Goal: Task Accomplishment & Management: Manage account settings

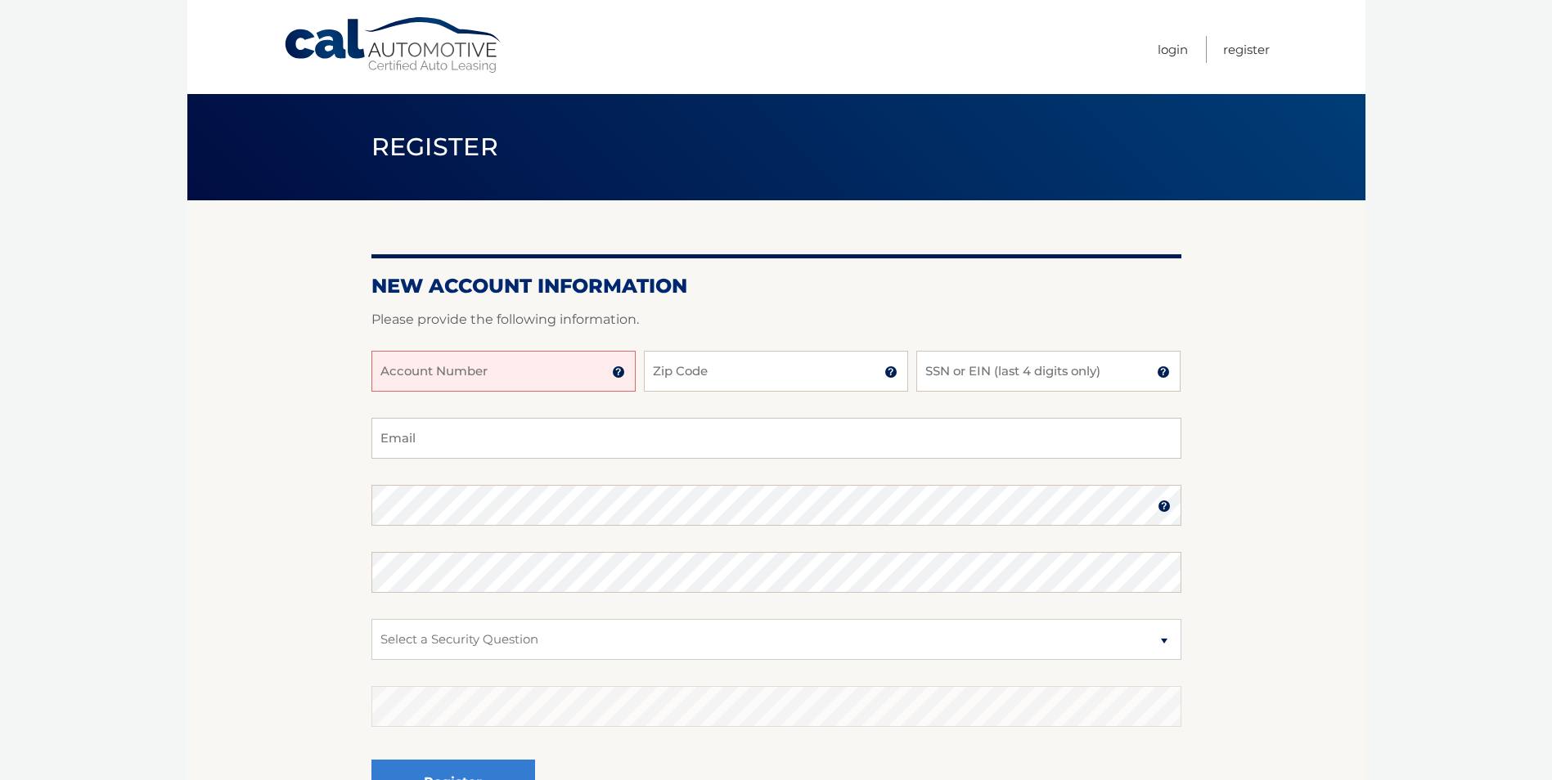
click at [504, 362] on input "Account Number" at bounding box center [503, 371] width 264 height 41
type input "44455982613"
click at [824, 379] on input "Zip Code" at bounding box center [776, 371] width 264 height 41
type input "11706"
type input "7488"
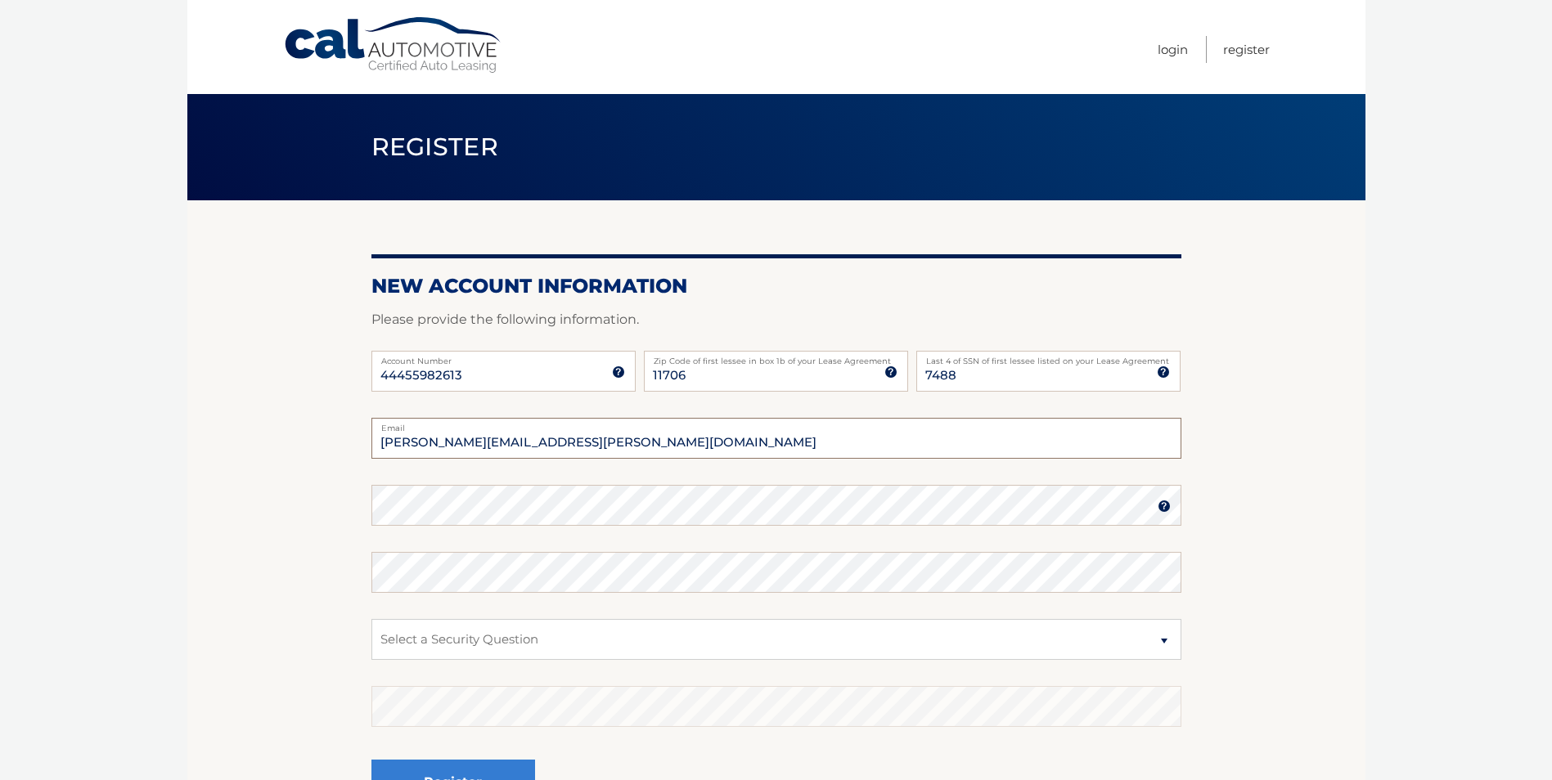
type input "chris.orlik@me.com"
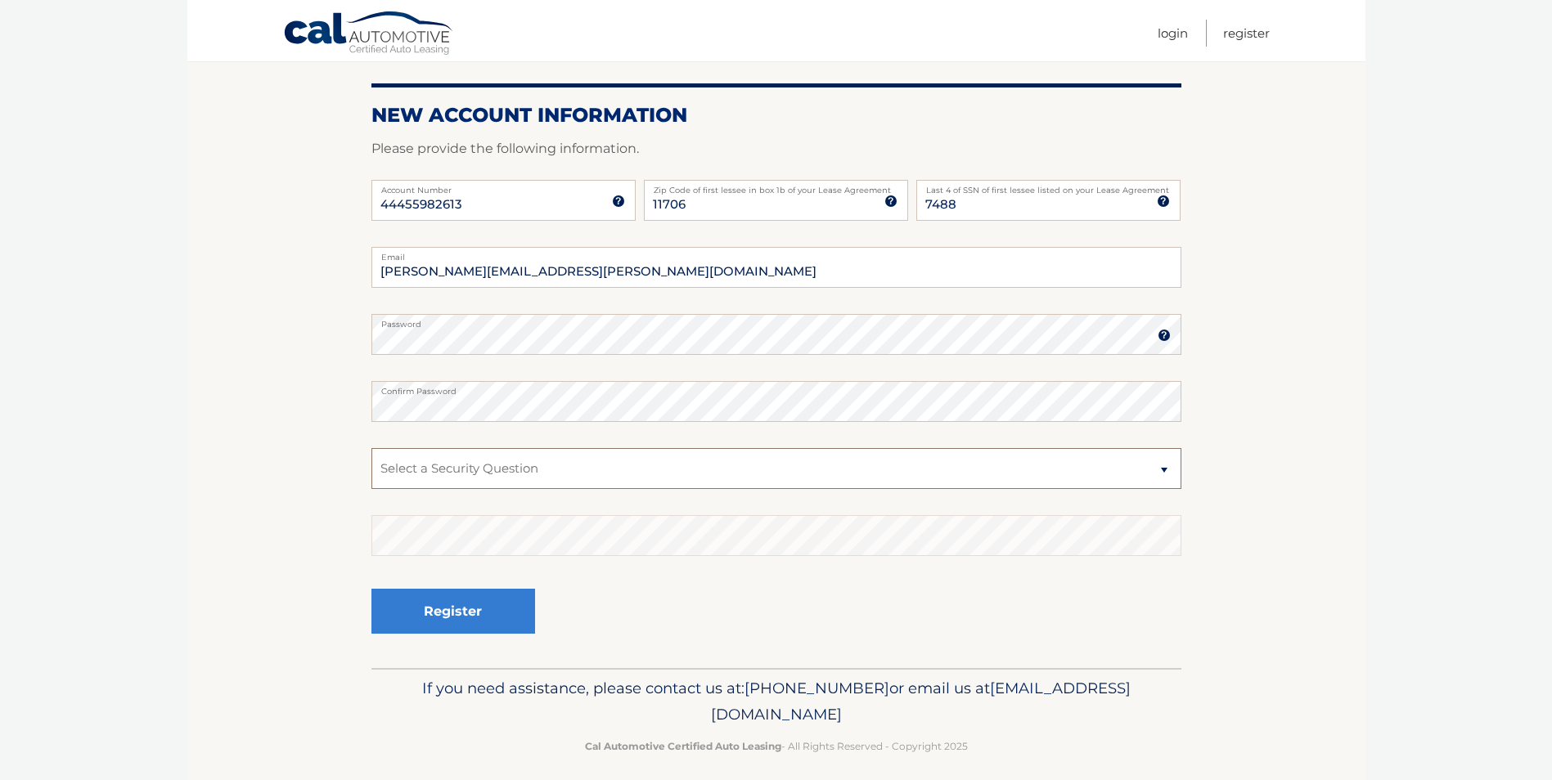
scroll to position [183, 0]
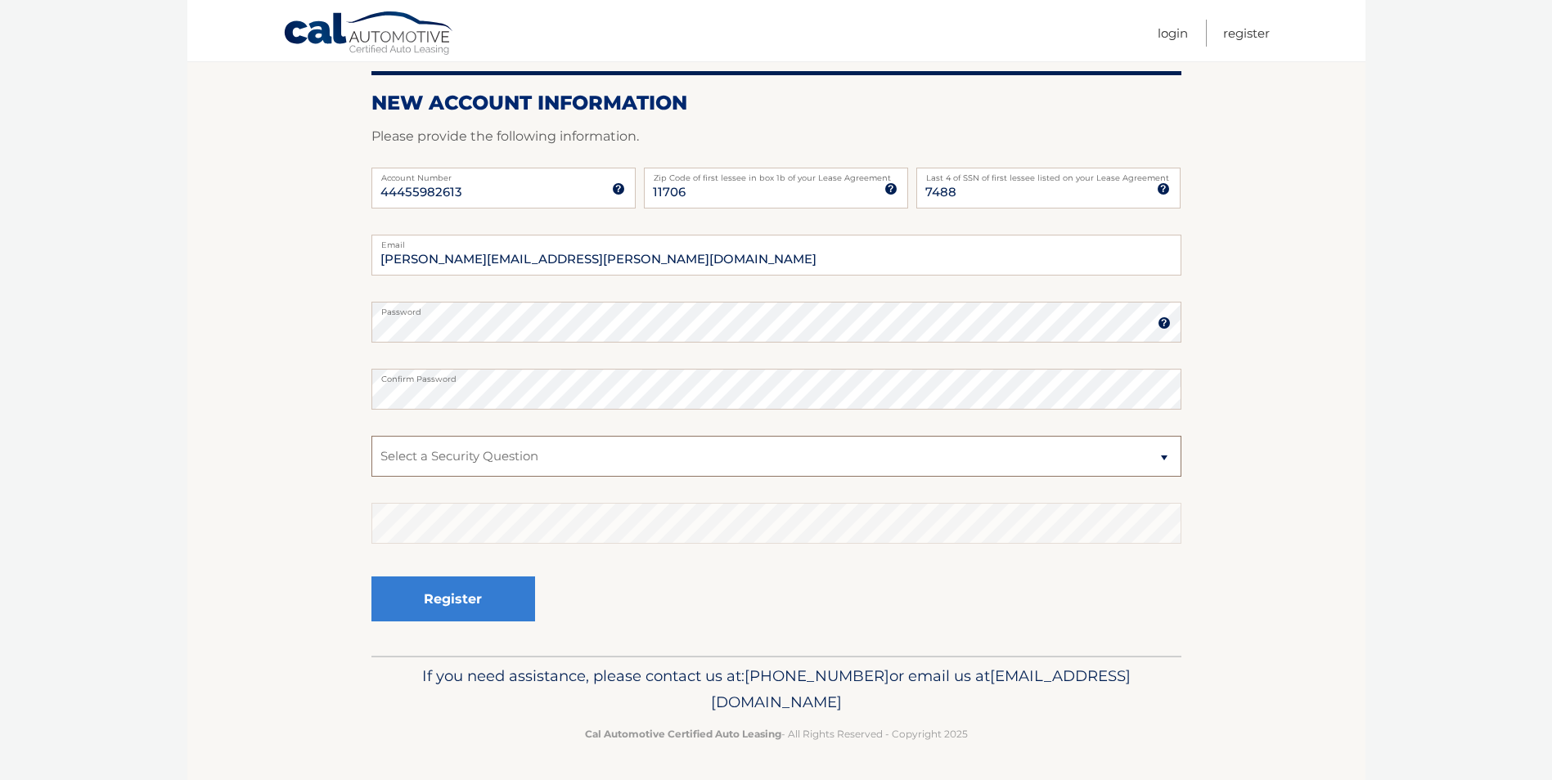
click at [529, 451] on select "Select a Security Question What was the name of your elementary school? What is…" at bounding box center [776, 456] width 810 height 41
select select "2"
click at [371, 436] on select "Select a Security Question What was the name of your elementary school? What is…" at bounding box center [776, 456] width 810 height 41
click at [479, 614] on button "Register" at bounding box center [453, 599] width 164 height 45
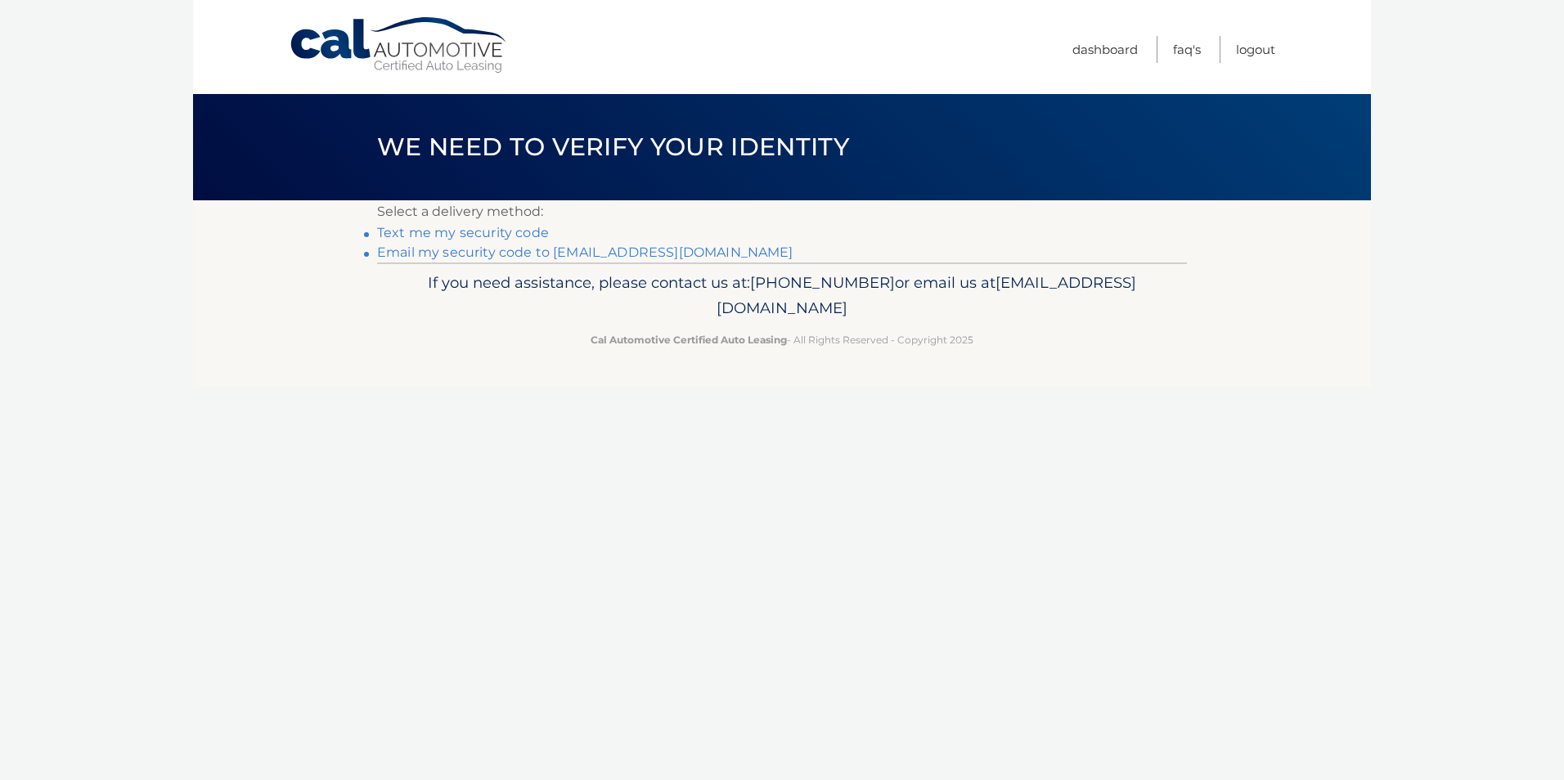
click at [512, 233] on link "Text me my security code" at bounding box center [463, 233] width 172 height 16
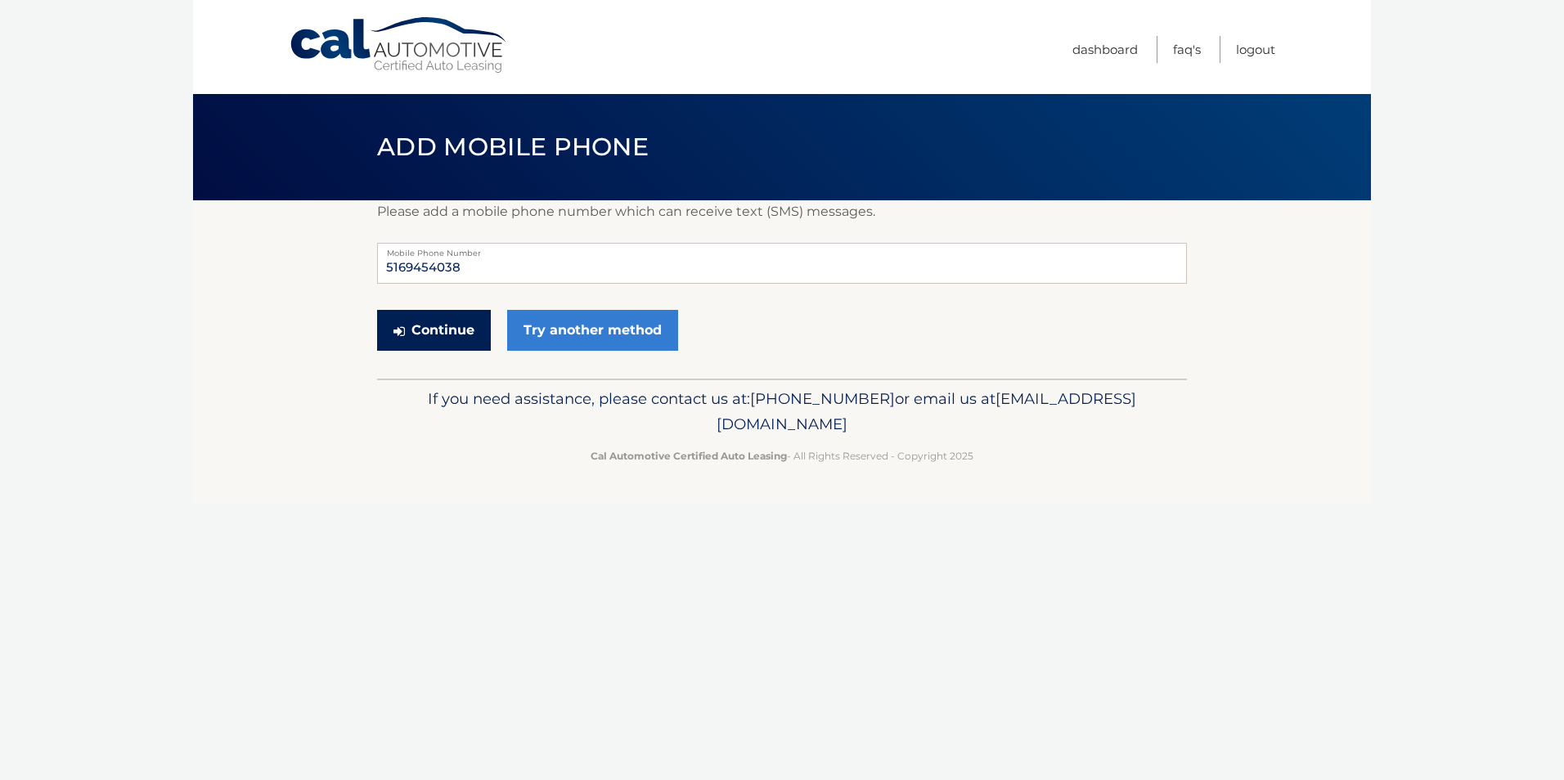
click at [432, 332] on button "Continue" at bounding box center [434, 330] width 114 height 41
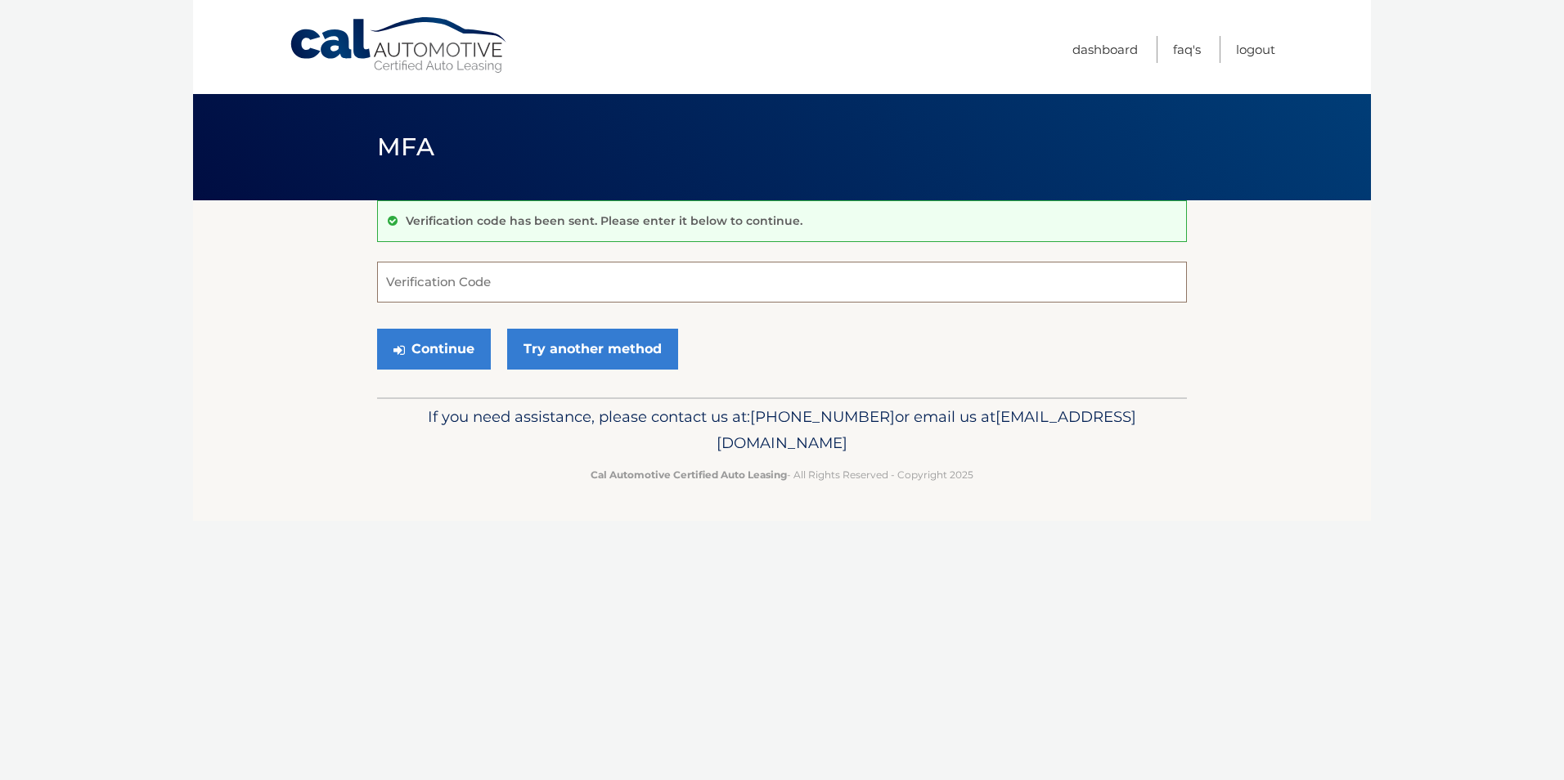
click at [452, 288] on input "Verification Code" at bounding box center [782, 282] width 810 height 41
type input "183693"
click at [465, 353] on button "Continue" at bounding box center [434, 349] width 114 height 41
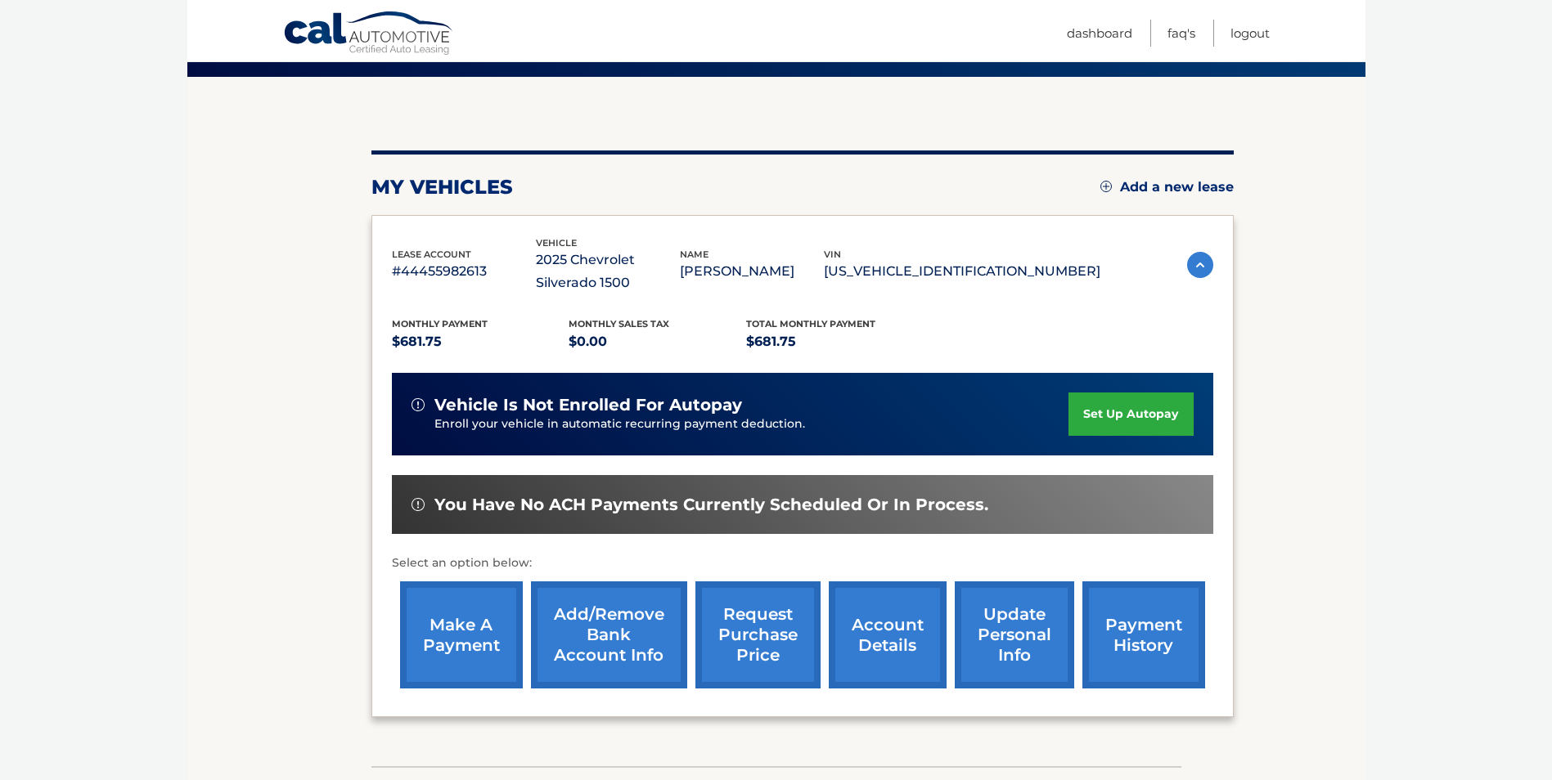
scroll to position [164, 0]
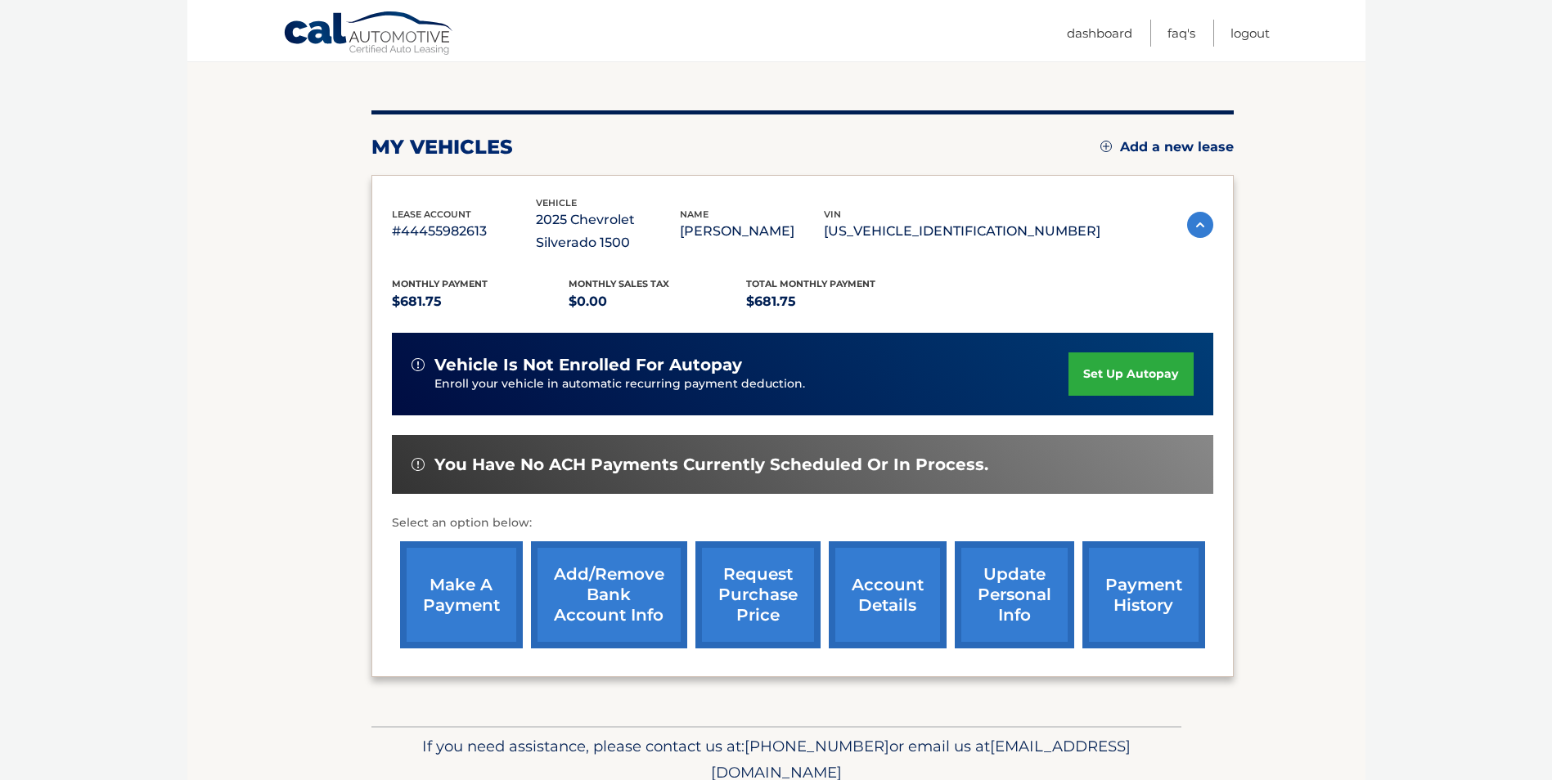
click at [1144, 380] on link "set up autopay" at bounding box center [1130, 374] width 124 height 43
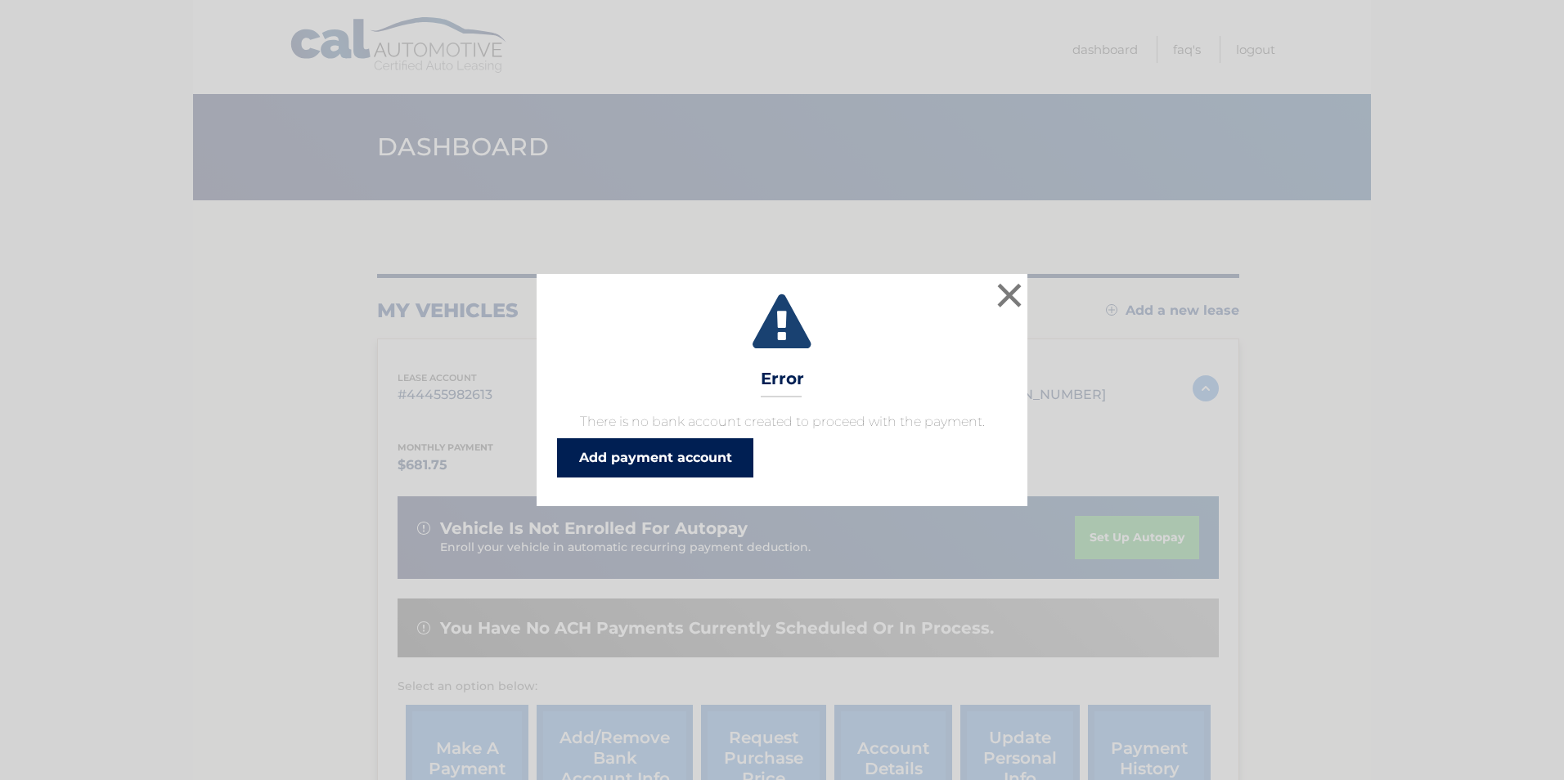
click at [735, 461] on link "Add payment account" at bounding box center [655, 457] width 196 height 39
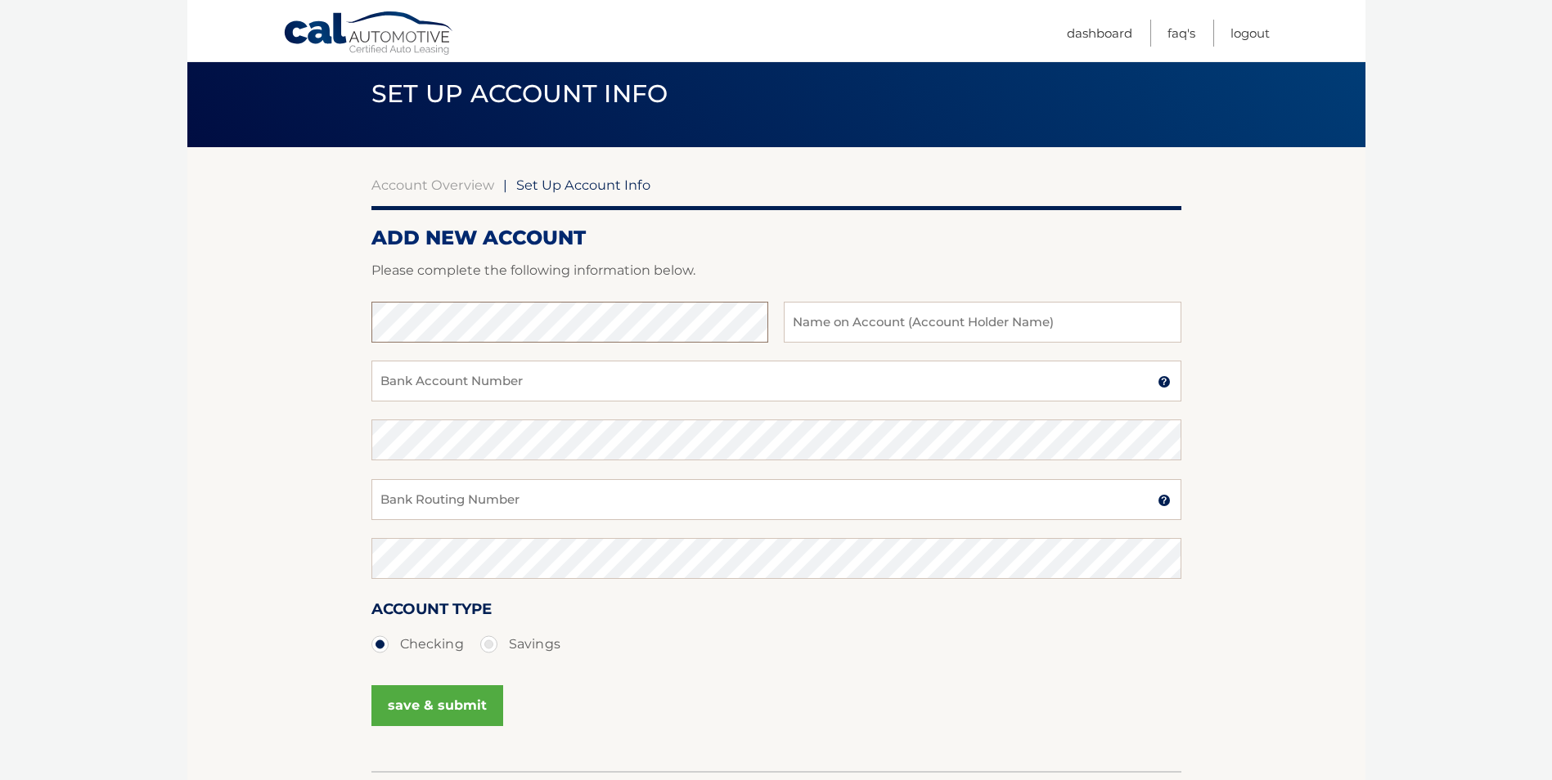
scroll to position [82, 0]
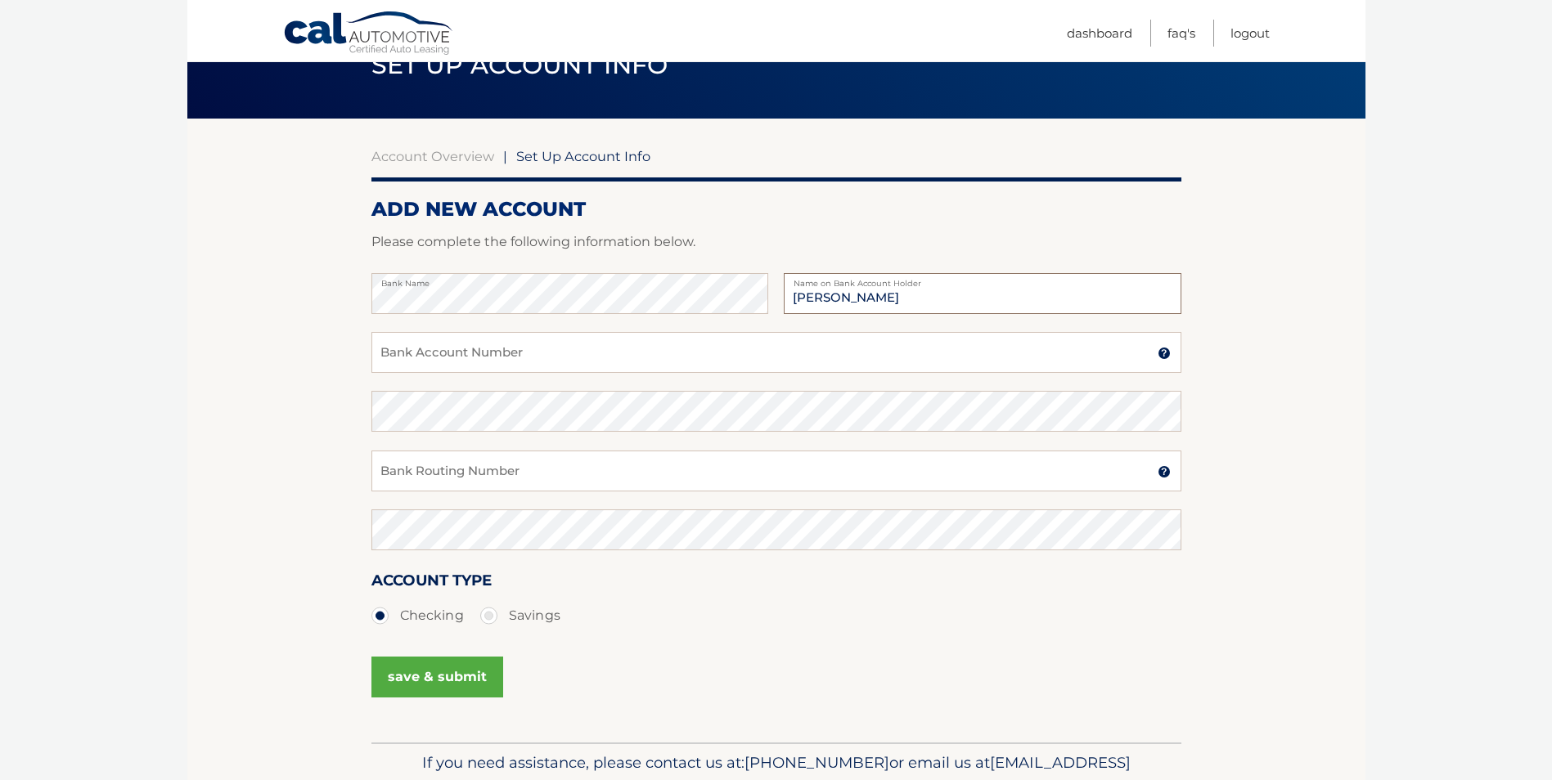
type input "[PERSON_NAME]"
click at [495, 354] on input "Bank Account Number" at bounding box center [776, 352] width 810 height 41
type input "124085082"
click at [512, 624] on label "Savings" at bounding box center [520, 616] width 80 height 33
click at [503, 624] on input "Savings" at bounding box center [495, 613] width 16 height 26
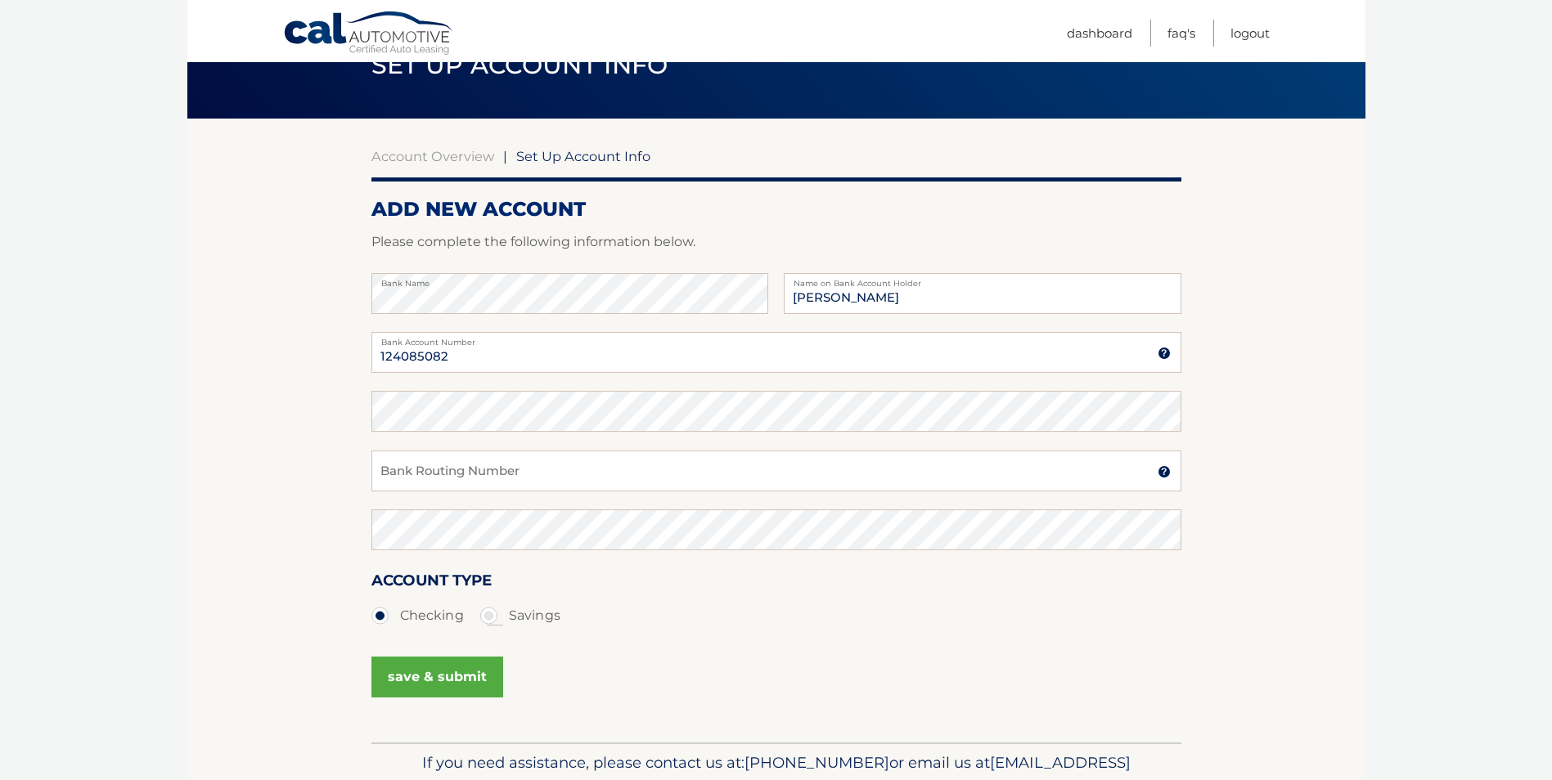
radio input "true"
click at [454, 473] on input "Bank Routing Number" at bounding box center [776, 471] width 810 height 41
drag, startPoint x: 474, startPoint y: 362, endPoint x: 293, endPoint y: 355, distance: 181.8
click at [293, 355] on section "Account Overview | Set Up Account Info ADD NEW ACCOUNT Please complete the foll…" at bounding box center [776, 431] width 1178 height 624
click at [450, 466] on input "Bank Routing Number" at bounding box center [776, 471] width 810 height 41
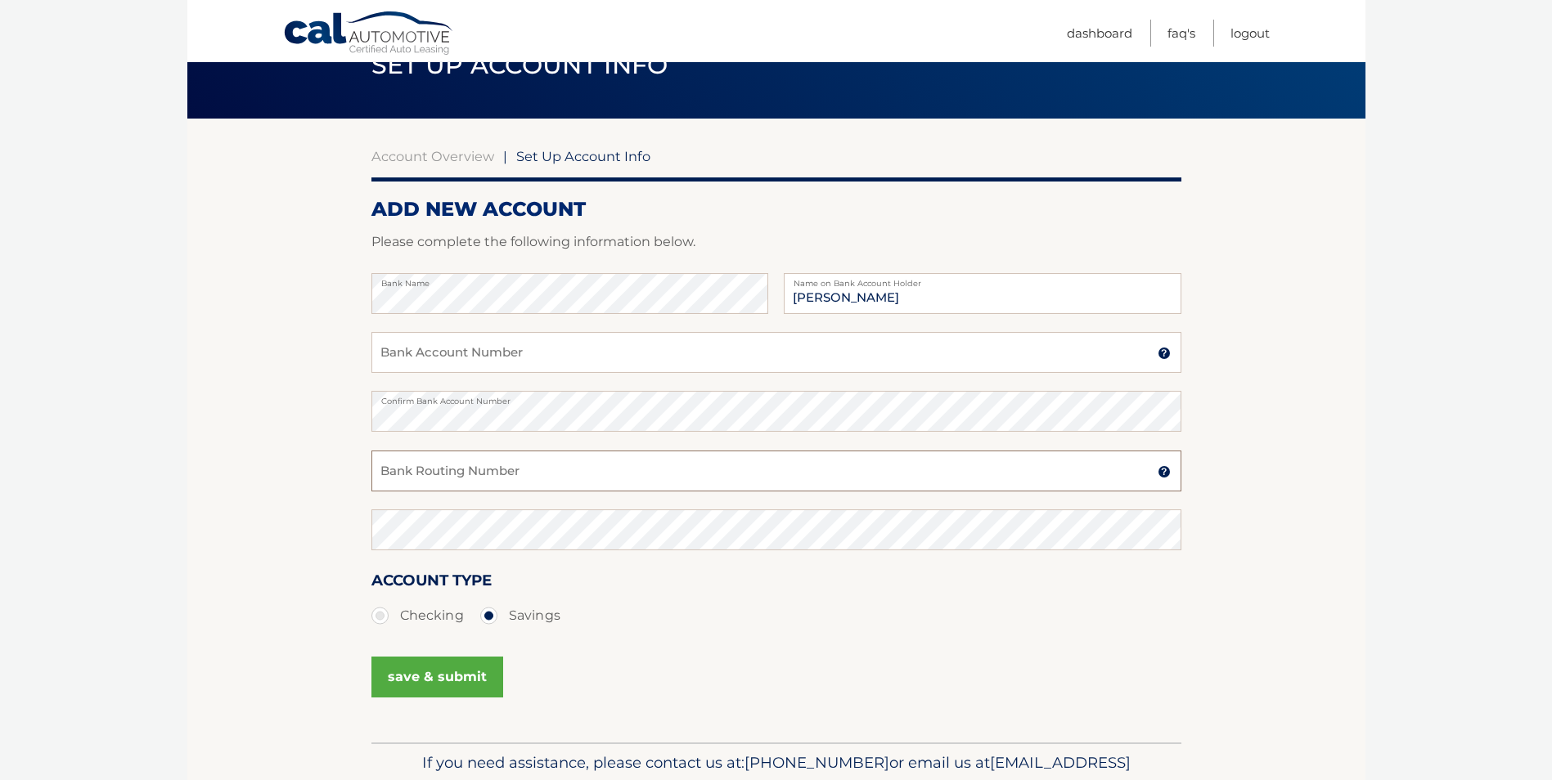
paste input "124085082"
type input "124085082"
click at [0, 397] on html "Cal Automotive Menu Dashboard FAQ's Logout |" at bounding box center [776, 308] width 1552 height 780
click at [467, 358] on input "Bank Account Number" at bounding box center [776, 352] width 810 height 41
type input "910140484522"
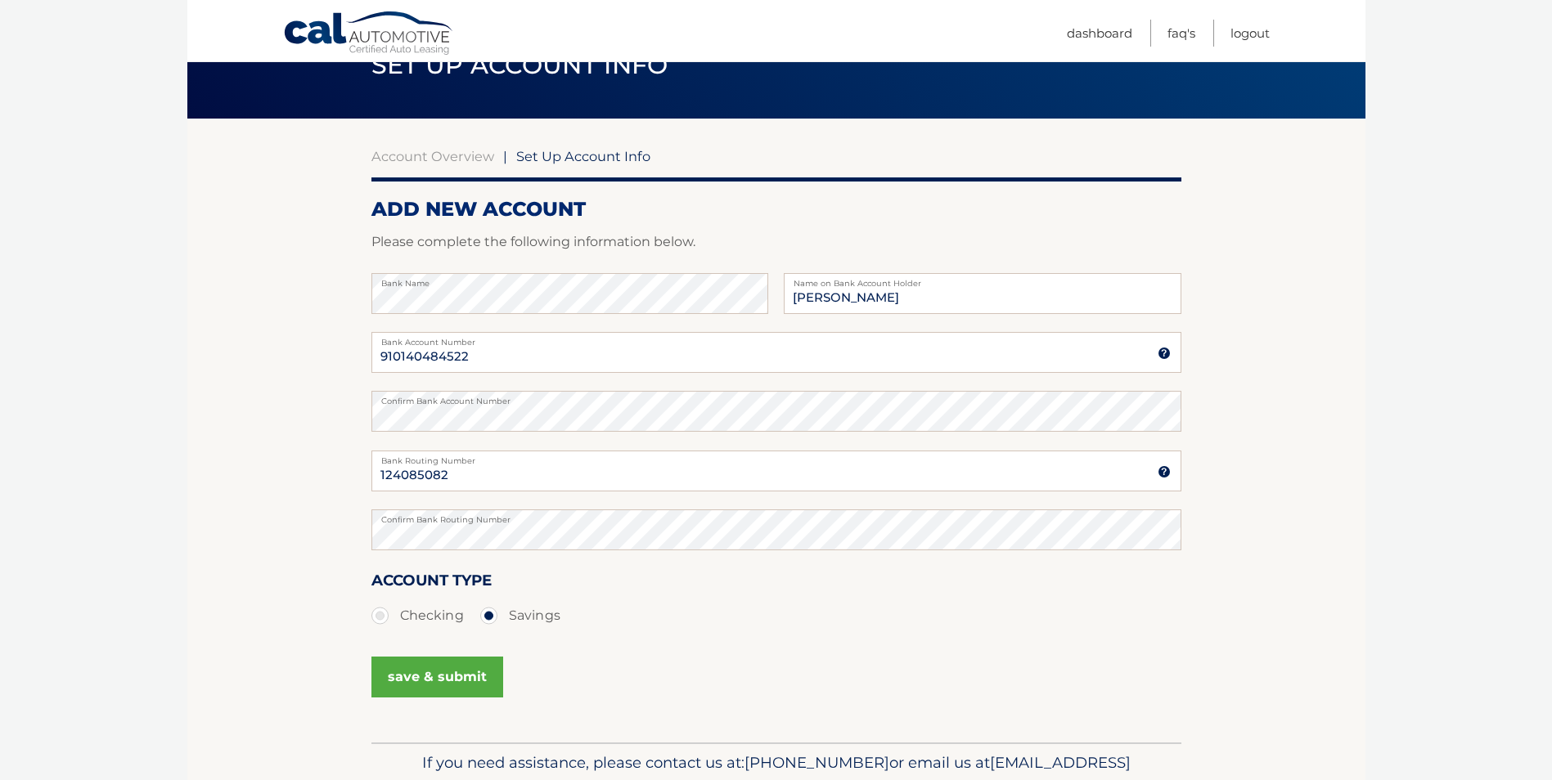
click at [764, 695] on div "save & submit" at bounding box center [776, 687] width 810 height 74
click at [470, 683] on button "save & submit" at bounding box center [437, 677] width 132 height 41
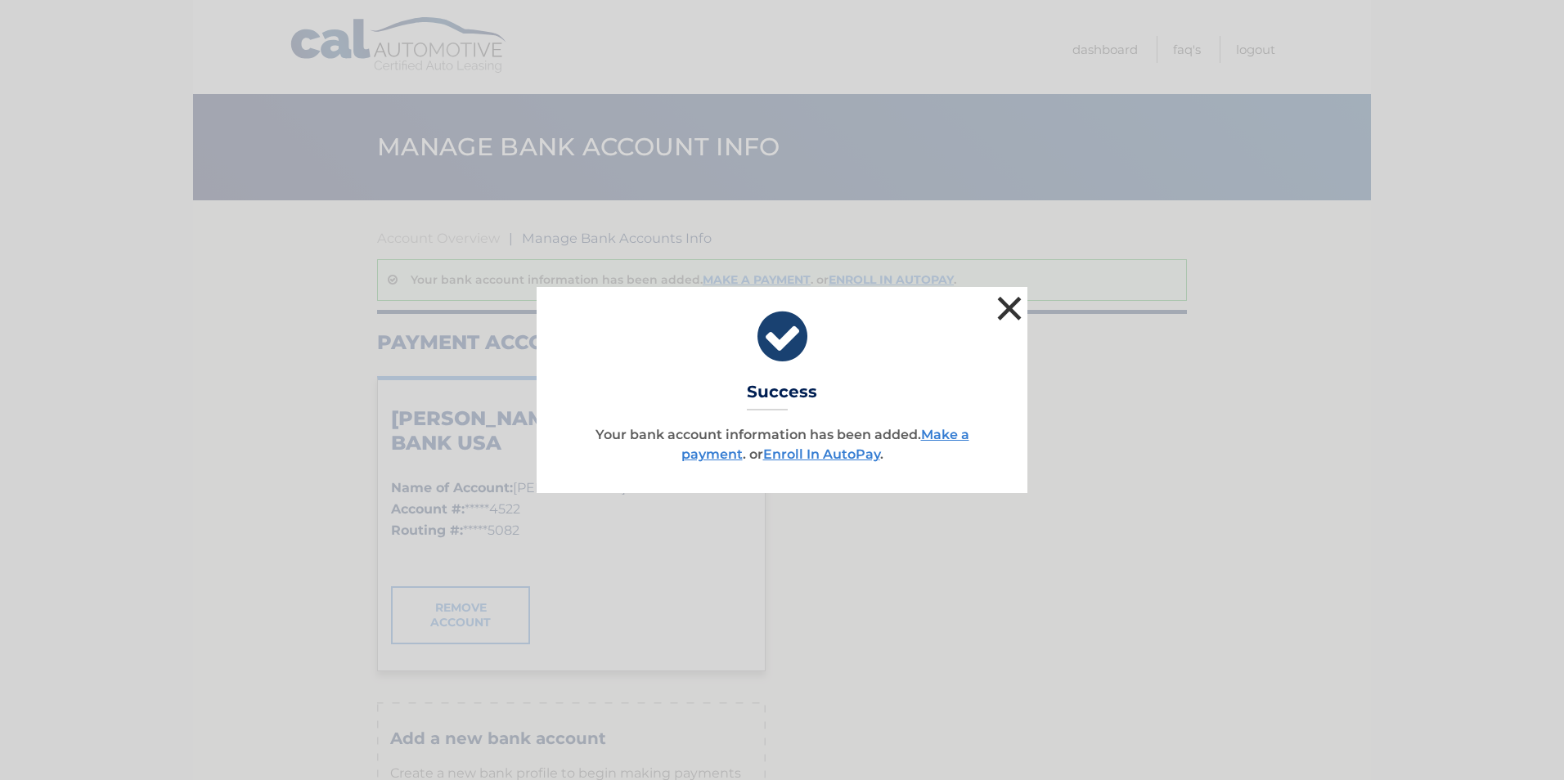
click at [1003, 308] on button "×" at bounding box center [1009, 308] width 33 height 33
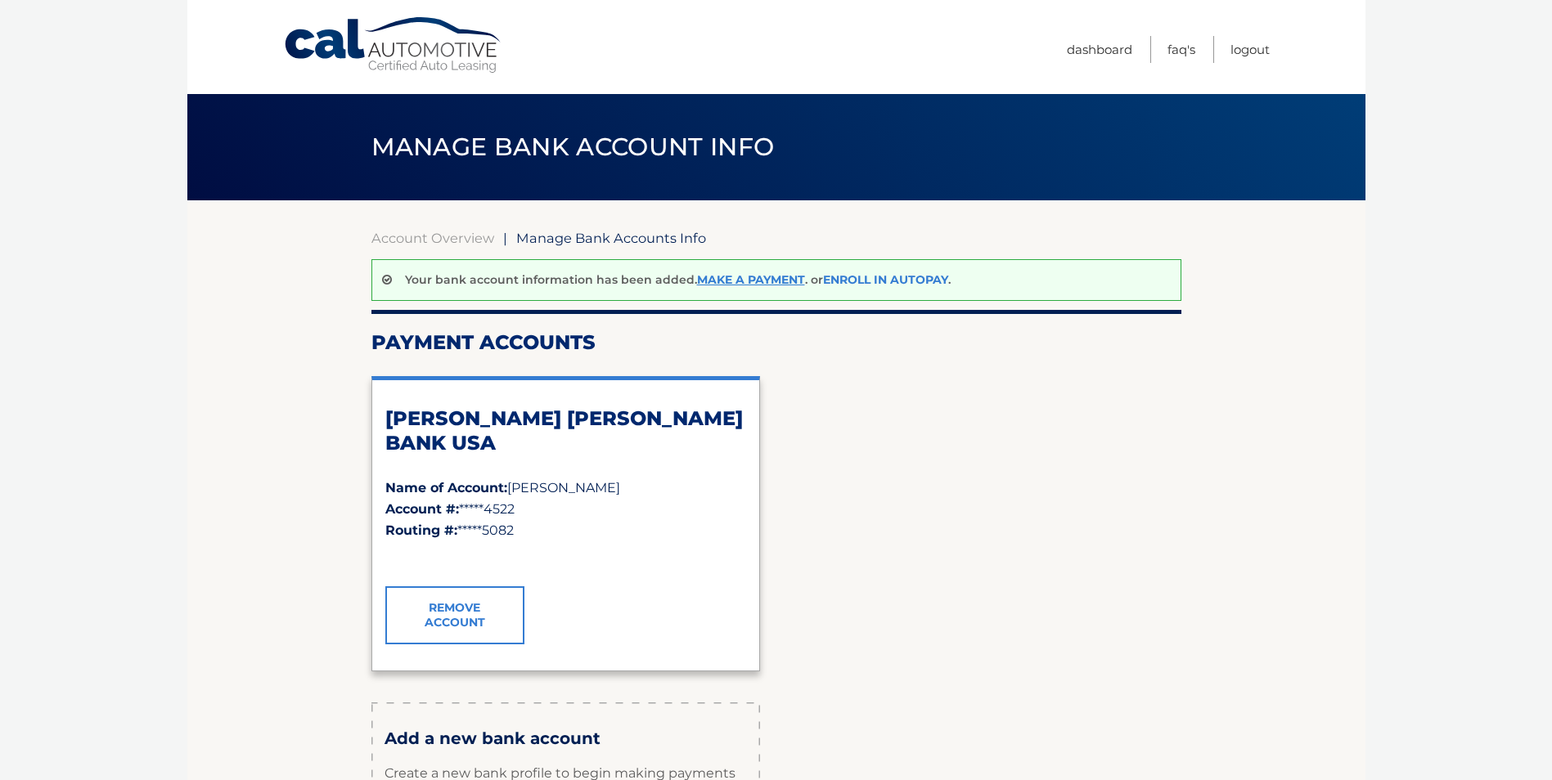
click at [923, 281] on link "Enroll In AutoPay" at bounding box center [885, 279] width 125 height 15
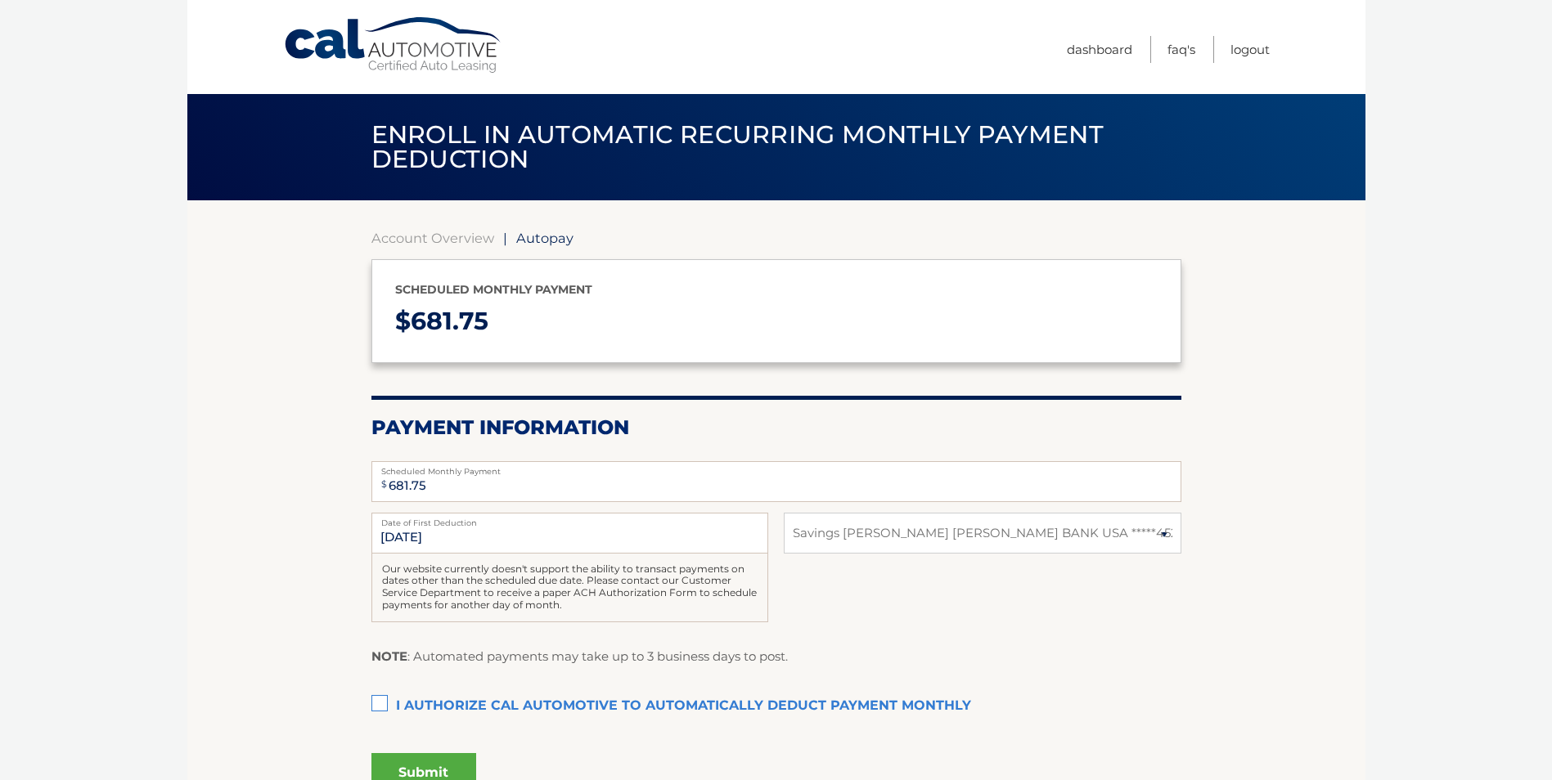
select select "ZTg5YmI0ZWUtZGVjNy00NmIzLWJmZWYtZGQ0YWExMzk4Yjhm"
click at [389, 700] on label "I authorize cal automotive to automatically deduct payment monthly This checkbo…" at bounding box center [776, 706] width 810 height 33
click at [0, 0] on input "I authorize cal automotive to automatically deduct payment monthly This checkbo…" at bounding box center [0, 0] width 0 height 0
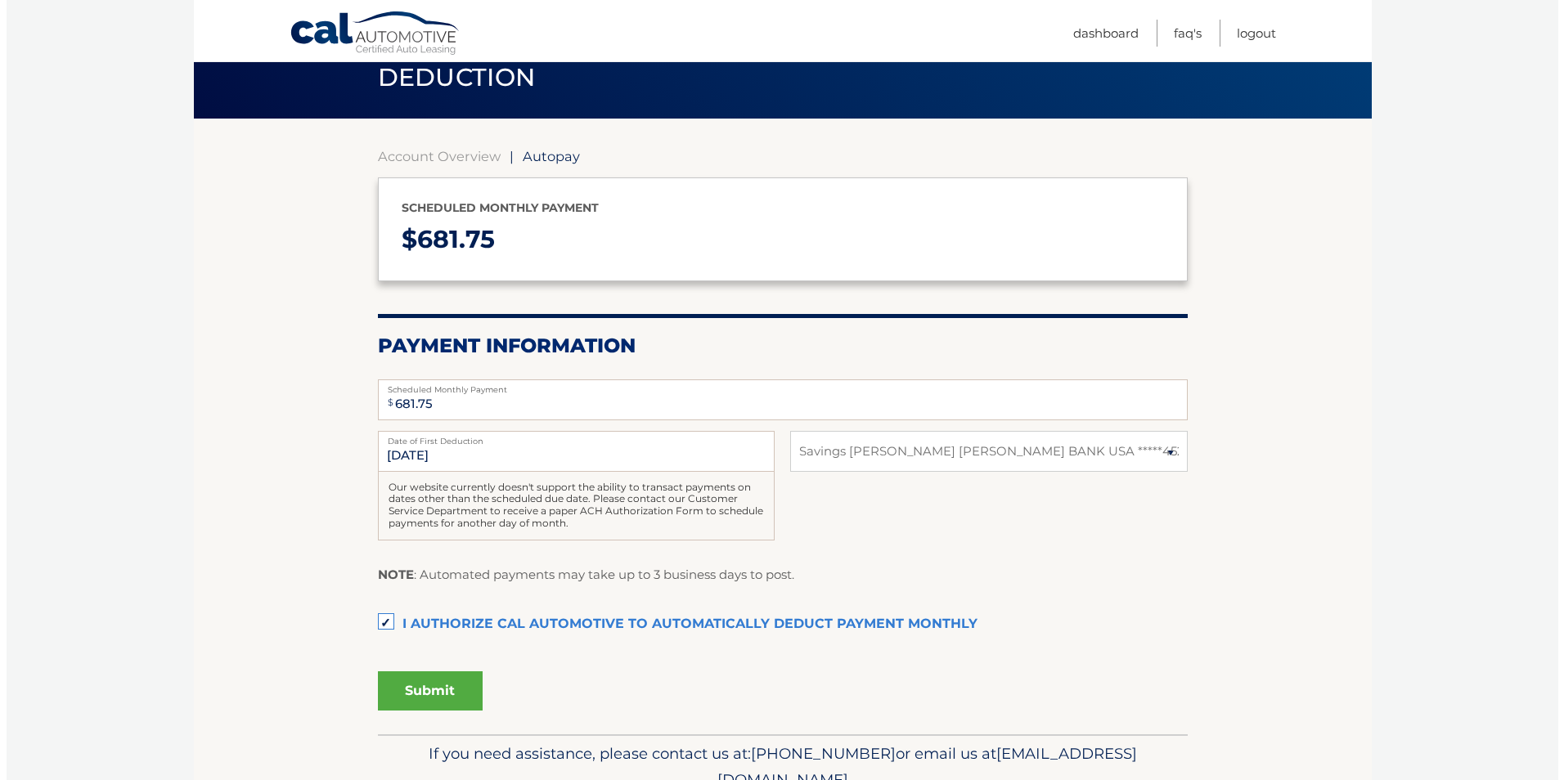
scroll to position [160, 0]
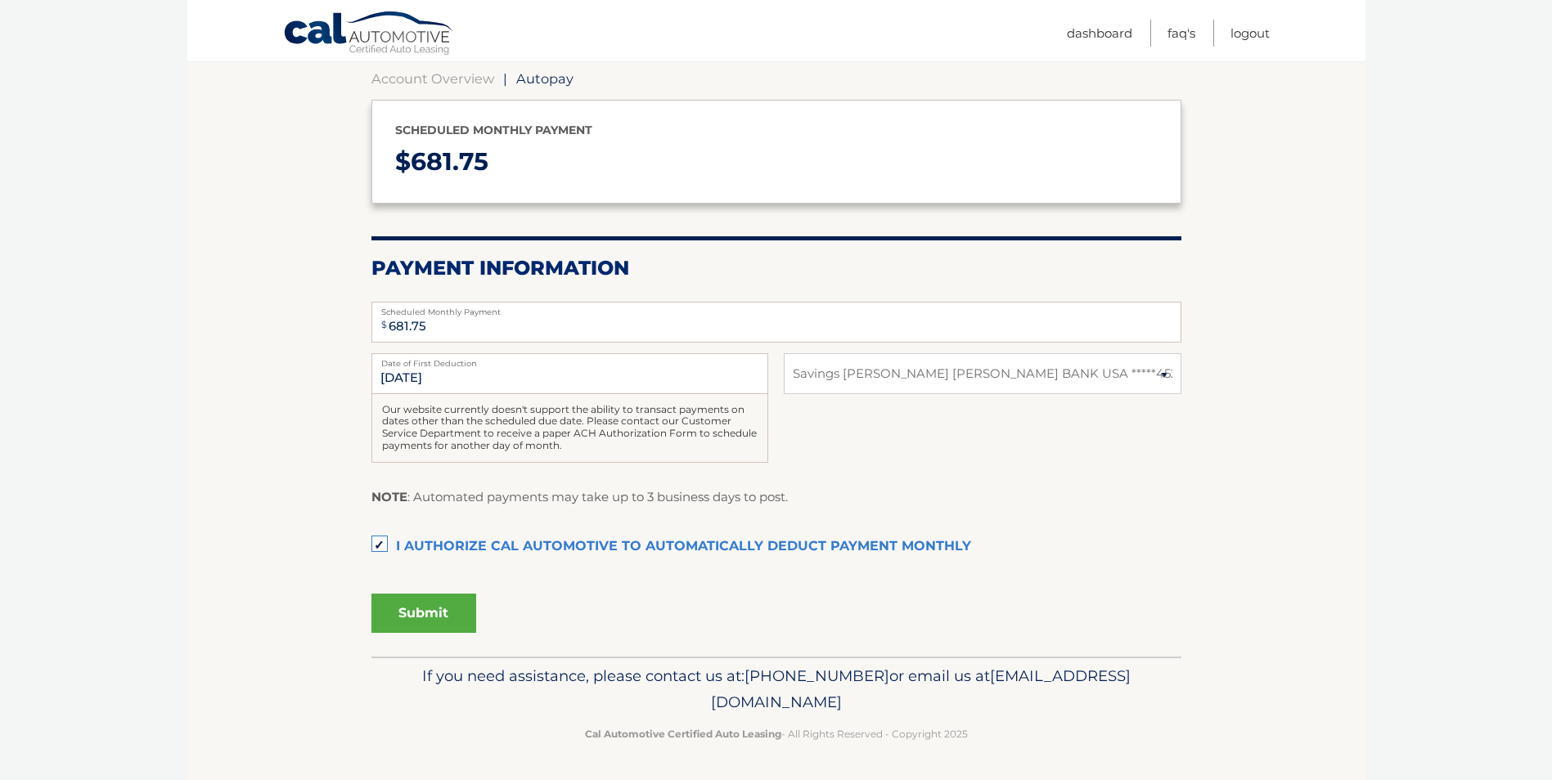
click at [418, 621] on button "Submit" at bounding box center [423, 613] width 105 height 39
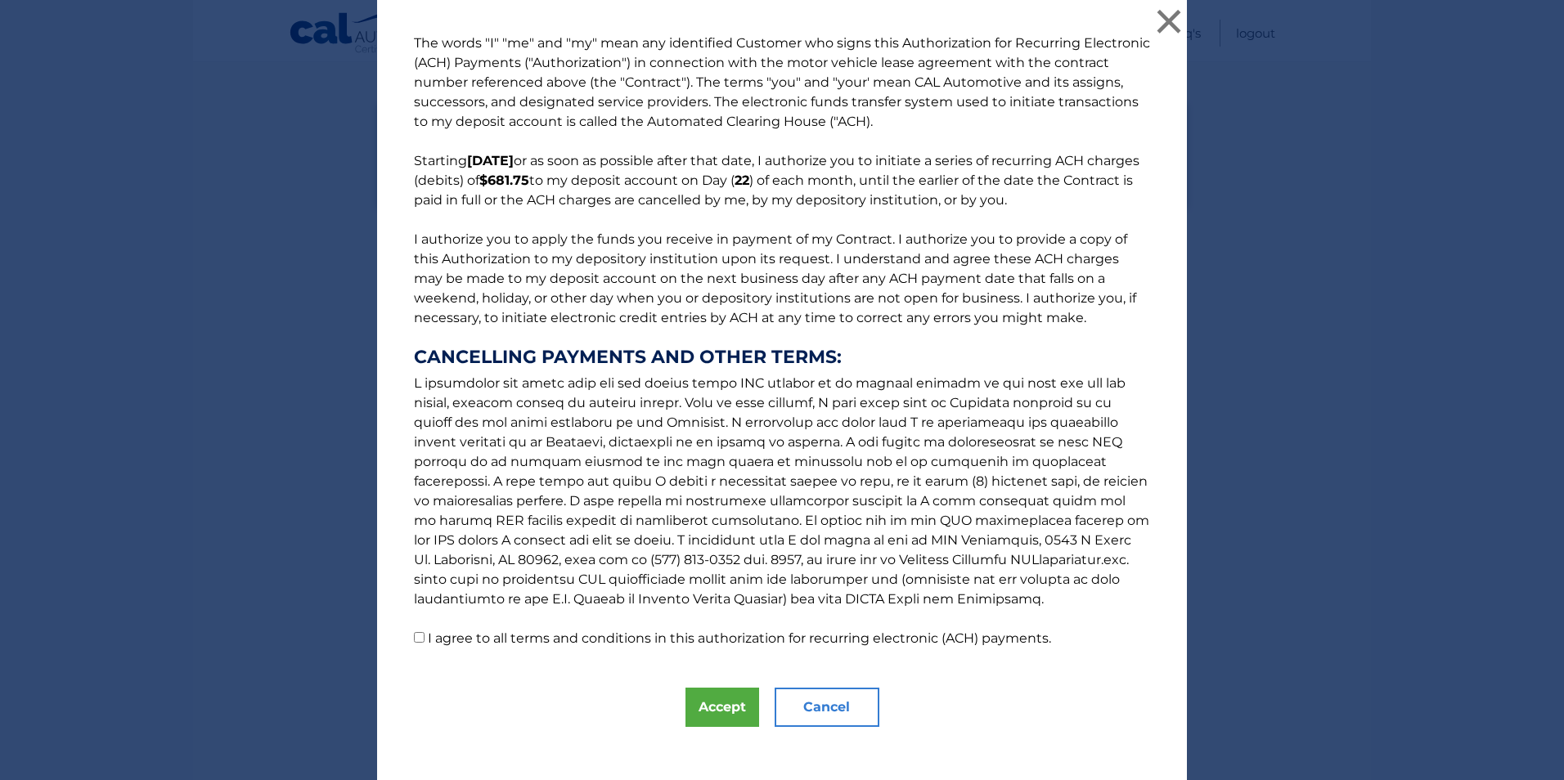
click at [431, 639] on label "I agree to all terms and conditions in this authorization for recurring electro…" at bounding box center [739, 639] width 623 height 16
click at [425, 639] on input "I agree to all terms and conditions in this authorization for recurring electro…" at bounding box center [419, 637] width 11 height 11
checkbox input "true"
click at [686, 695] on button "Accept" at bounding box center [723, 707] width 74 height 39
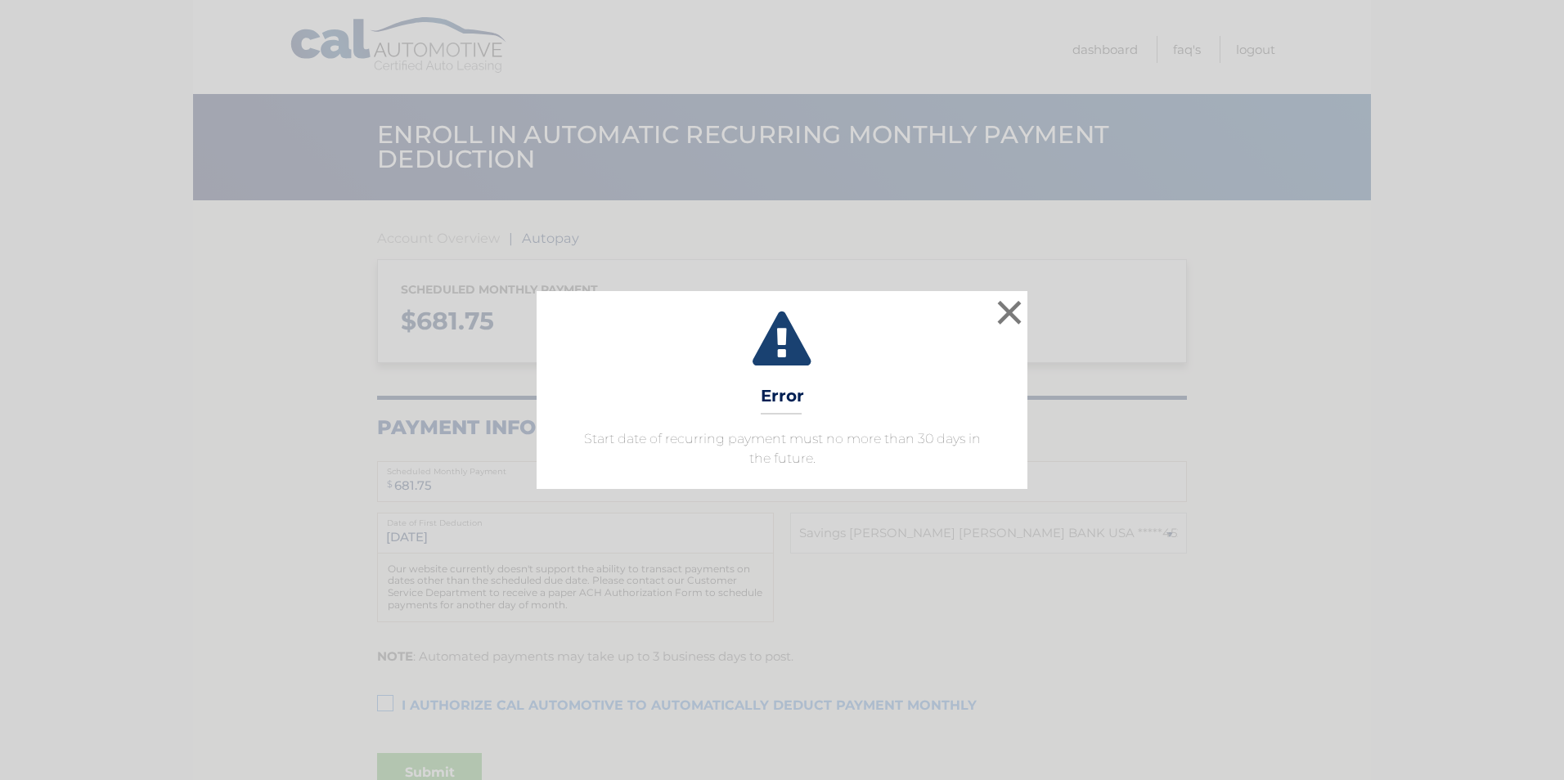
select select "ZTg5YmI0ZWUtZGVjNy00NmIzLWJmZWYtZGQ0YWExMzk4Yjhm"
click at [996, 313] on button "×" at bounding box center [1009, 312] width 33 height 33
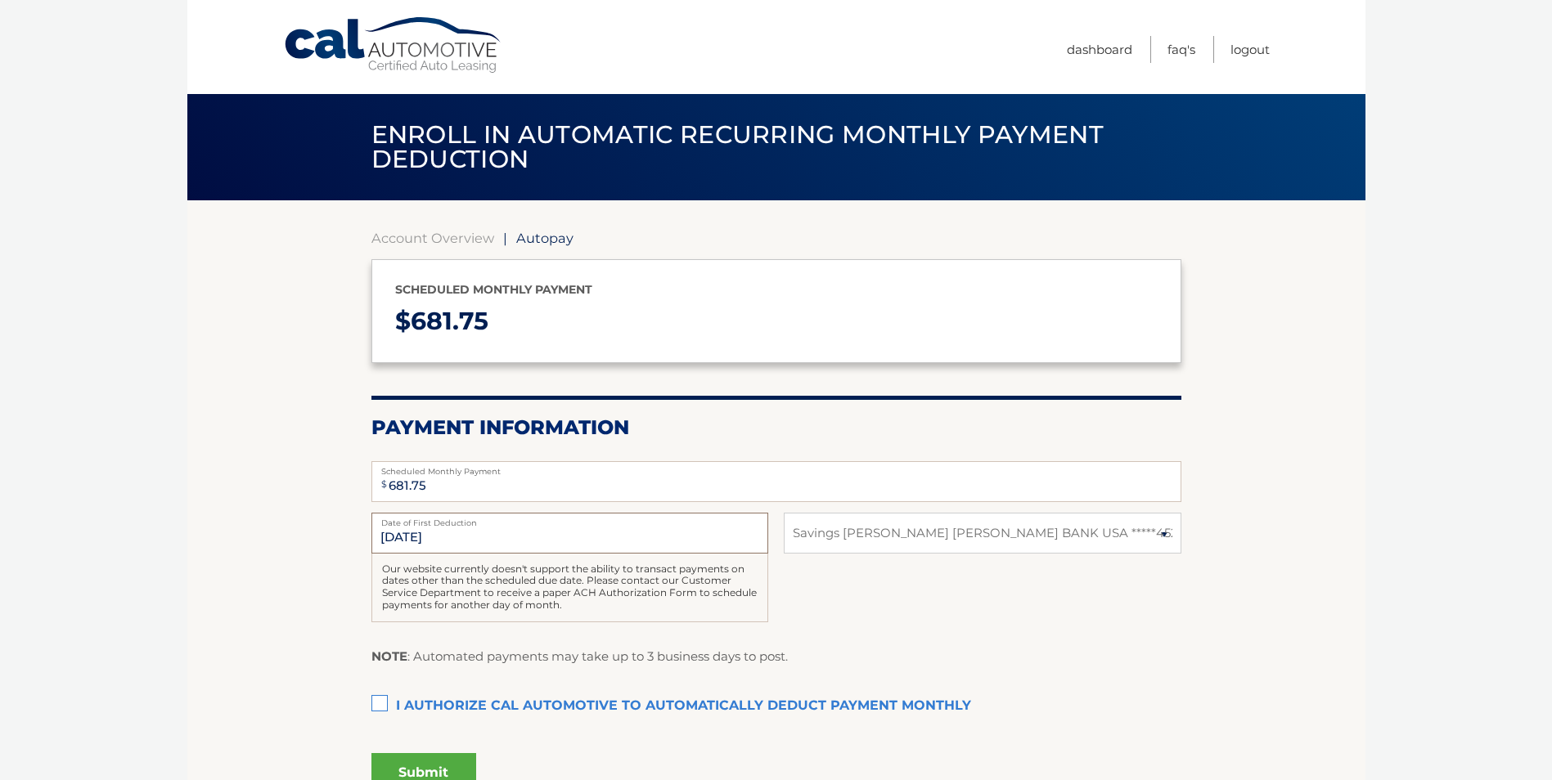
click at [505, 535] on input "9/22/2025" at bounding box center [569, 533] width 397 height 41
click at [480, 541] on input "9/22/2025" at bounding box center [569, 533] width 397 height 41
drag, startPoint x: 480, startPoint y: 541, endPoint x: 419, endPoint y: 538, distance: 61.4
click at [419, 538] on input "9/22/2025" at bounding box center [569, 533] width 397 height 41
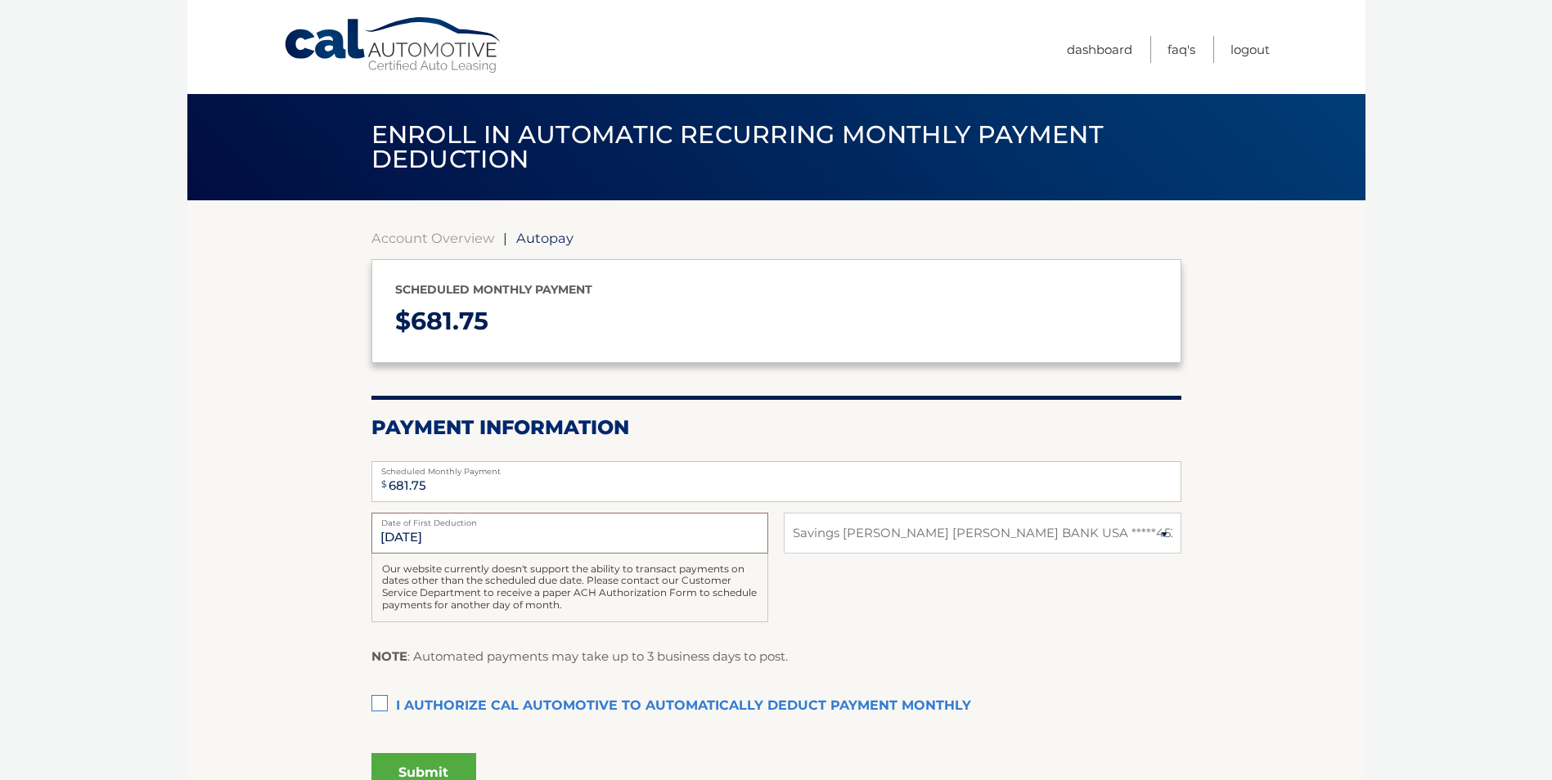
click at [411, 538] on input "9/22/2025" at bounding box center [569, 533] width 397 height 41
click at [398, 538] on input "9/22/2025" at bounding box center [569, 533] width 397 height 41
click at [432, 541] on input "9/22/2025" at bounding box center [569, 533] width 397 height 41
drag, startPoint x: 432, startPoint y: 541, endPoint x: 454, endPoint y: 540, distance: 22.1
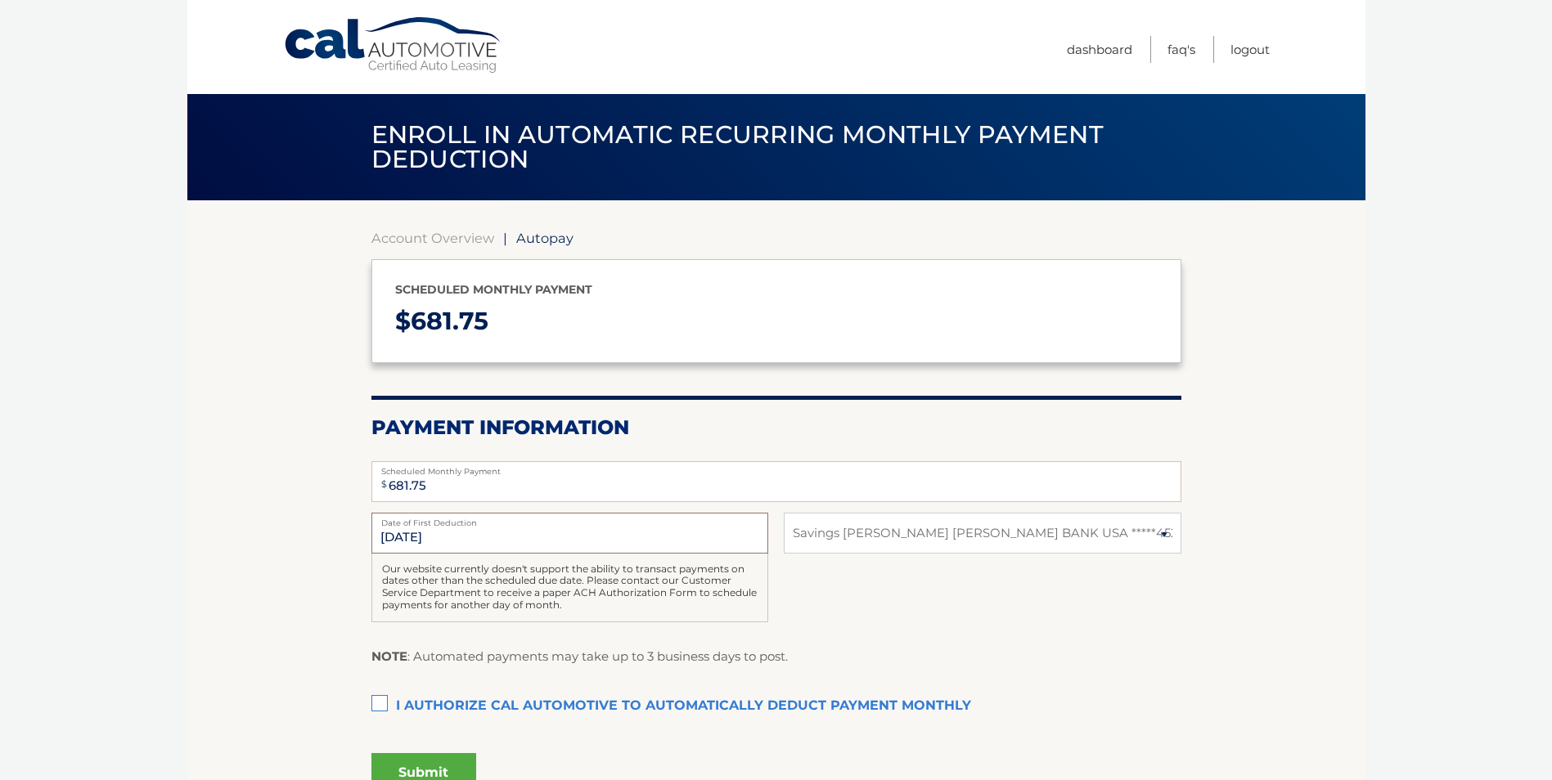
click at [454, 540] on input "9/22/2025" at bounding box center [569, 533] width 397 height 41
click at [413, 540] on input "9/22/2025" at bounding box center [569, 533] width 397 height 41
click at [394, 538] on input "9/22/2025" at bounding box center [569, 533] width 397 height 41
click at [384, 539] on input "9/22/2025" at bounding box center [569, 533] width 397 height 41
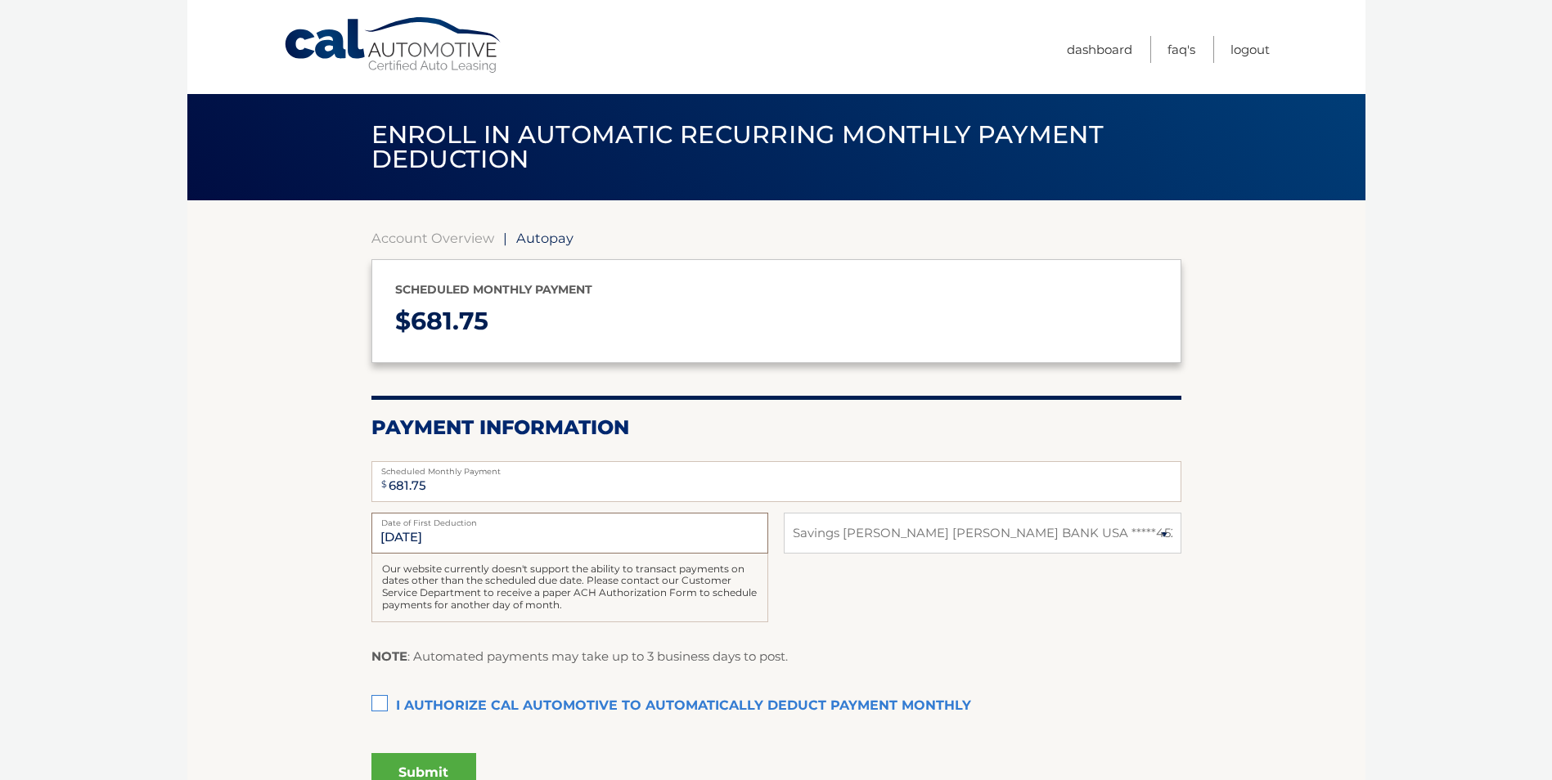
click at [384, 539] on input "9/22/2025" at bounding box center [569, 533] width 397 height 41
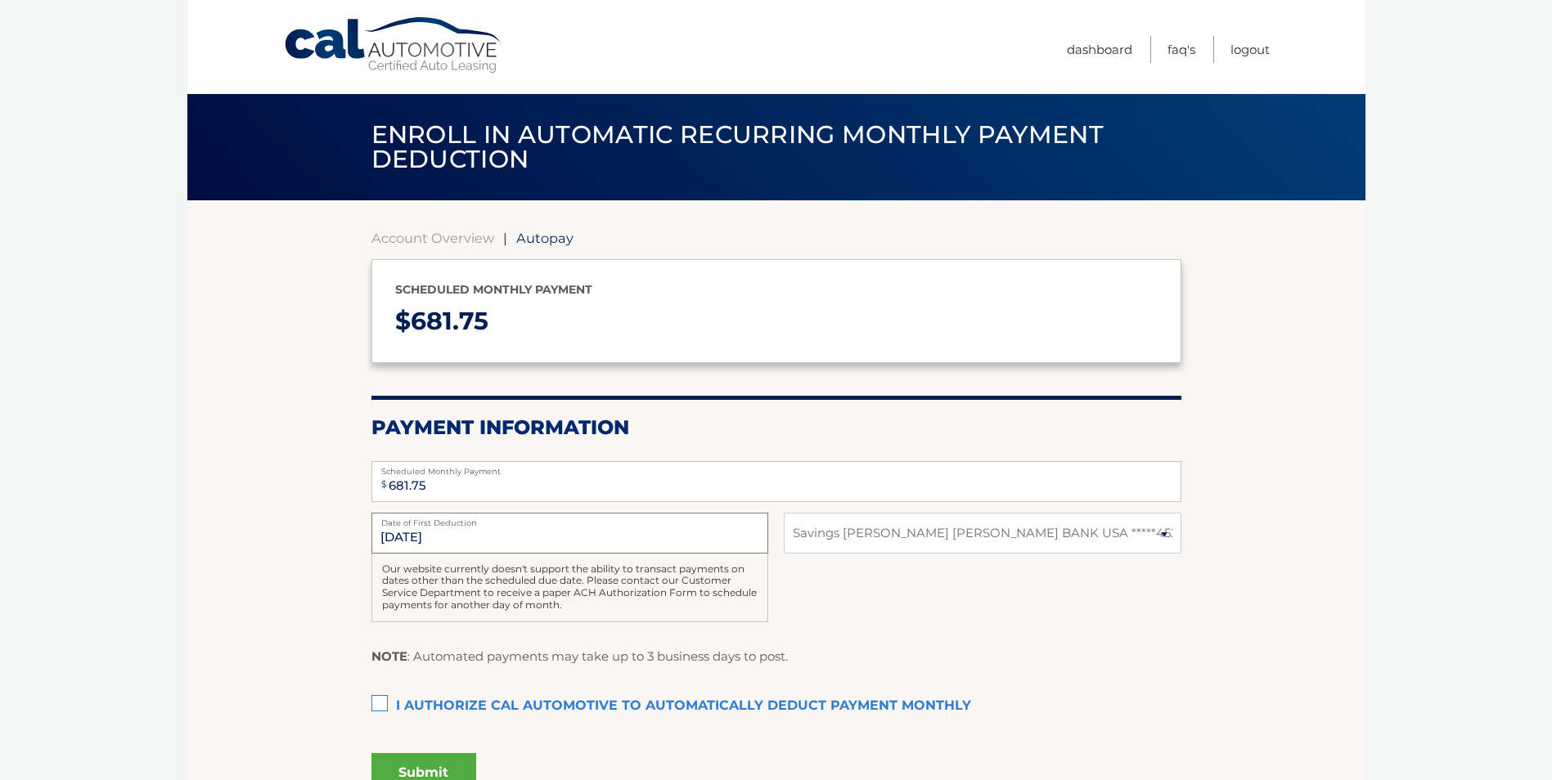
click at [384, 539] on input "9/22/2025" at bounding box center [569, 533] width 397 height 41
drag, startPoint x: 384, startPoint y: 539, endPoint x: 502, endPoint y: 543, distance: 118.7
click at [502, 543] on input "9/22/2025" at bounding box center [569, 533] width 397 height 41
click at [485, 241] on link "Account Overview" at bounding box center [432, 238] width 123 height 16
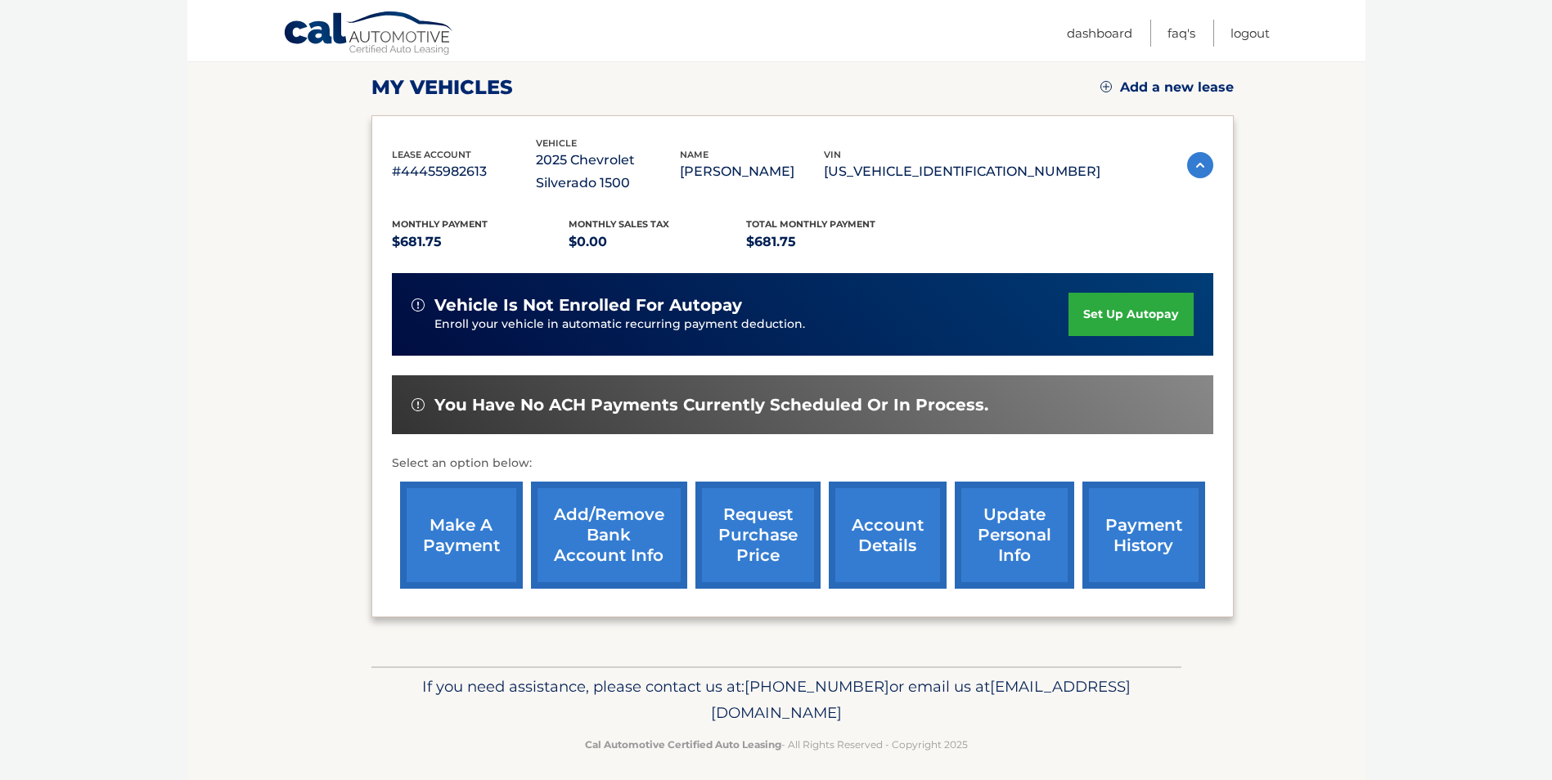
scroll to position [234, 0]
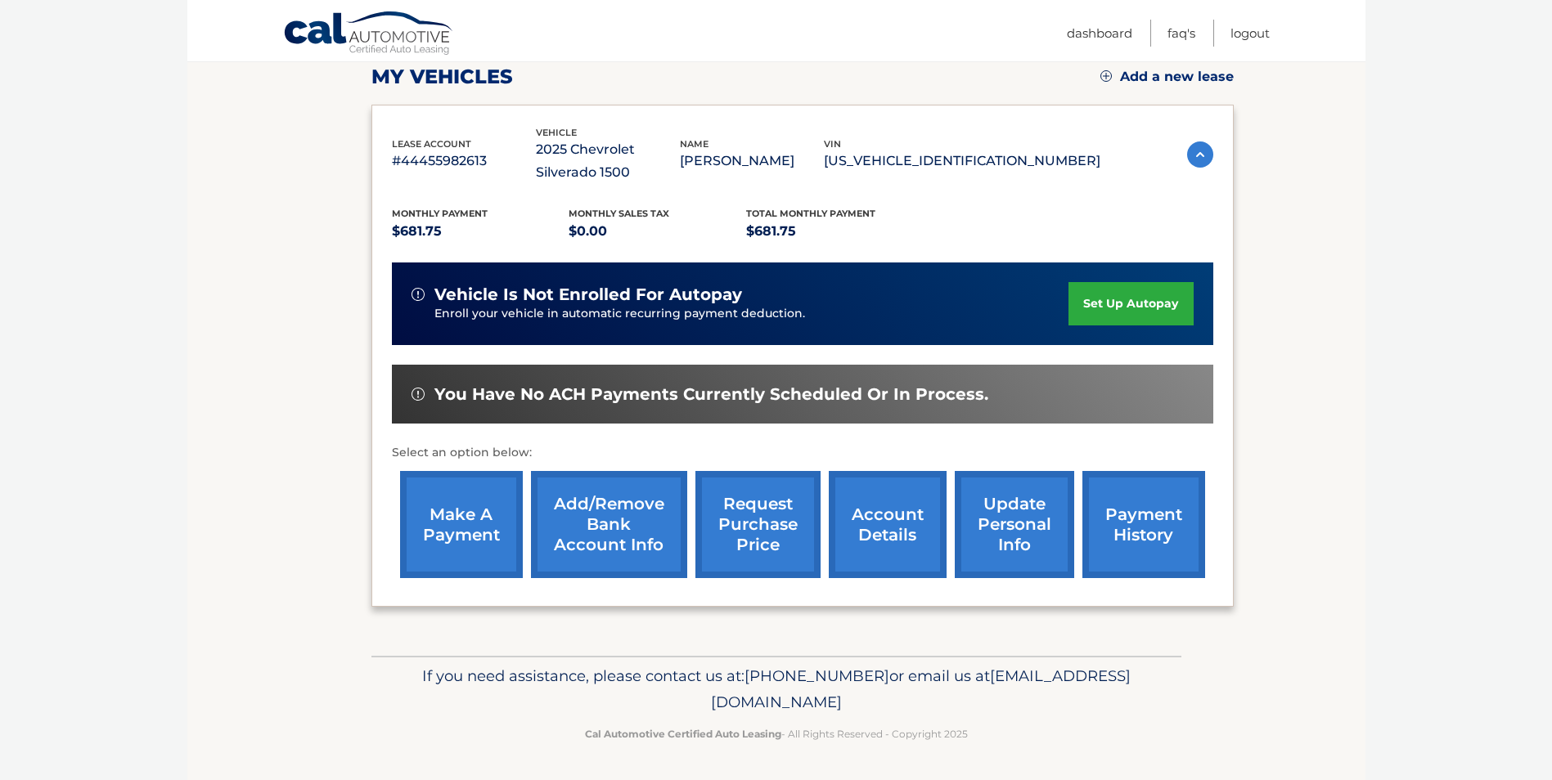
click at [974, 550] on link "update personal info" at bounding box center [1014, 524] width 119 height 107
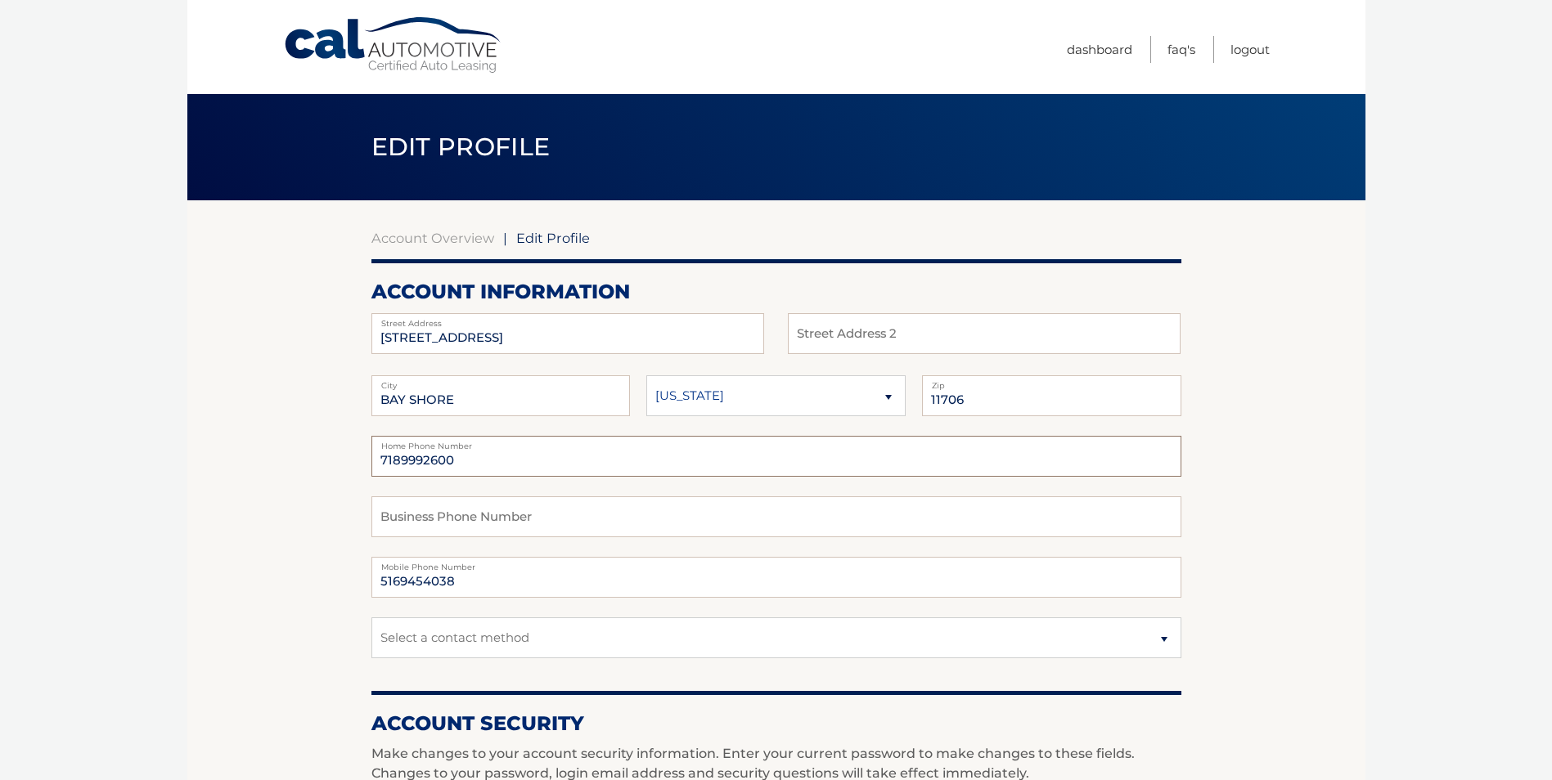
drag, startPoint x: 501, startPoint y: 463, endPoint x: 287, endPoint y: 461, distance: 214.4
click at [509, 642] on select "Select a contact method Mobile Home" at bounding box center [776, 638] width 810 height 41
select select "1"
click at [371, 618] on select "Select a contact method Mobile Home" at bounding box center [776, 638] width 810 height 41
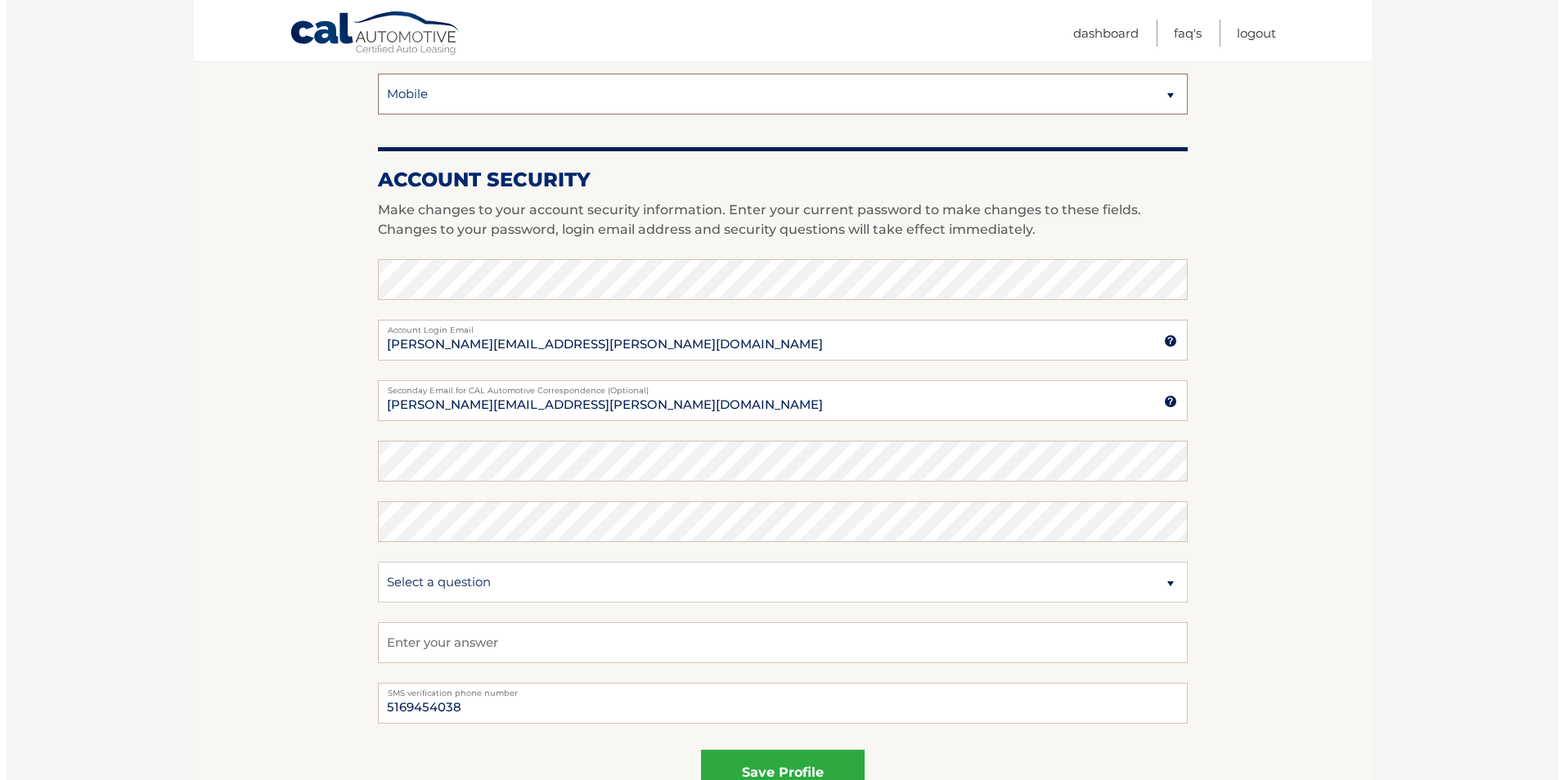
scroll to position [573, 0]
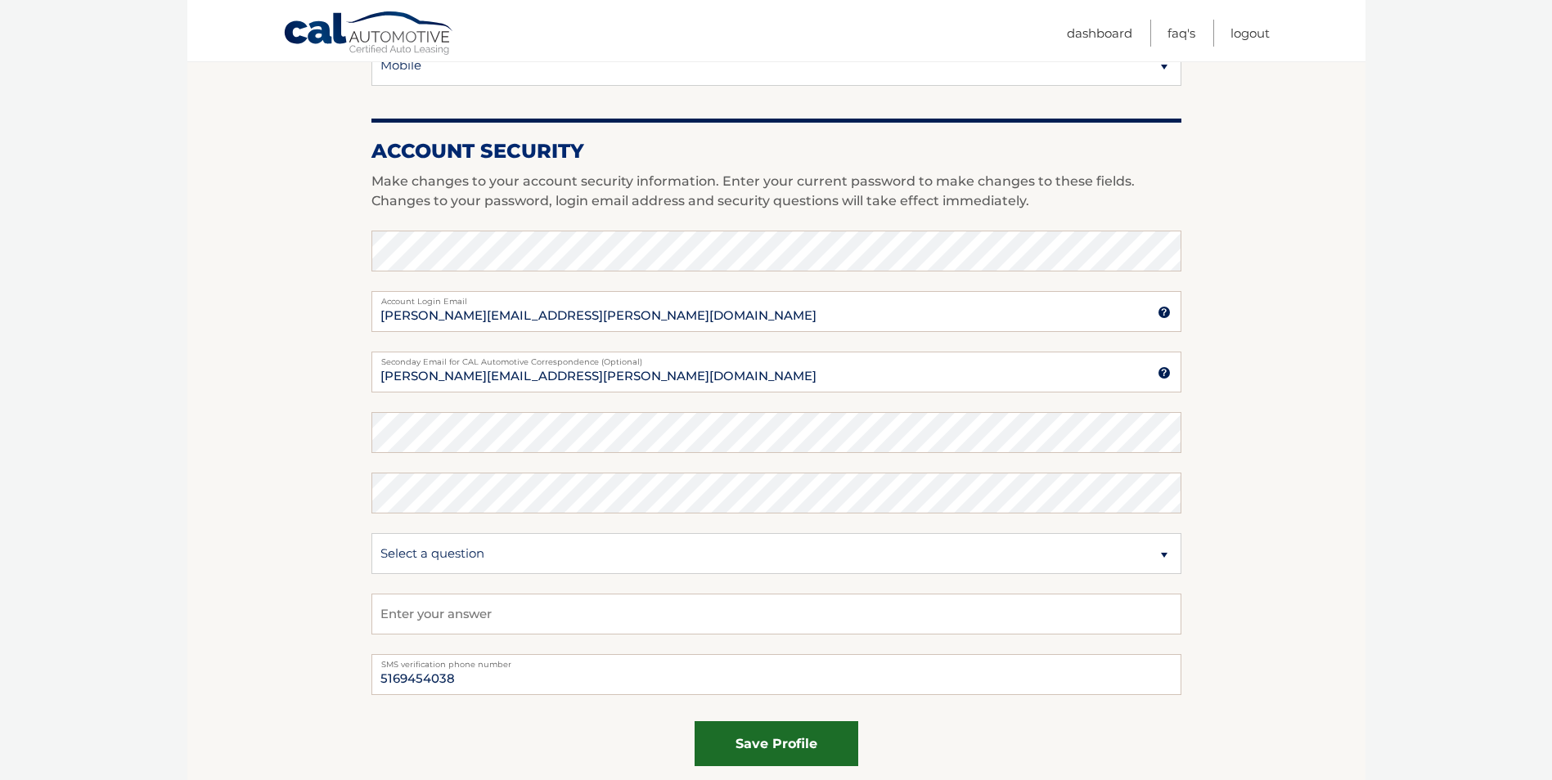
click at [789, 752] on button "save profile" at bounding box center [777, 744] width 164 height 45
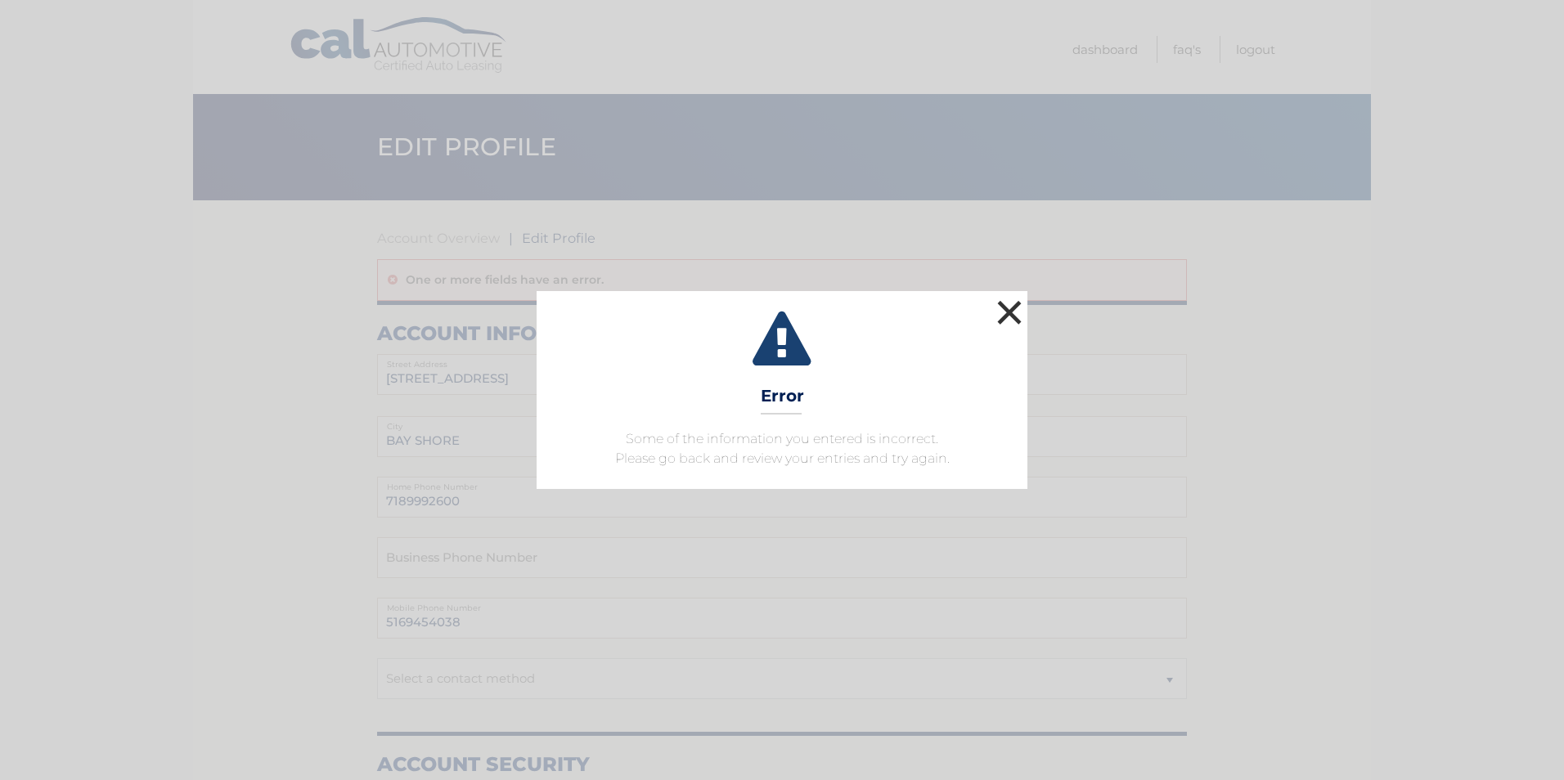
click at [1010, 307] on button "×" at bounding box center [1009, 312] width 33 height 33
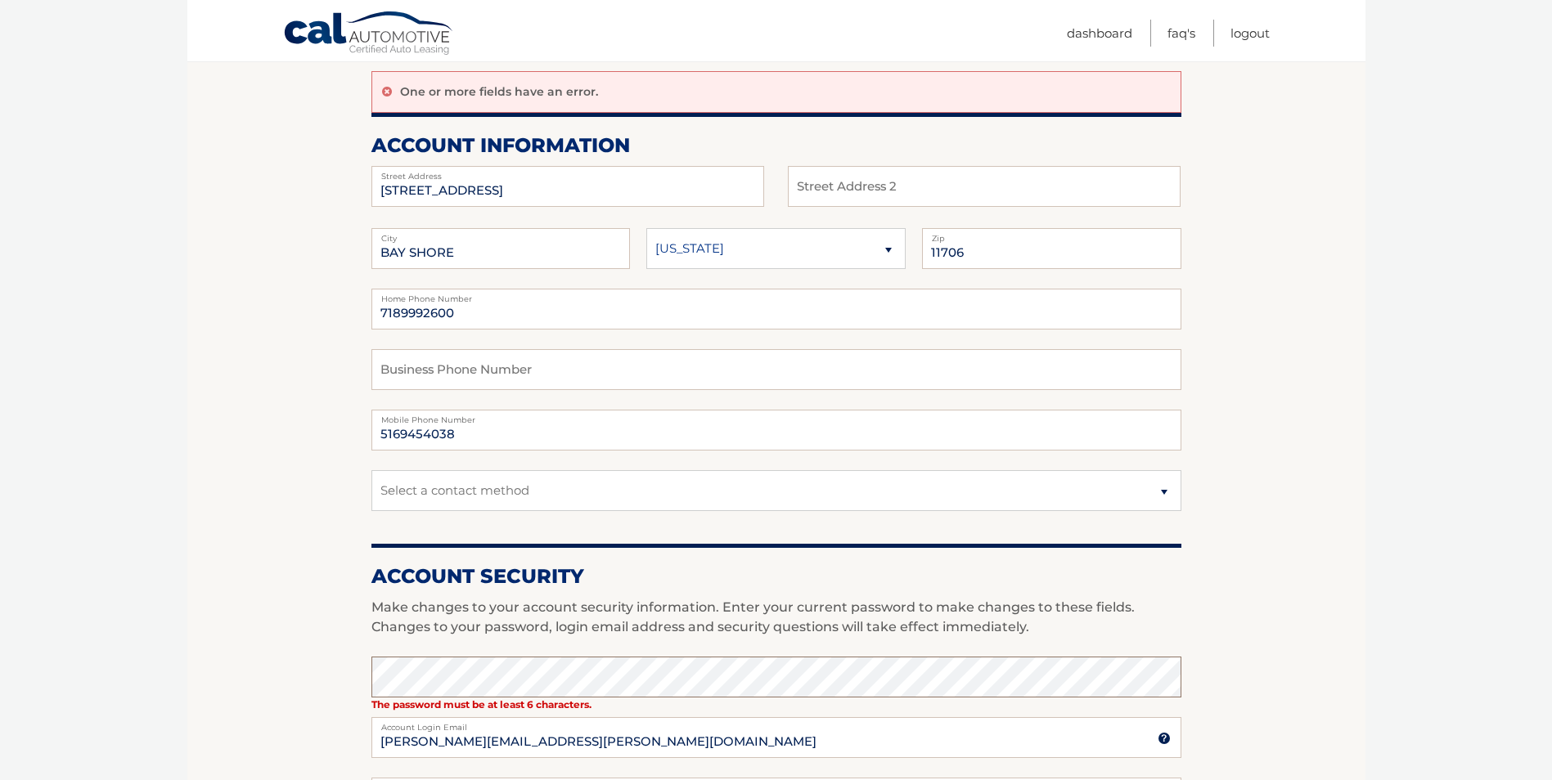
scroll to position [164, 0]
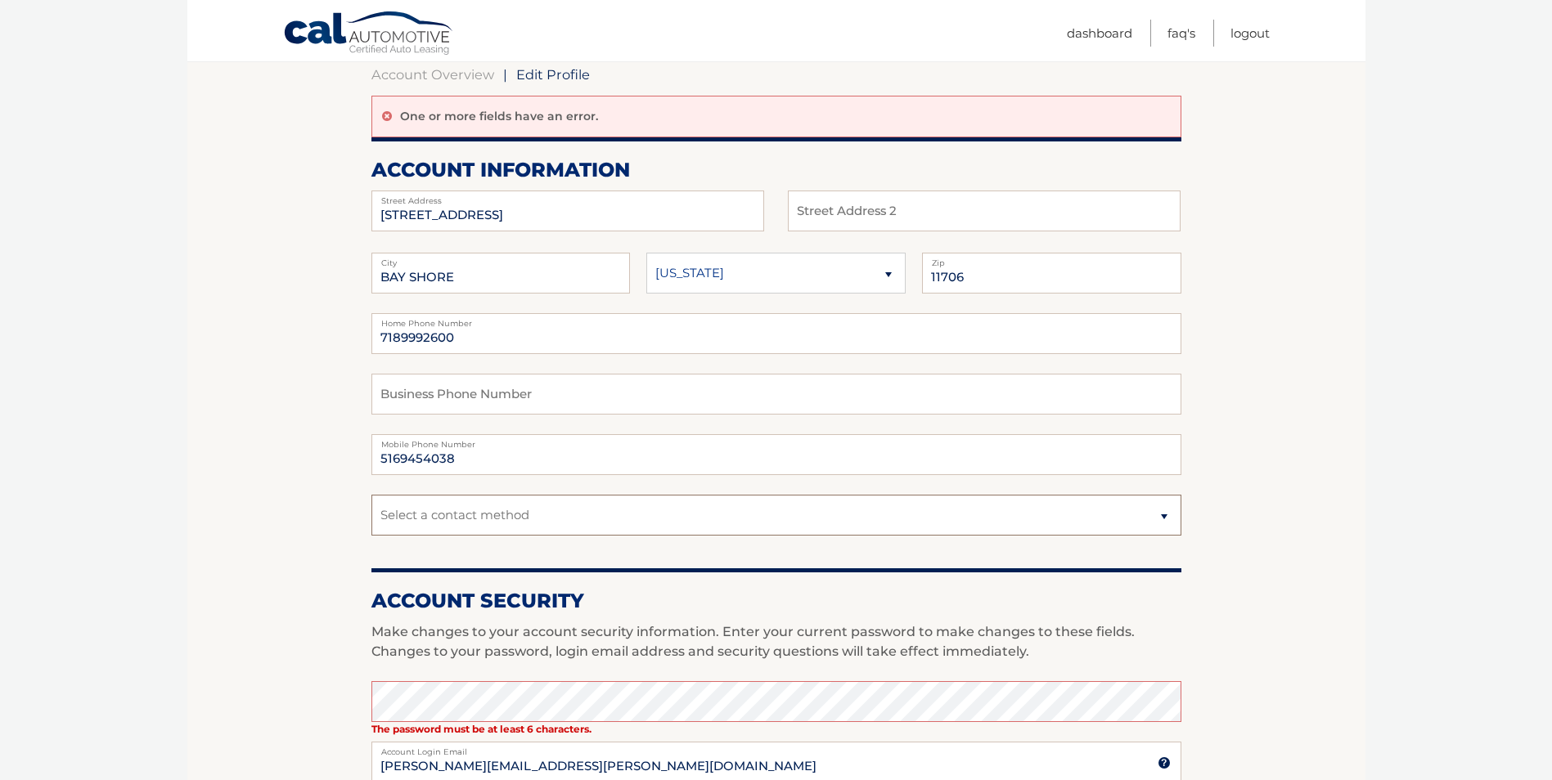
click at [528, 515] on select "Select a contact method Mobile Home" at bounding box center [776, 515] width 810 height 41
select select "1"
click at [371, 495] on select "Select a contact method Mobile Home" at bounding box center [776, 515] width 810 height 41
drag, startPoint x: 473, startPoint y: 344, endPoint x: 250, endPoint y: 334, distance: 223.6
click at [275, 336] on section "Account Overview | Edit Profile One or more fields have an error. account infor…" at bounding box center [776, 653] width 1178 height 1233
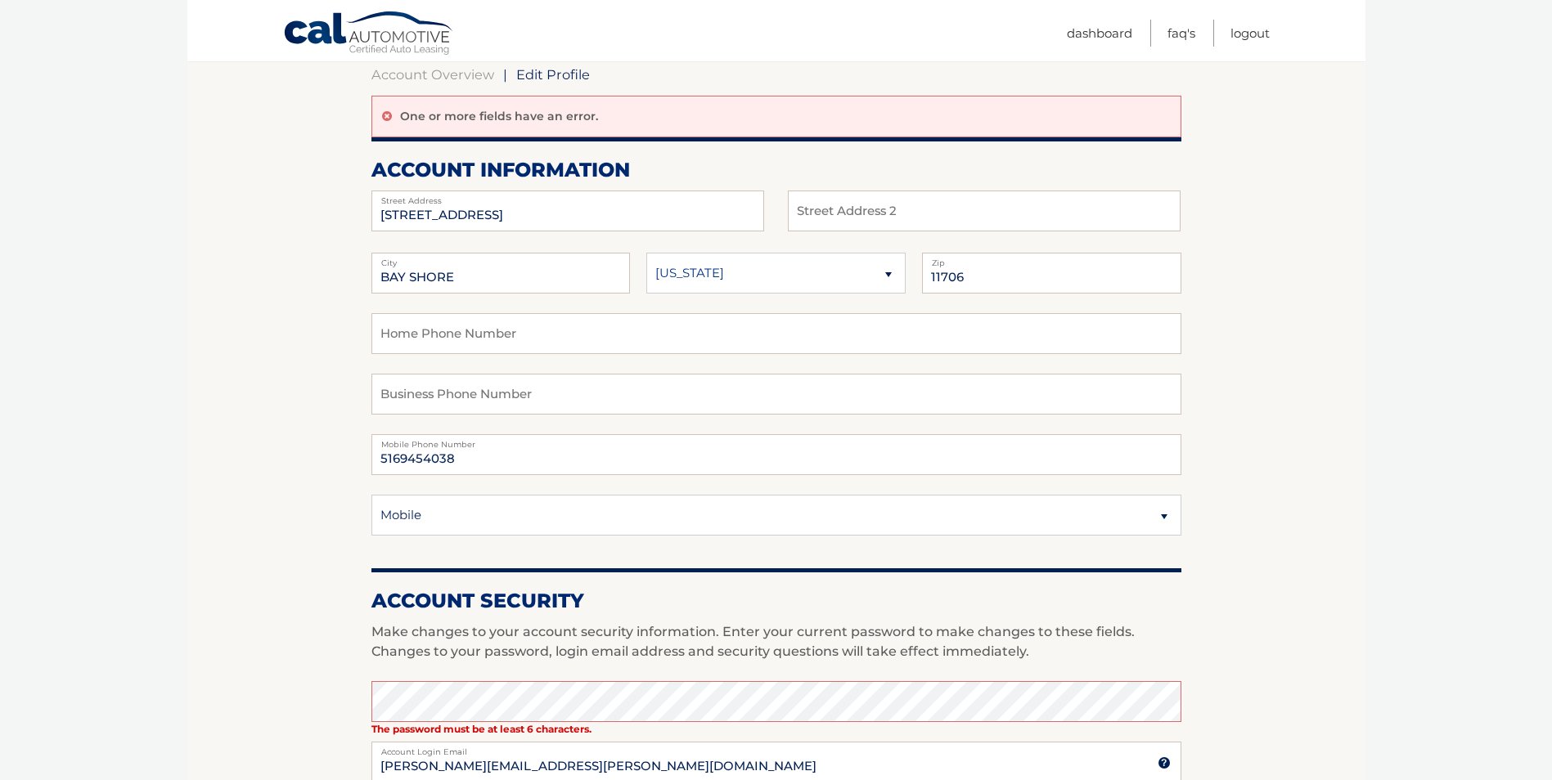
click at [1314, 452] on section "Account Overview | Edit Profile One or more fields have an error. account infor…" at bounding box center [776, 653] width 1178 height 1233
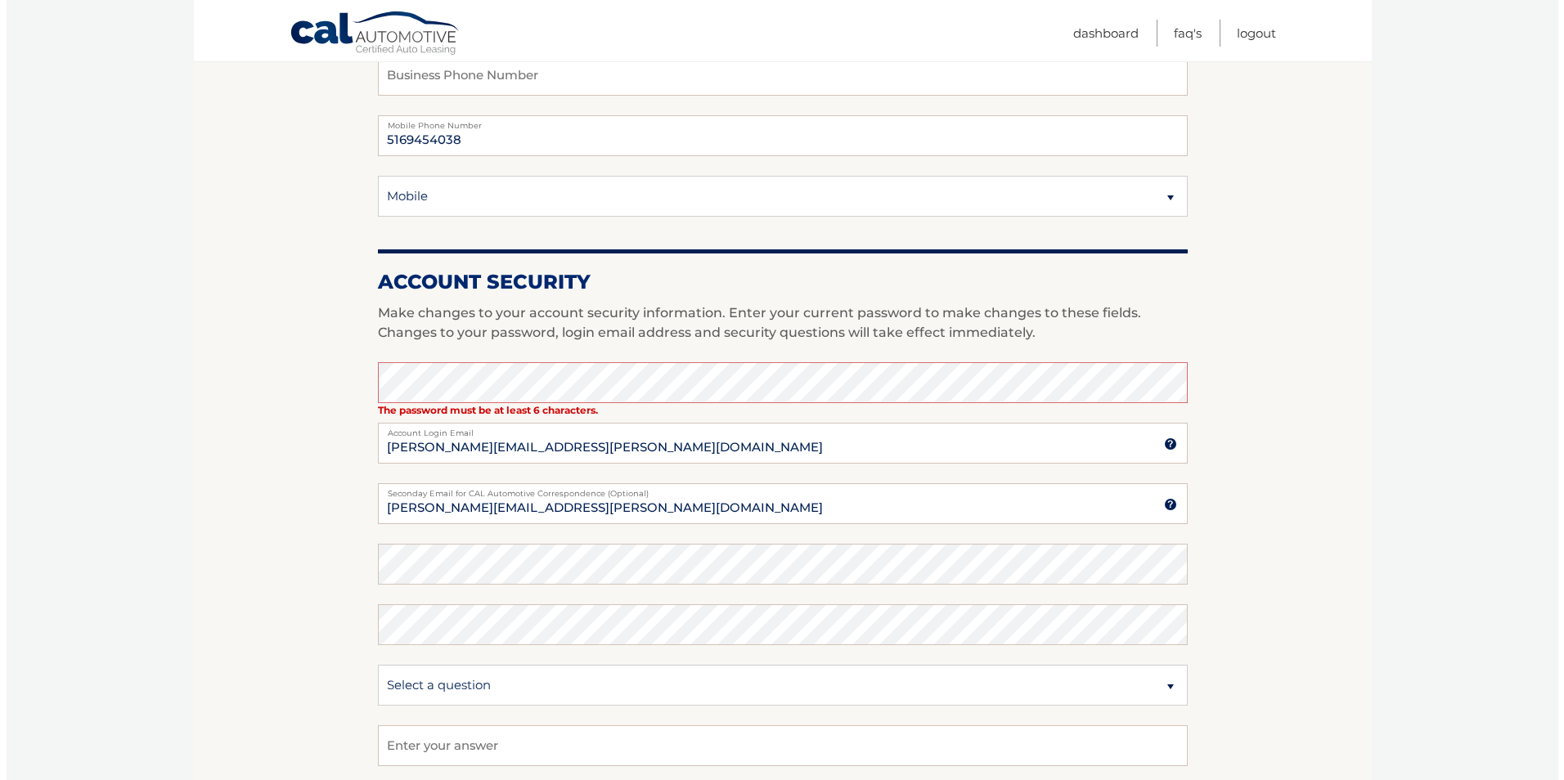
scroll to position [654, 0]
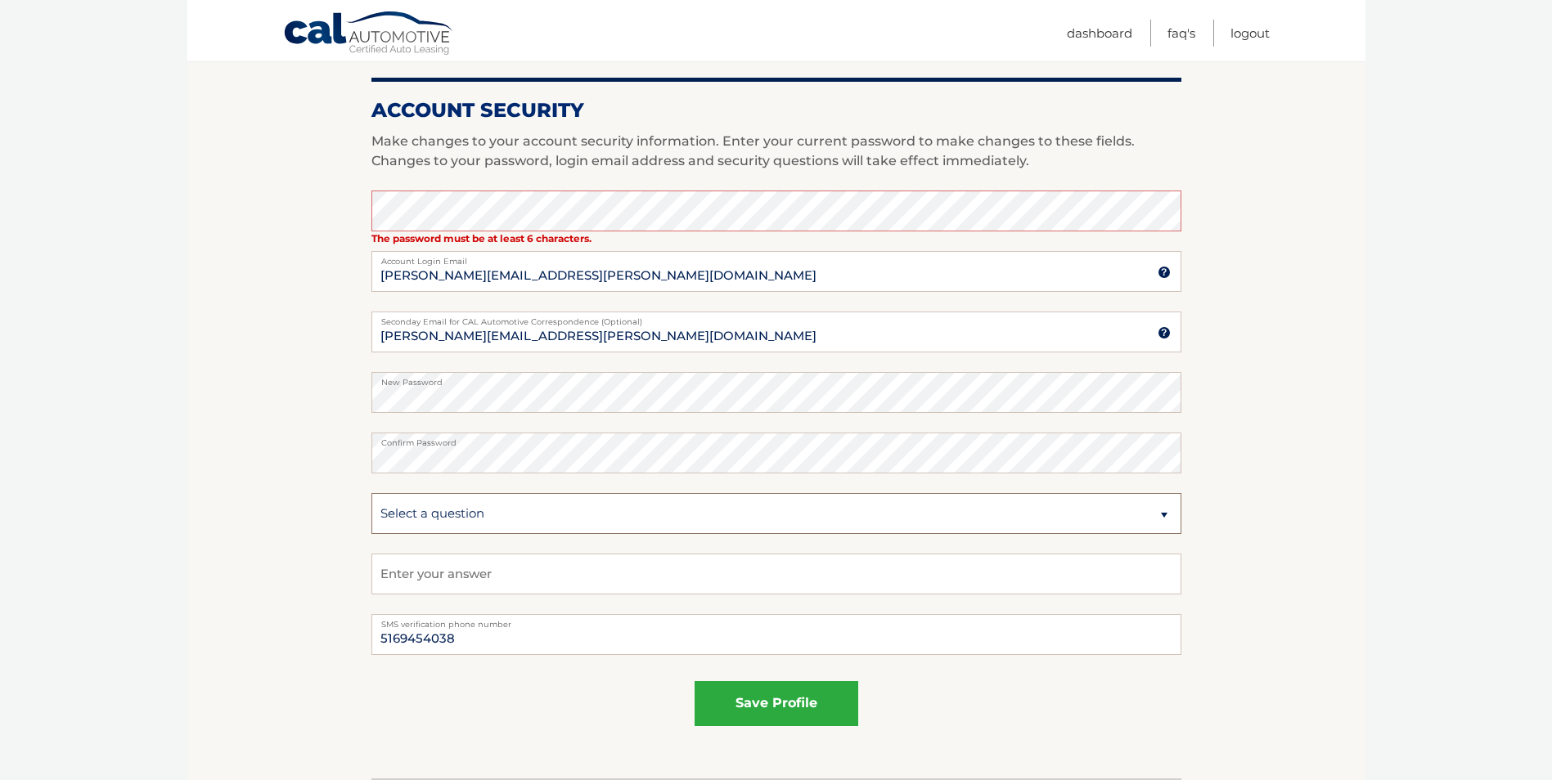
click at [456, 505] on select "Select a question What was the name of your elementary school? What is your mot…" at bounding box center [776, 513] width 810 height 41
select select "2"
click at [371, 493] on select "Select a question What was the name of your elementary school? What is your mot…" at bounding box center [776, 513] width 810 height 41
click at [569, 588] on input "text" at bounding box center [776, 574] width 810 height 41
type input "Reinig"
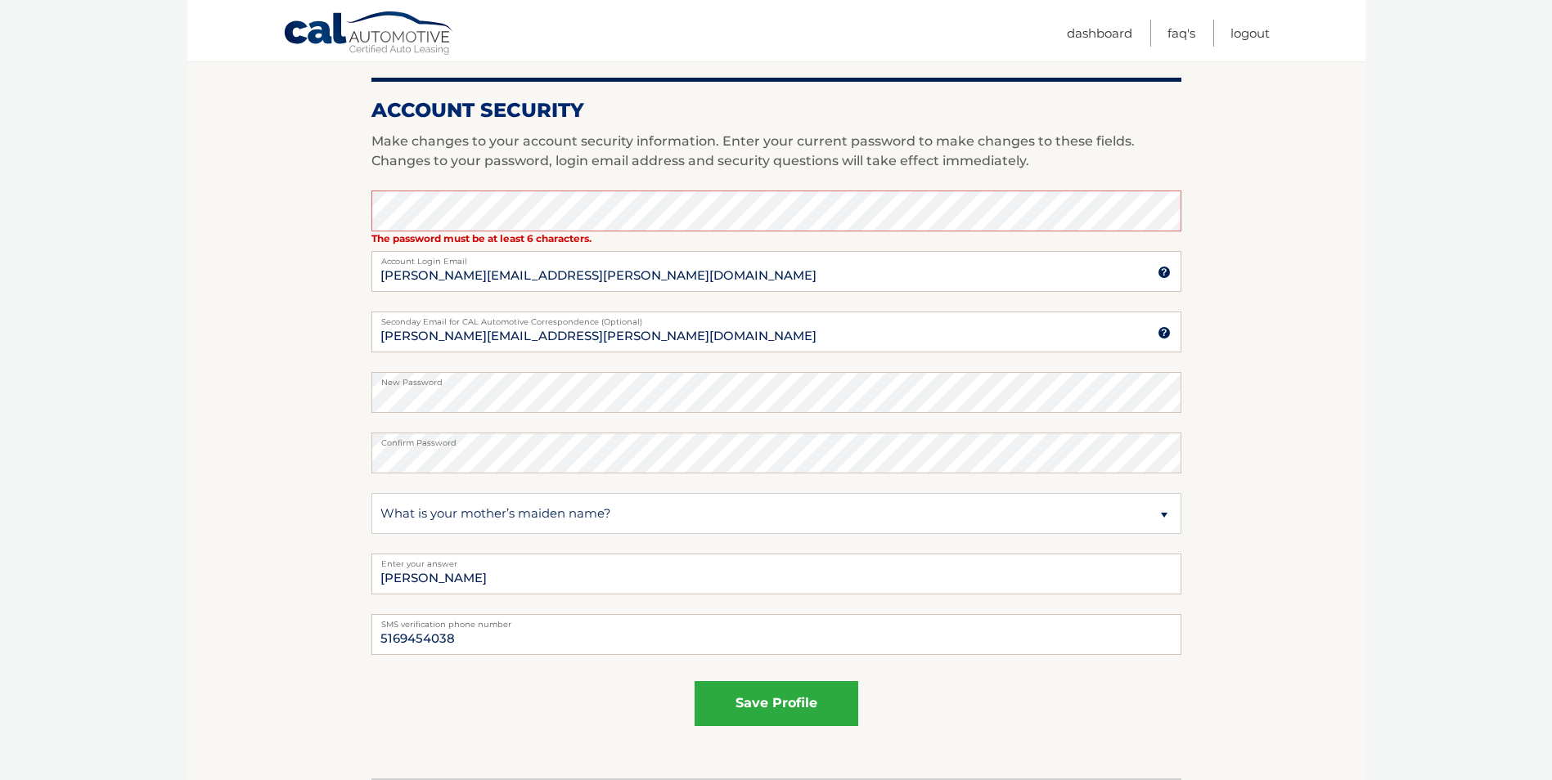
click at [259, 615] on section "Account Overview | Edit Profile One or more fields have an error. account infor…" at bounding box center [776, 162] width 1178 height 1233
click at [832, 716] on button "save profile" at bounding box center [777, 703] width 164 height 45
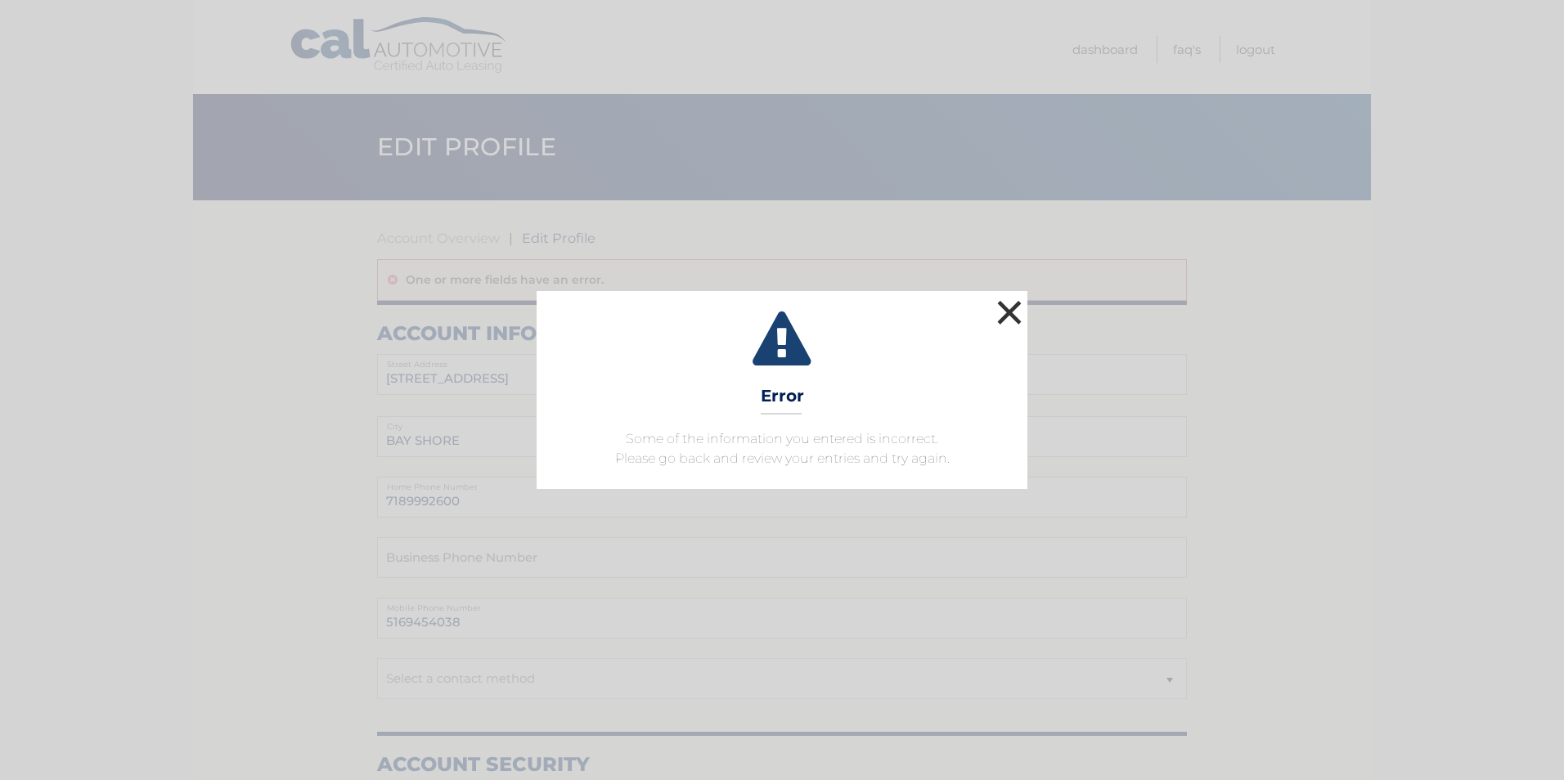
click at [1018, 306] on button "×" at bounding box center [1009, 312] width 33 height 33
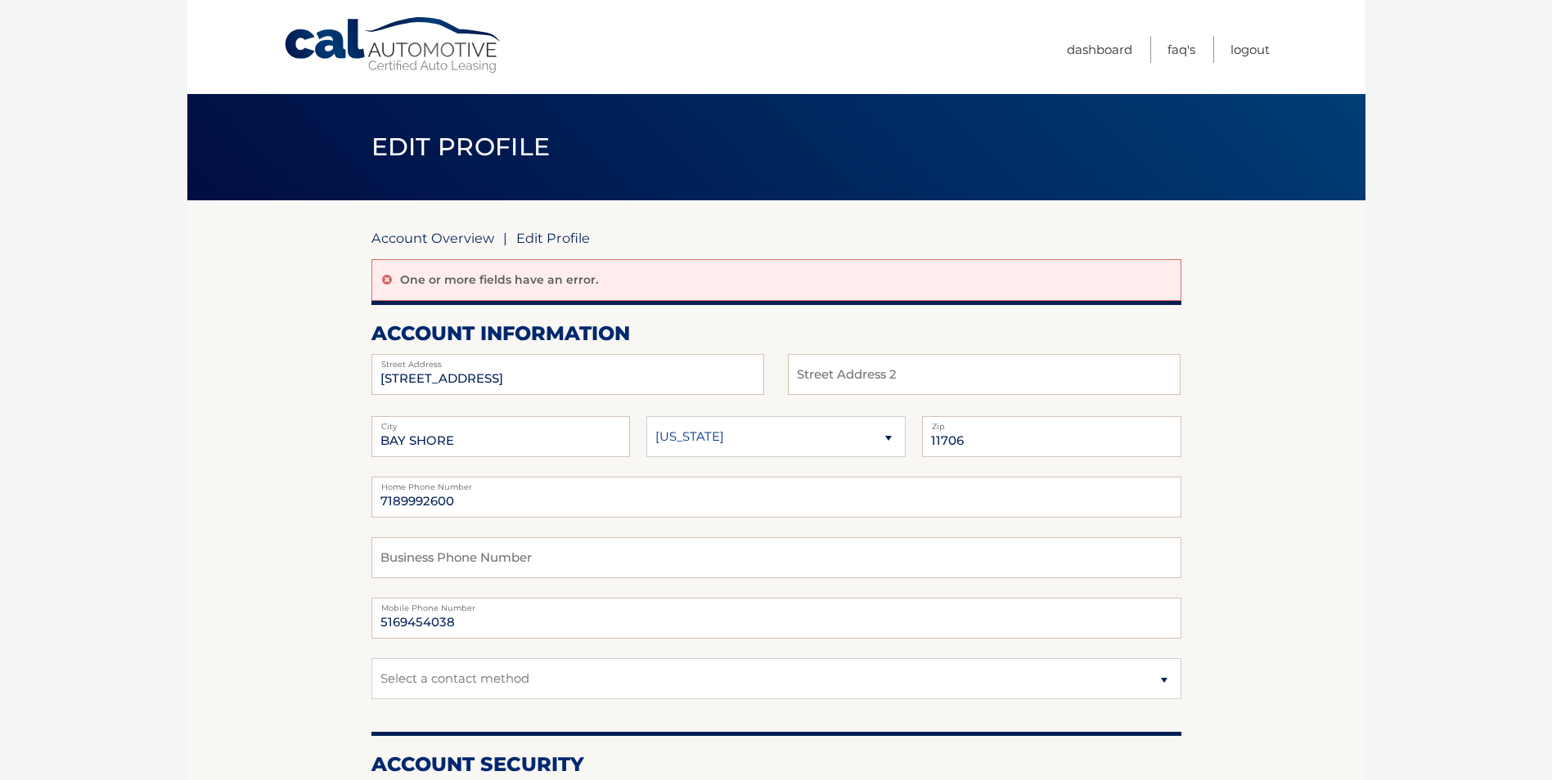
click at [463, 236] on link "Account Overview" at bounding box center [432, 238] width 123 height 16
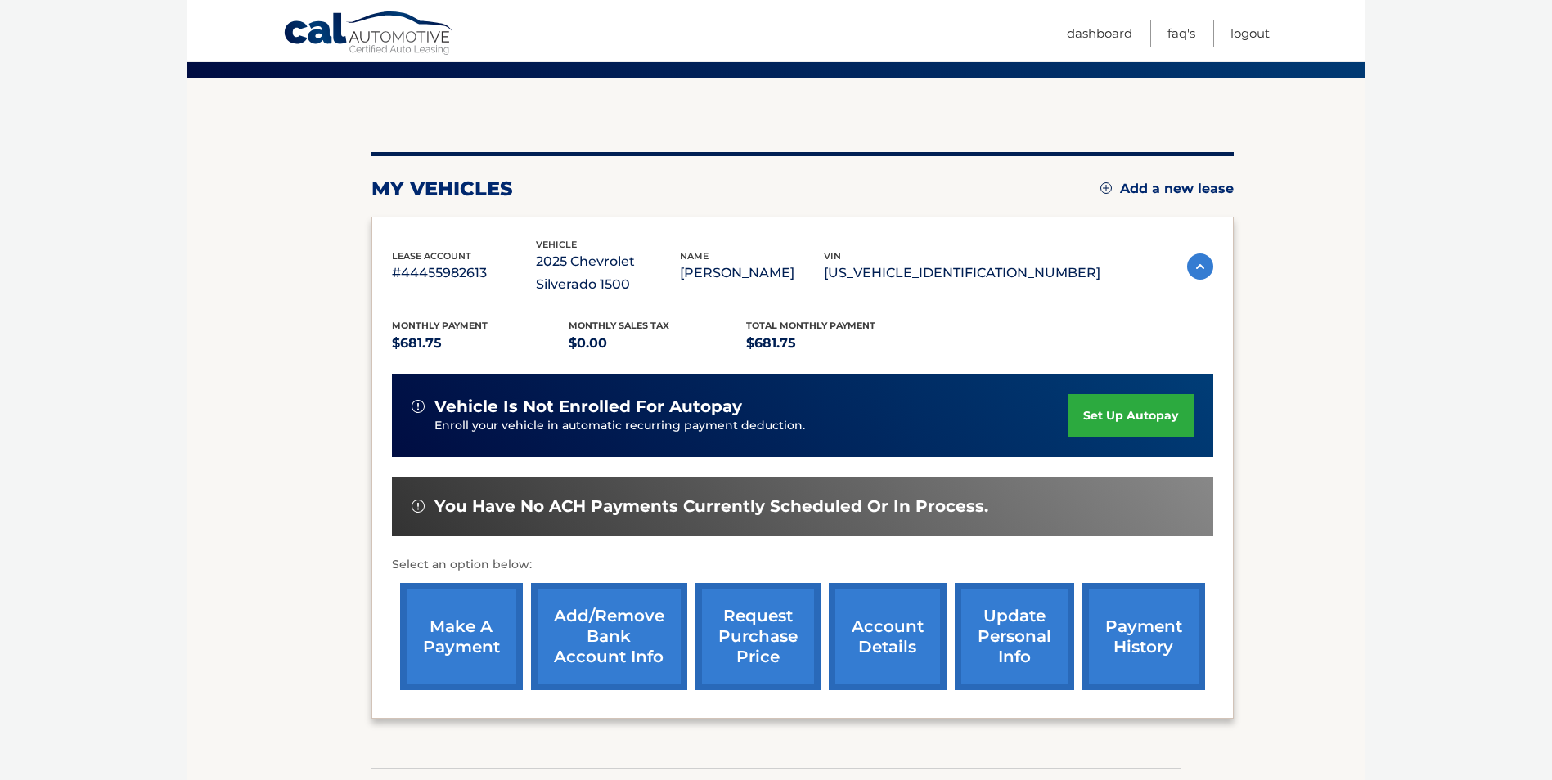
scroll to position [234, 0]
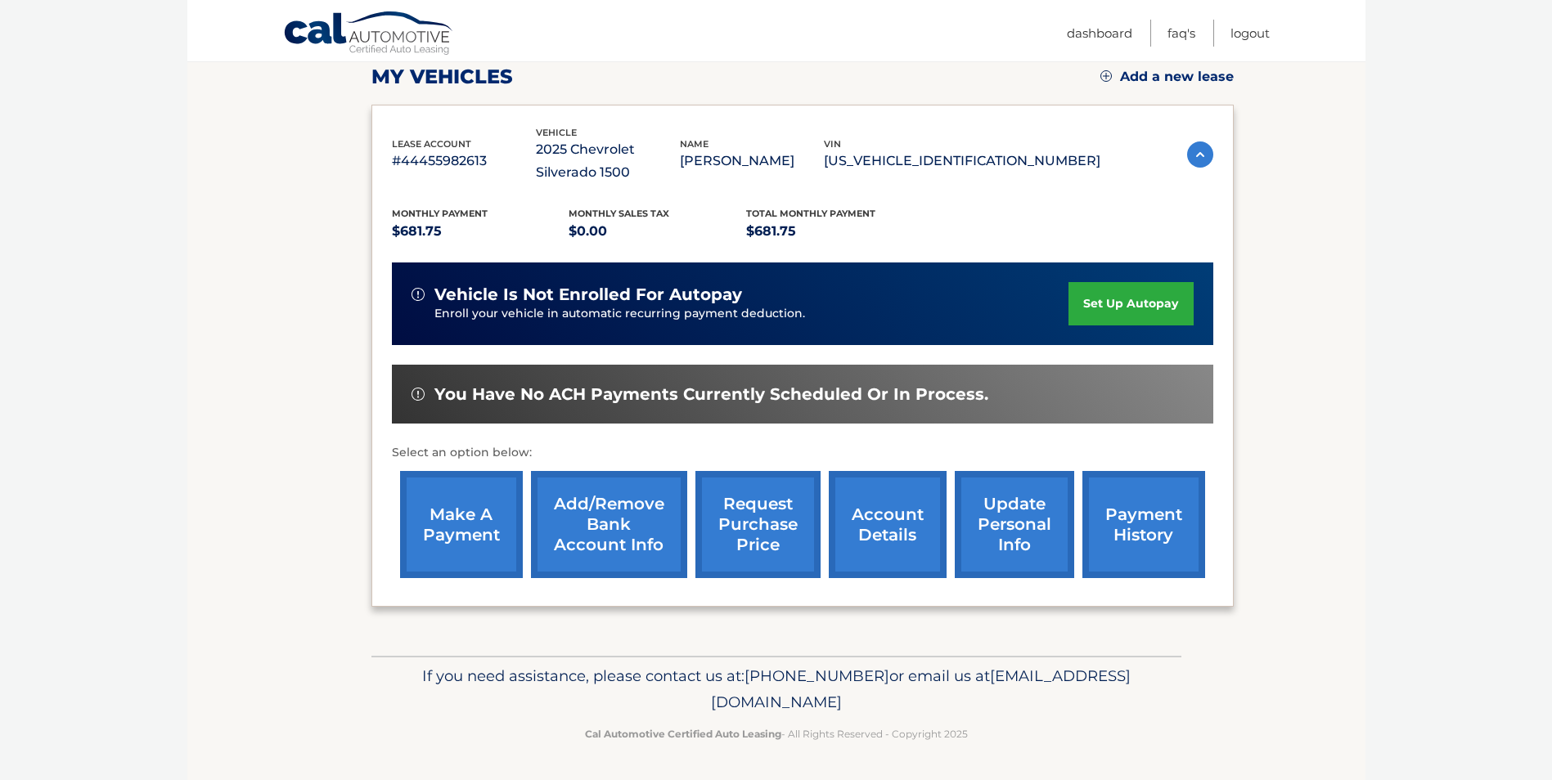
click at [1109, 548] on link "payment history" at bounding box center [1143, 524] width 123 height 107
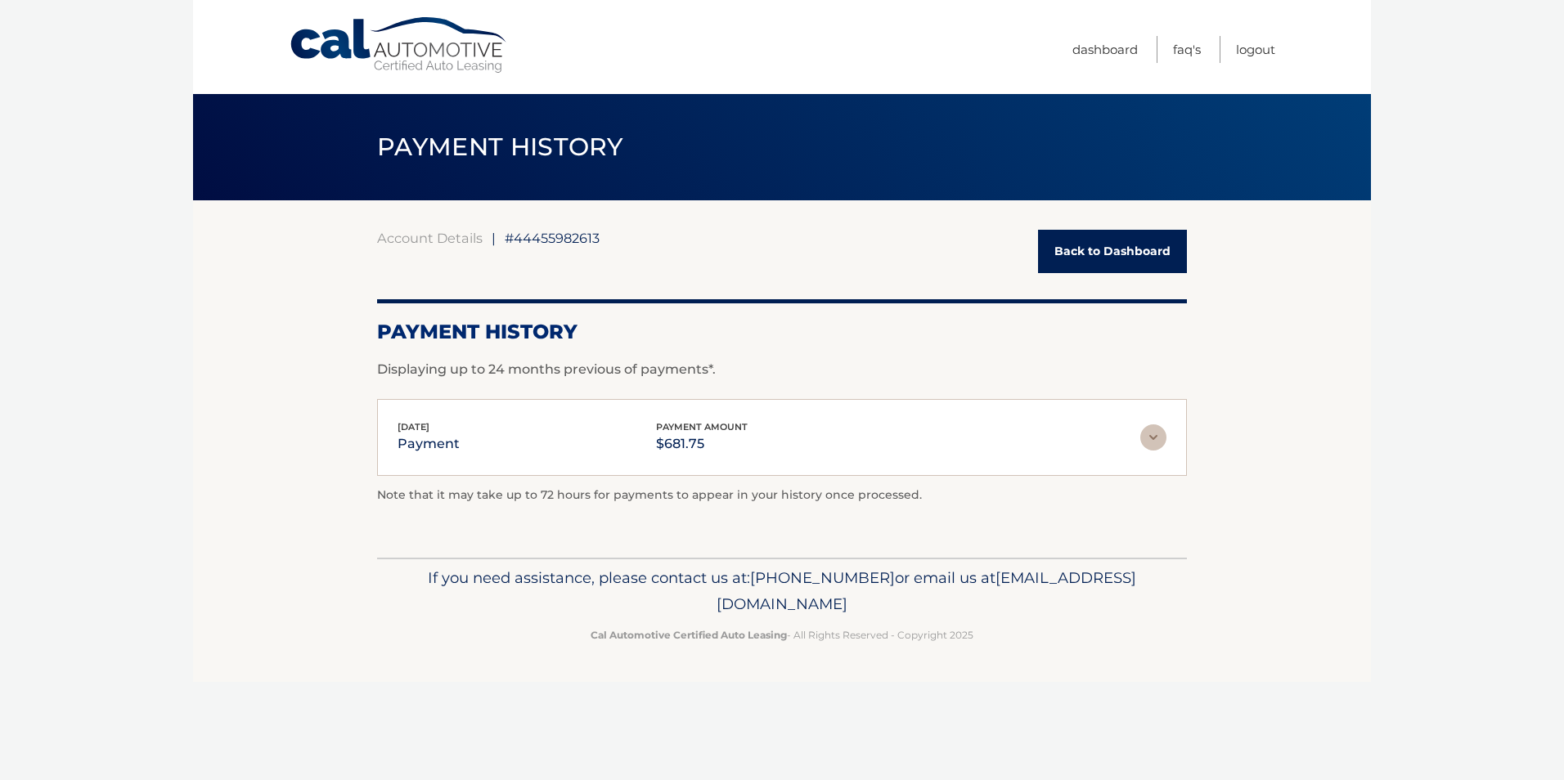
click at [1142, 433] on img at bounding box center [1153, 438] width 26 height 26
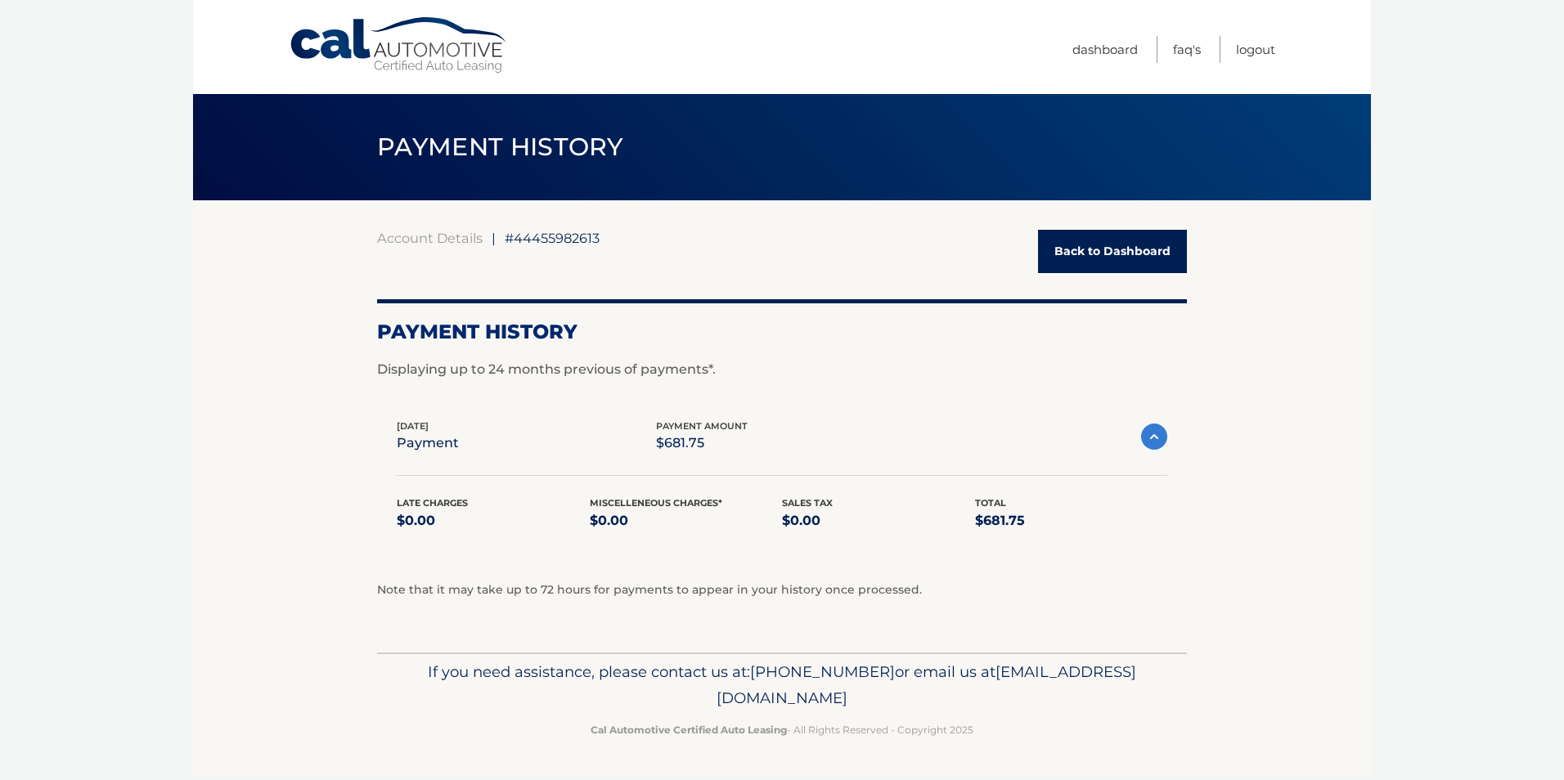
click at [1142, 433] on img at bounding box center [1154, 437] width 26 height 26
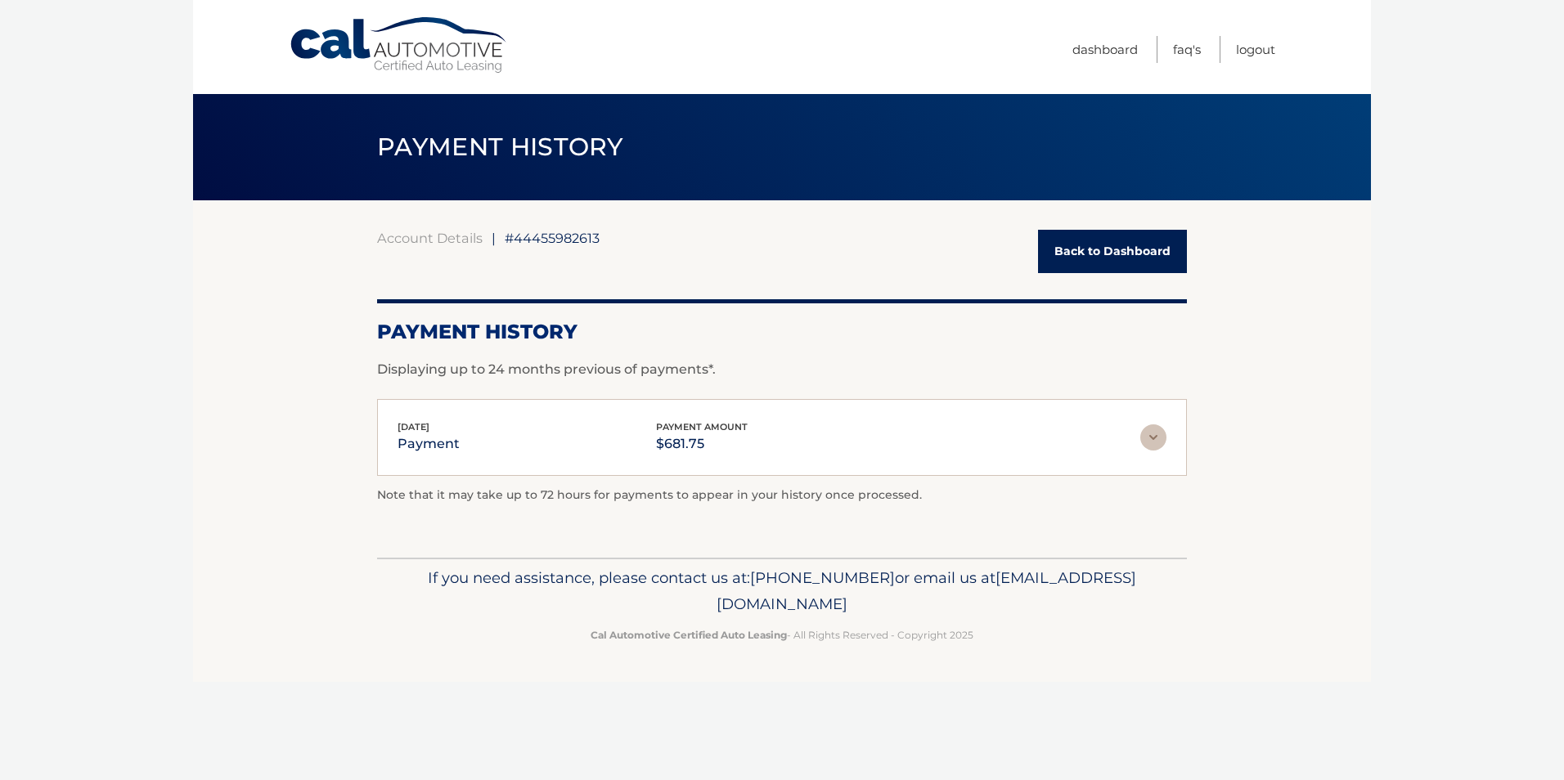
click at [1142, 433] on img at bounding box center [1153, 438] width 26 height 26
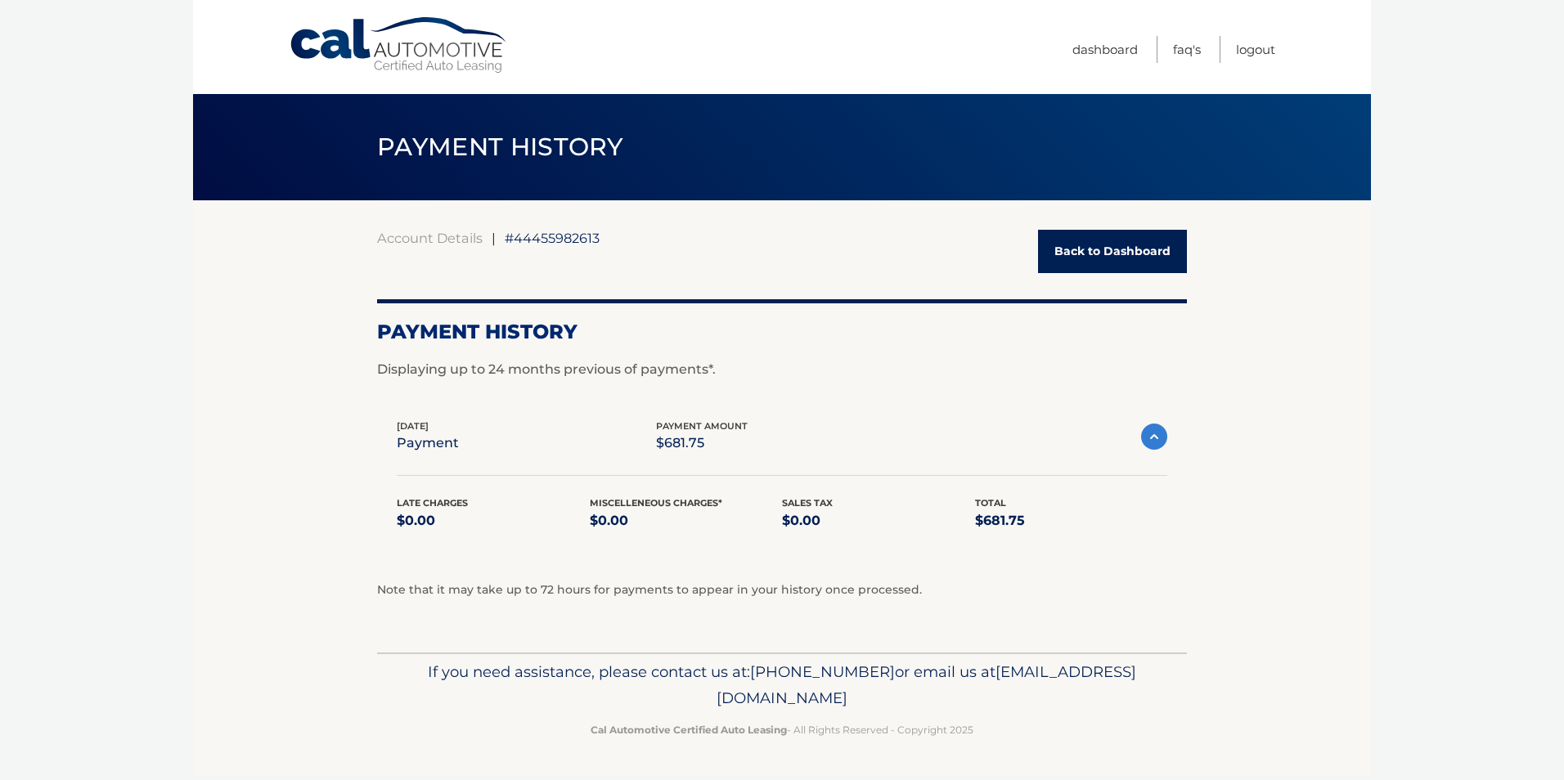
click at [1142, 433] on img at bounding box center [1154, 437] width 26 height 26
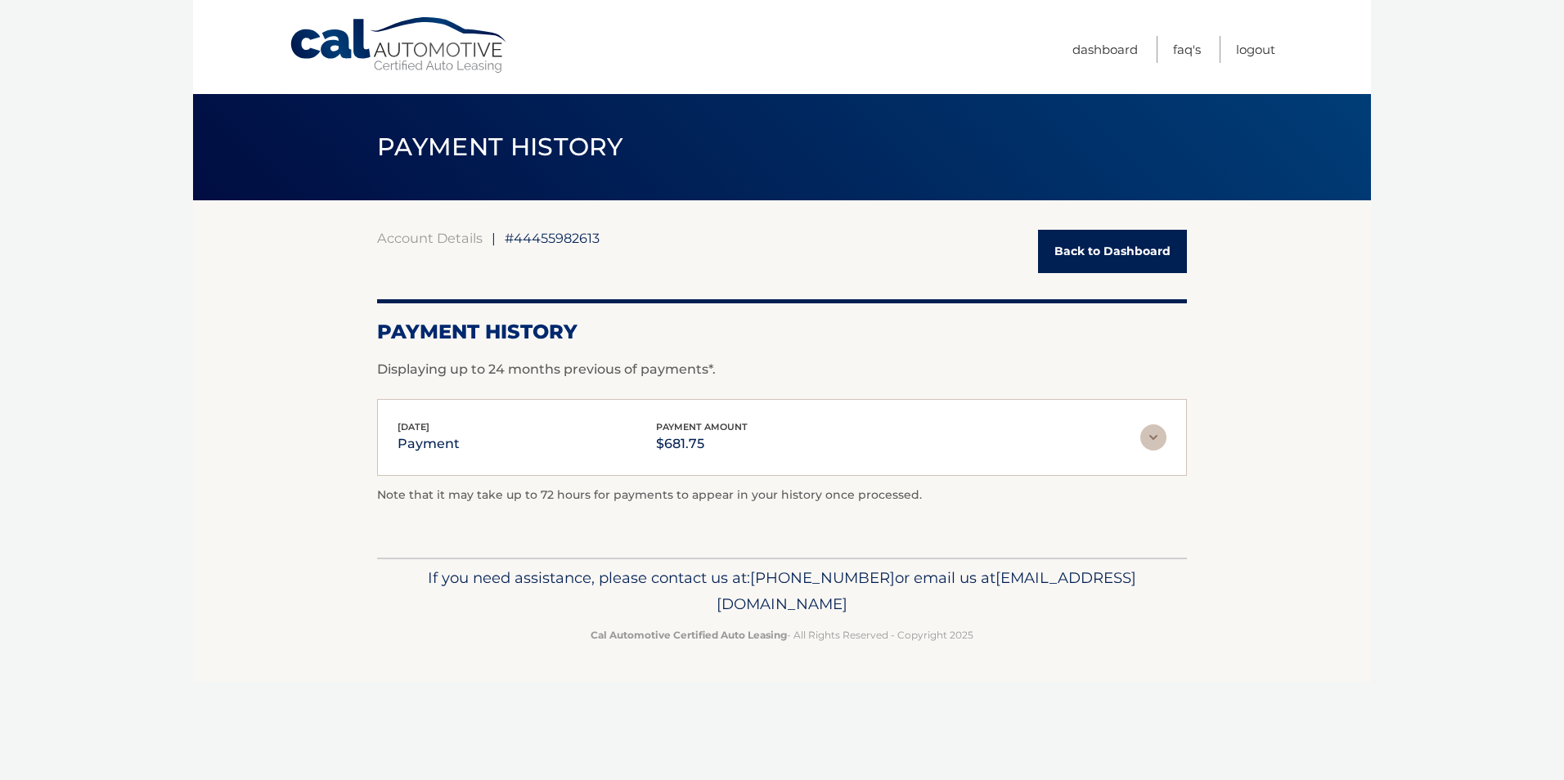
click at [1111, 258] on link "Back to Dashboard" at bounding box center [1112, 251] width 149 height 43
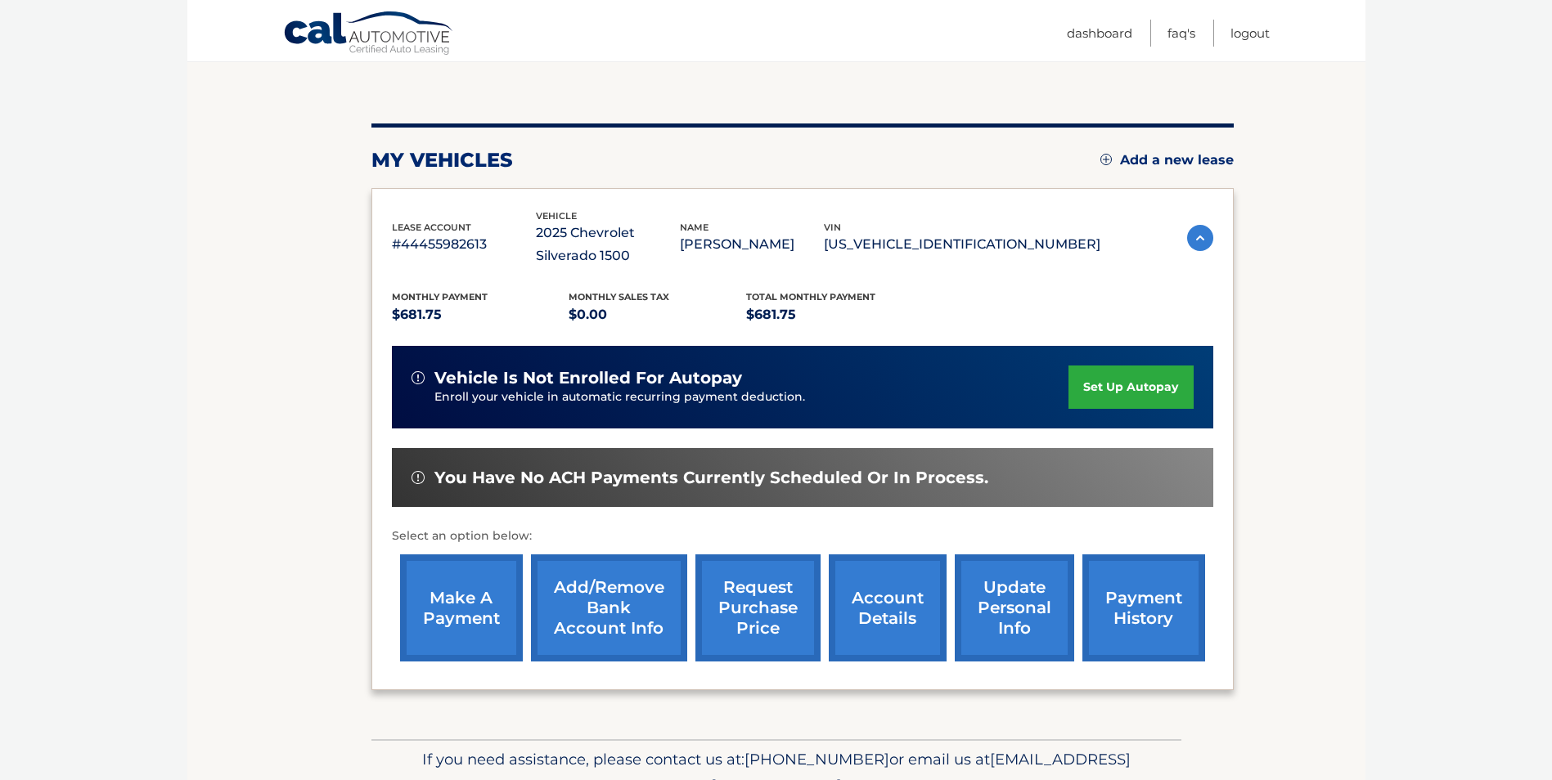
scroll to position [164, 0]
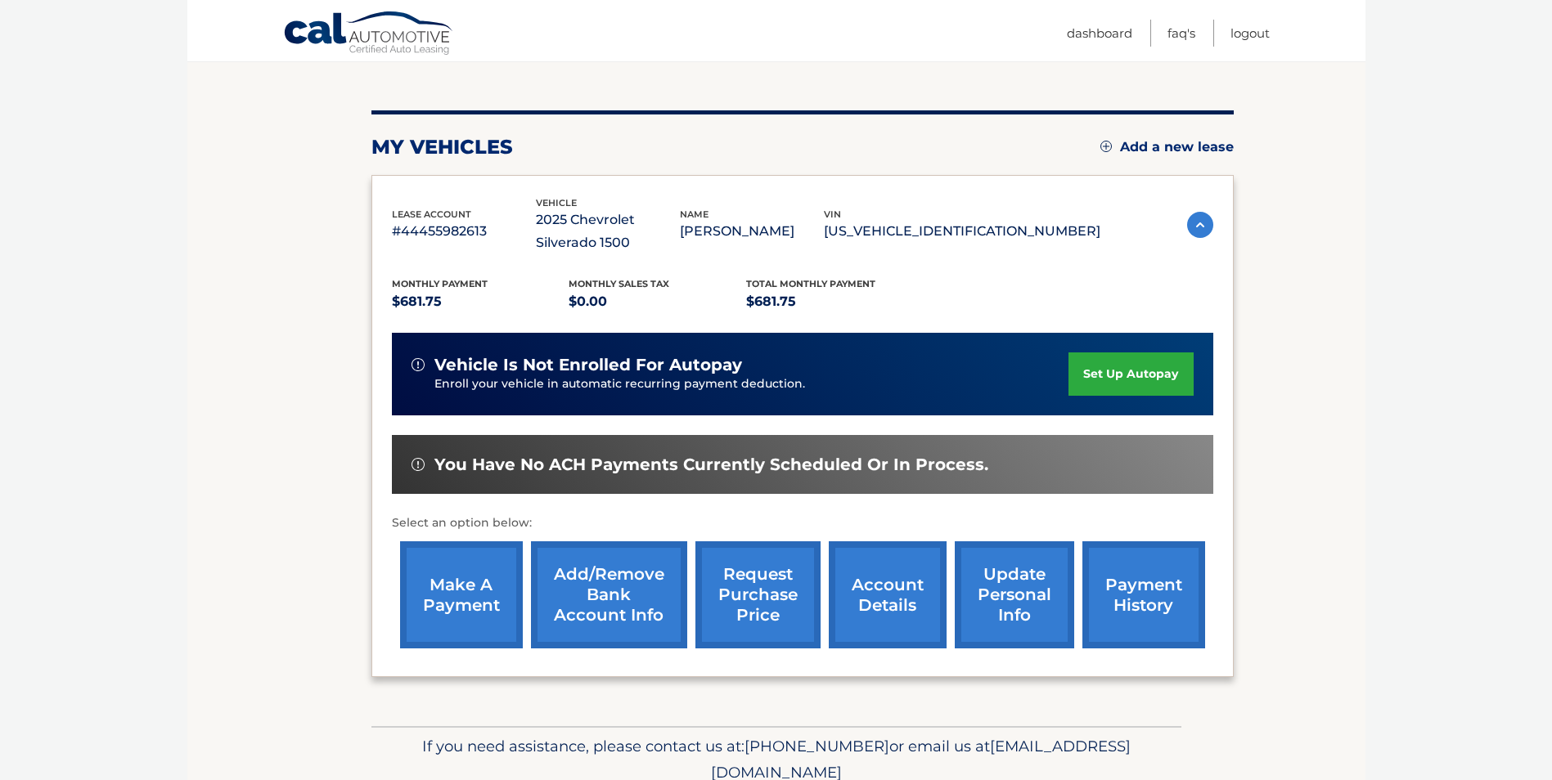
click at [475, 600] on link "make a payment" at bounding box center [461, 595] width 123 height 107
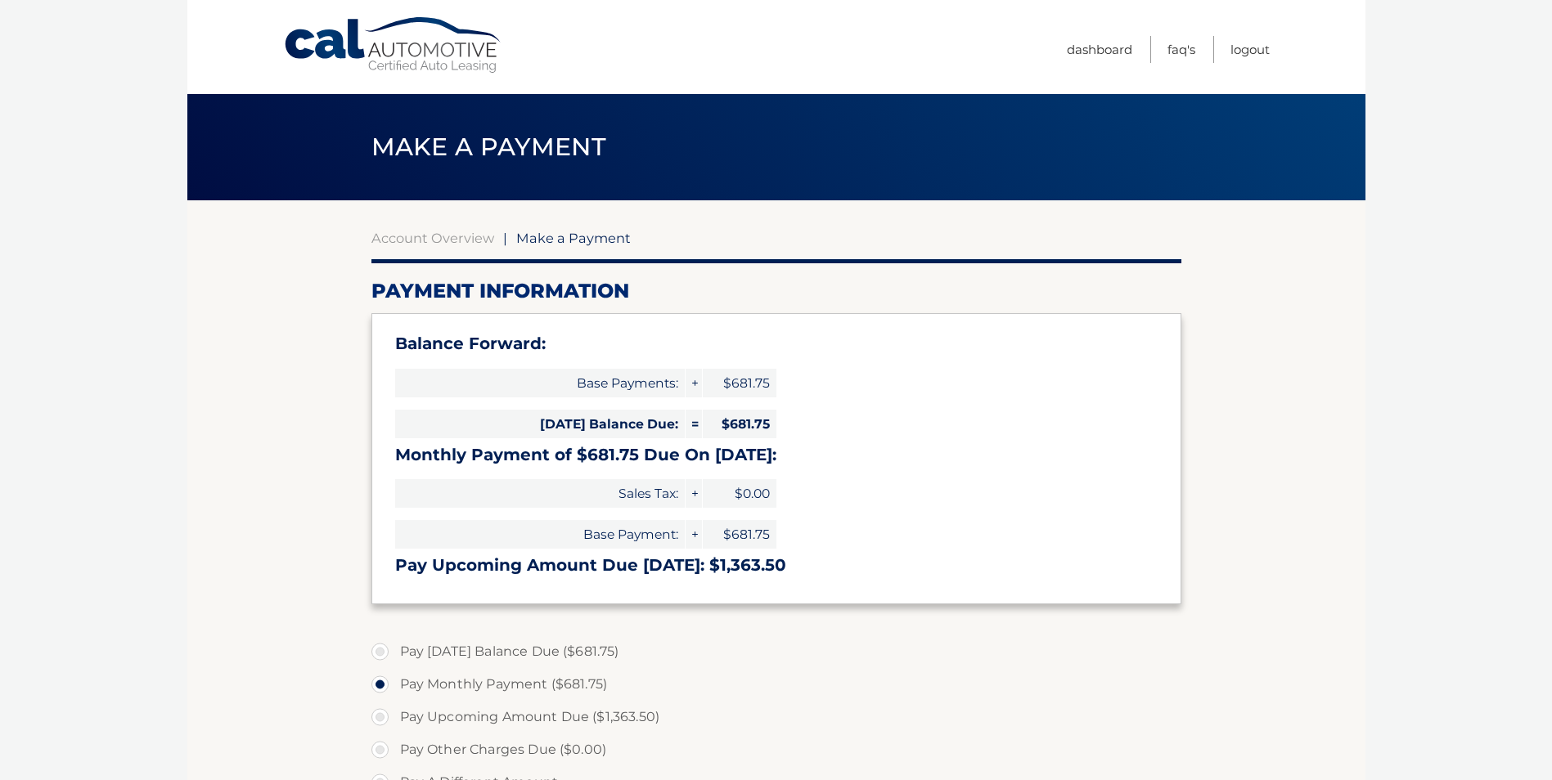
select select "ZTg5YmI0ZWUtZGVjNy00NmIzLWJmZWYtZGQ0YWExMzk4Yjhm"
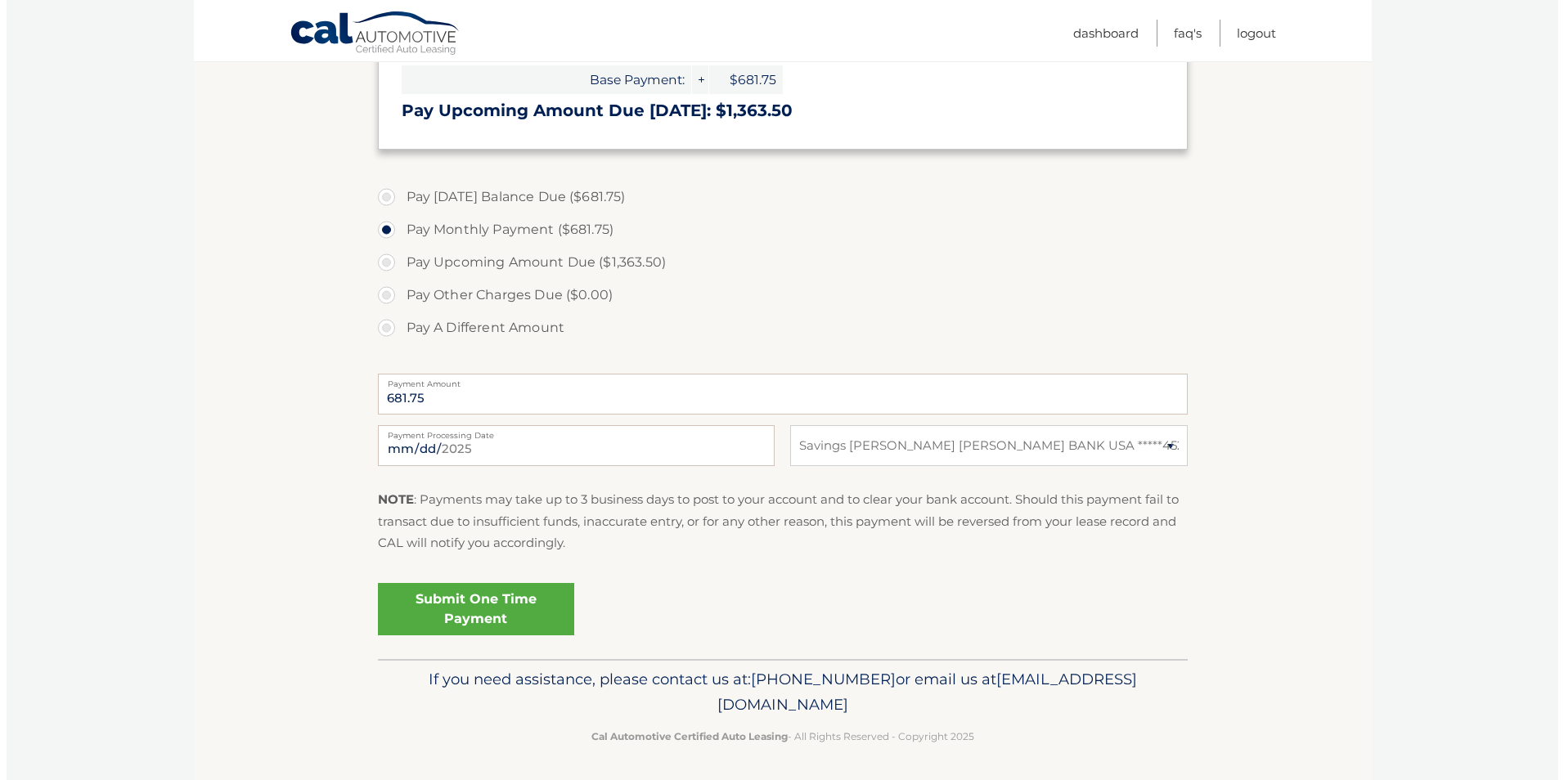
scroll to position [458, 0]
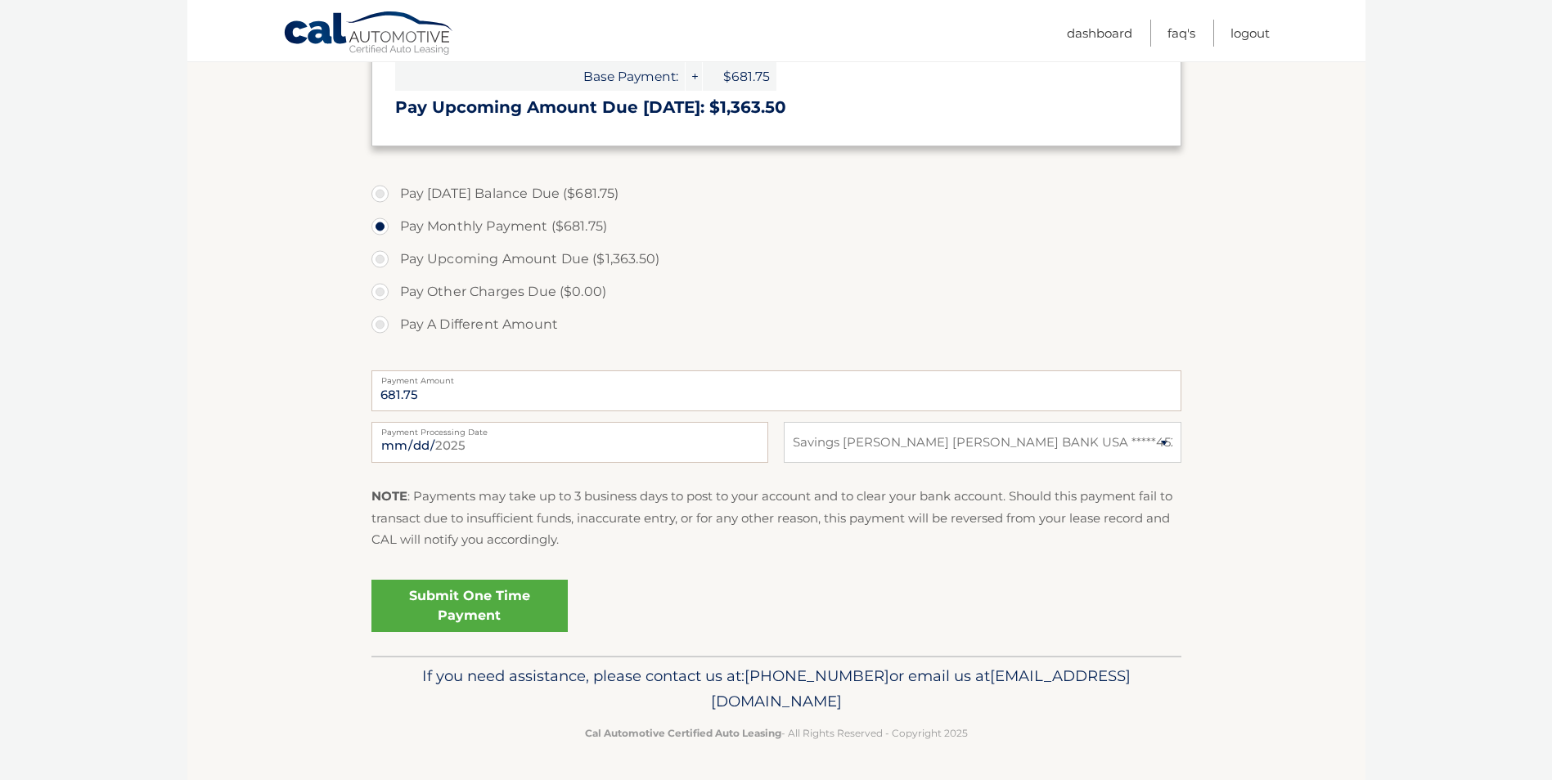
click at [505, 608] on link "Submit One Time Payment" at bounding box center [469, 606] width 196 height 52
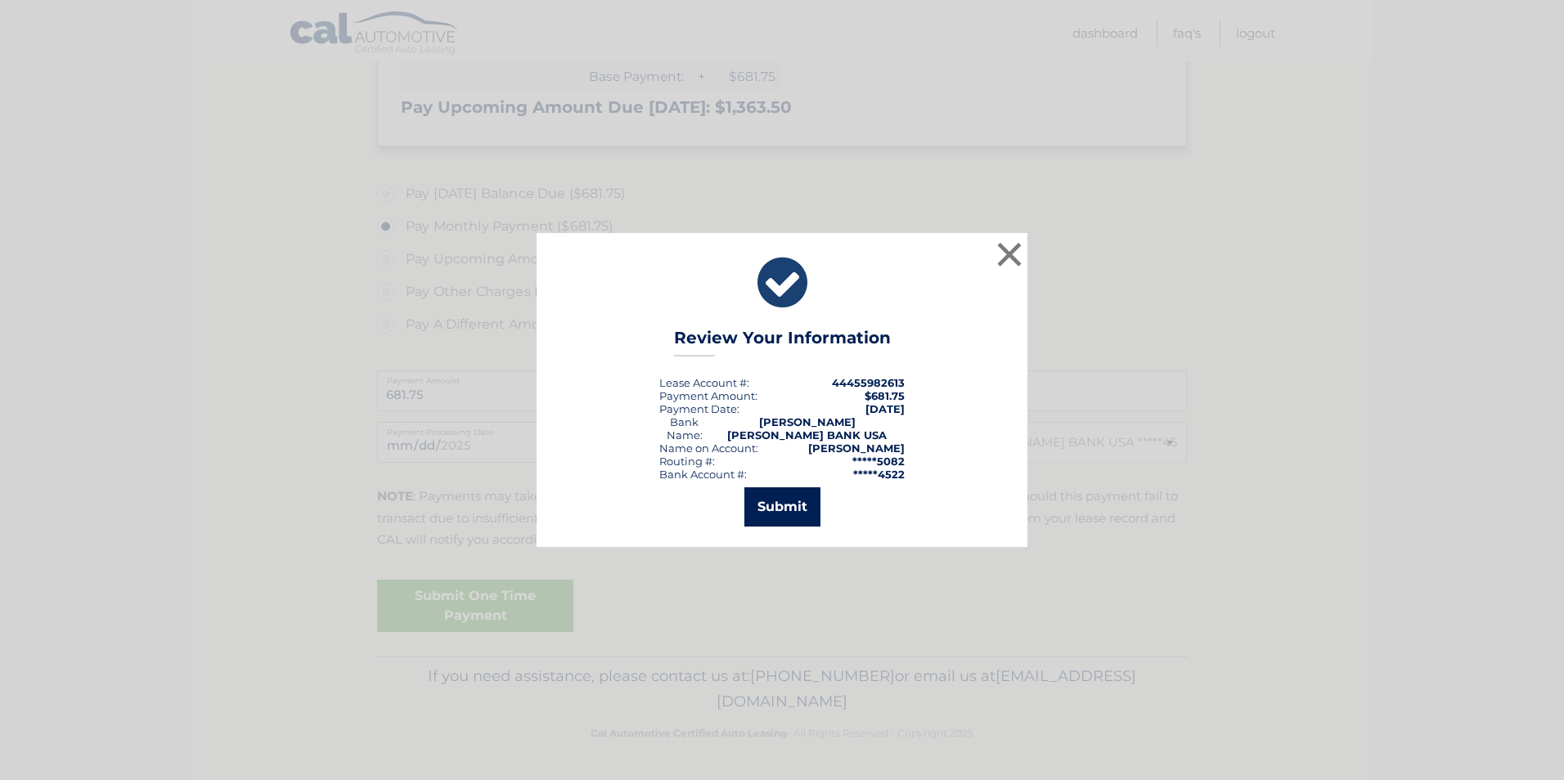
click at [789, 502] on button "Submit" at bounding box center [782, 507] width 76 height 39
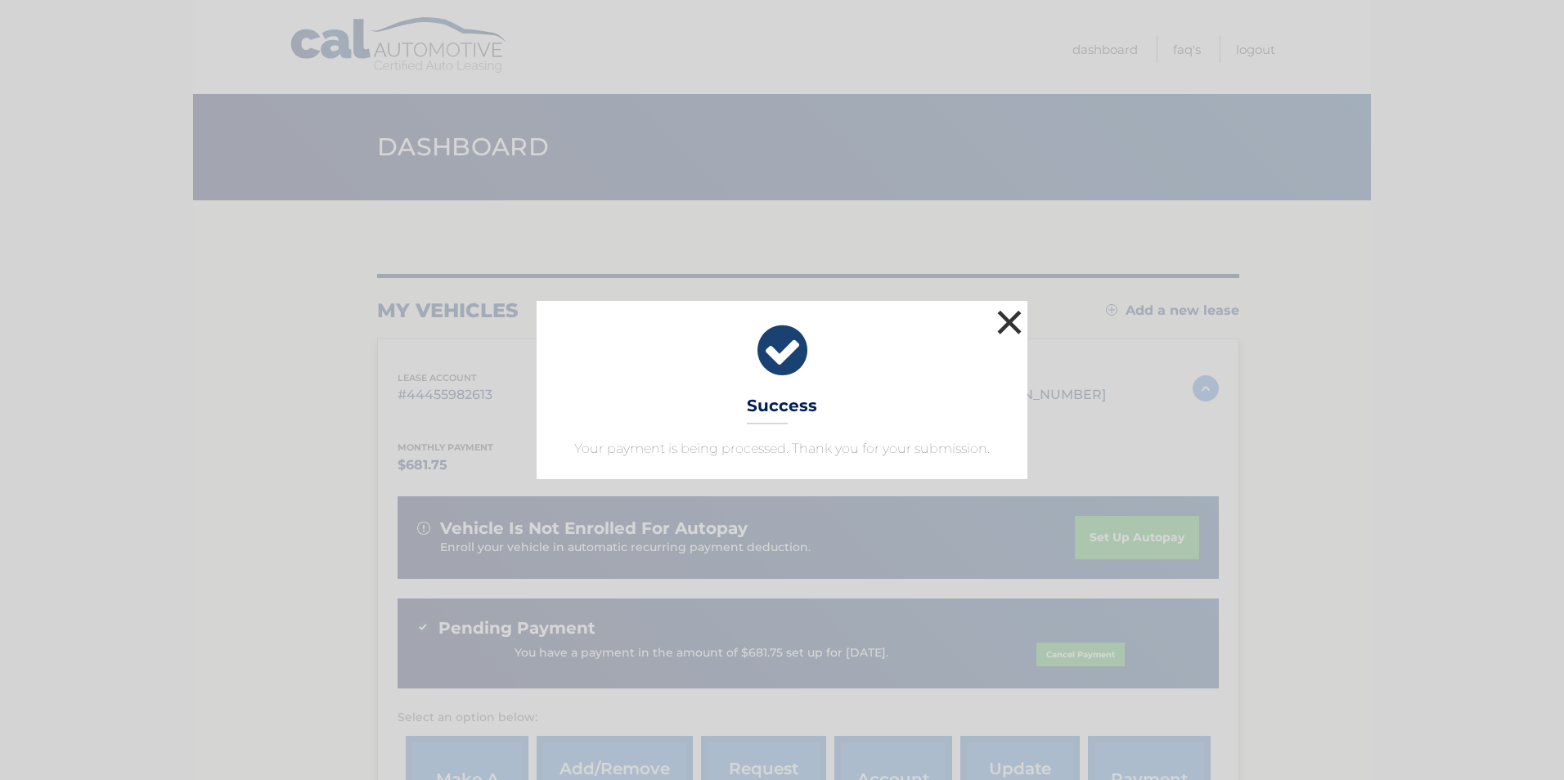
click at [998, 324] on button "×" at bounding box center [1009, 322] width 33 height 33
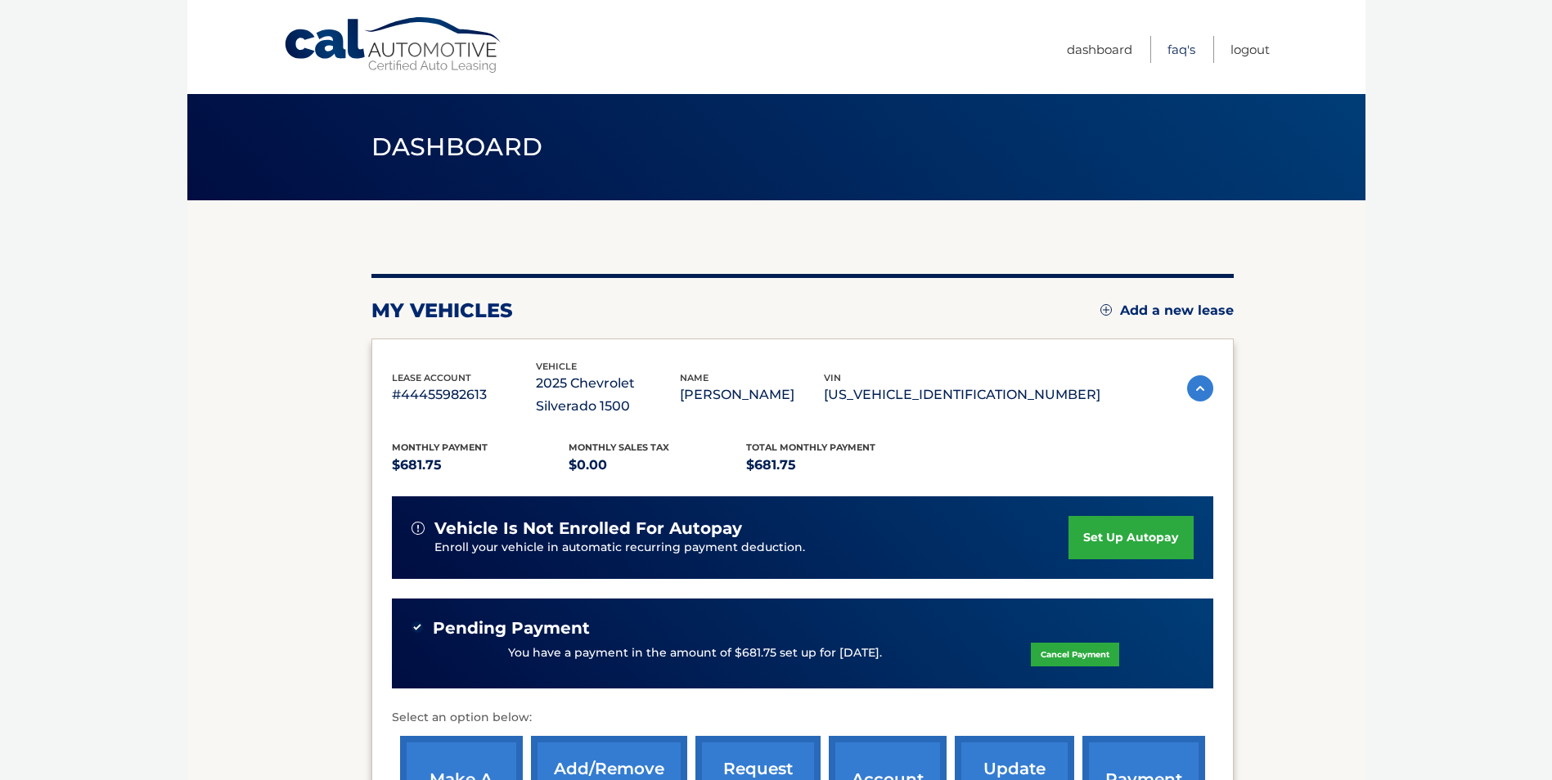
click at [1189, 45] on link "FAQ's" at bounding box center [1181, 49] width 28 height 27
click at [1102, 46] on link "Dashboard" at bounding box center [1099, 49] width 65 height 27
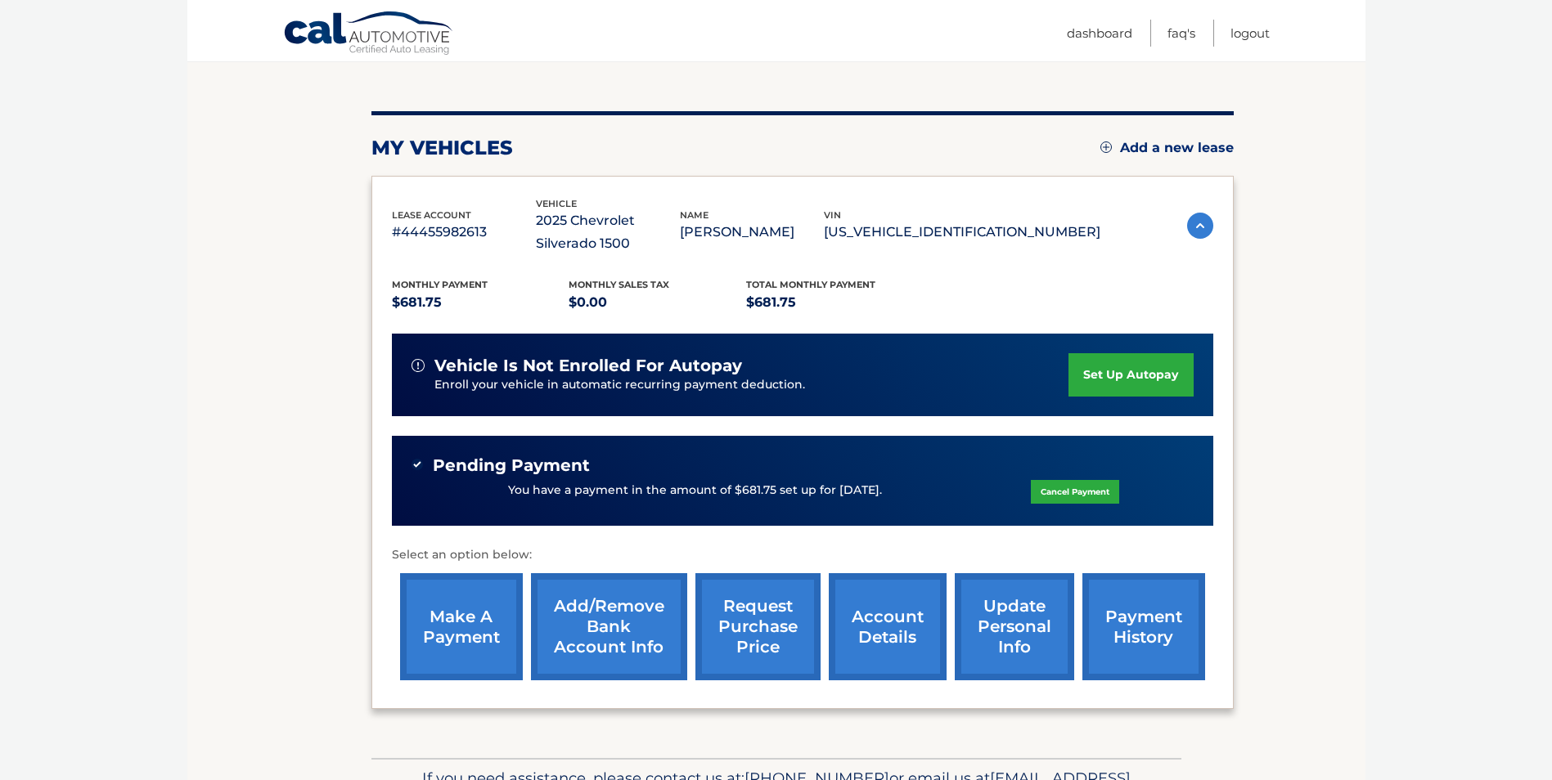
scroll to position [164, 0]
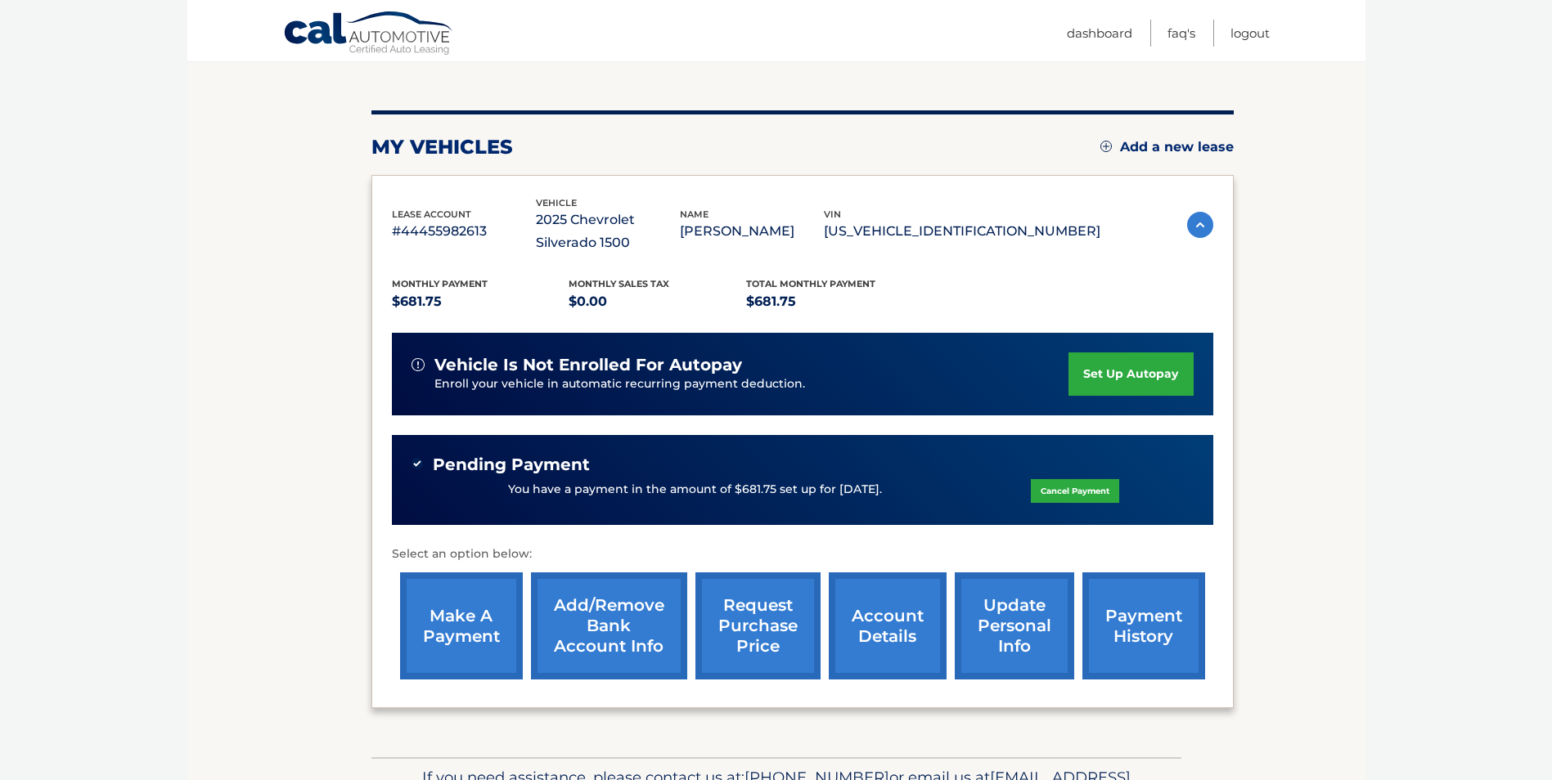
click at [887, 611] on link "account details" at bounding box center [888, 626] width 118 height 107
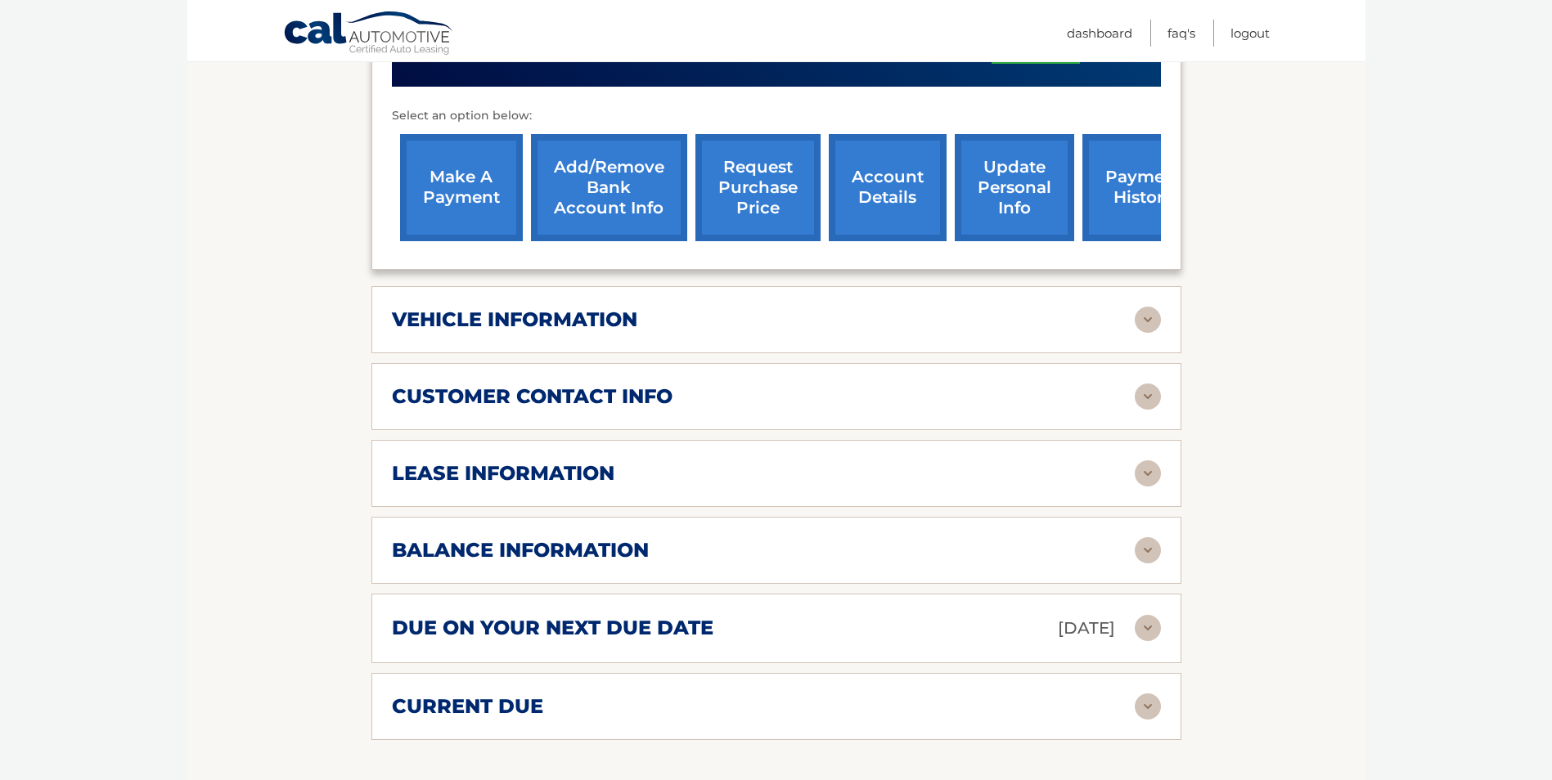
scroll to position [654, 0]
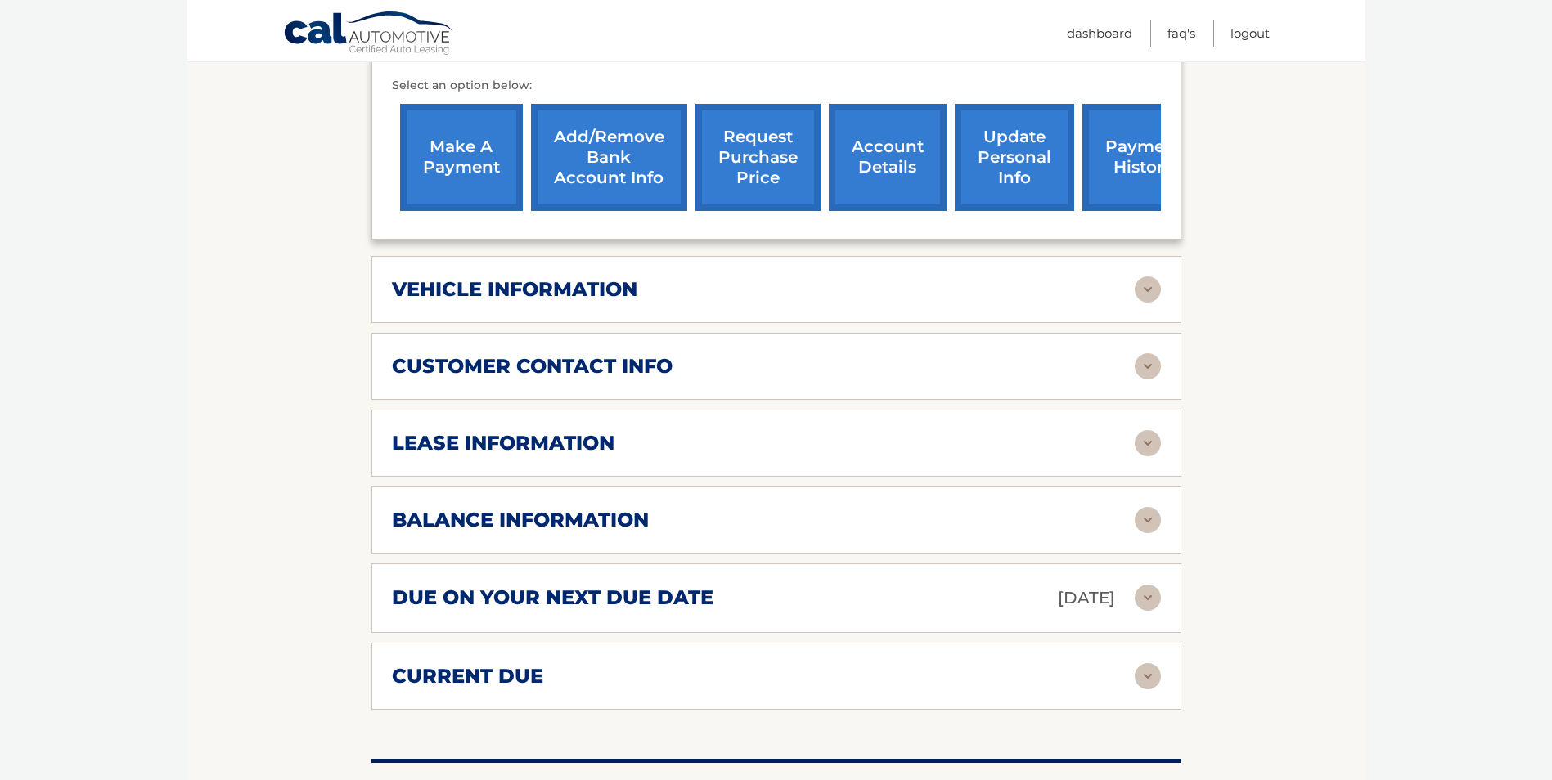
click at [1143, 290] on img at bounding box center [1148, 290] width 26 height 26
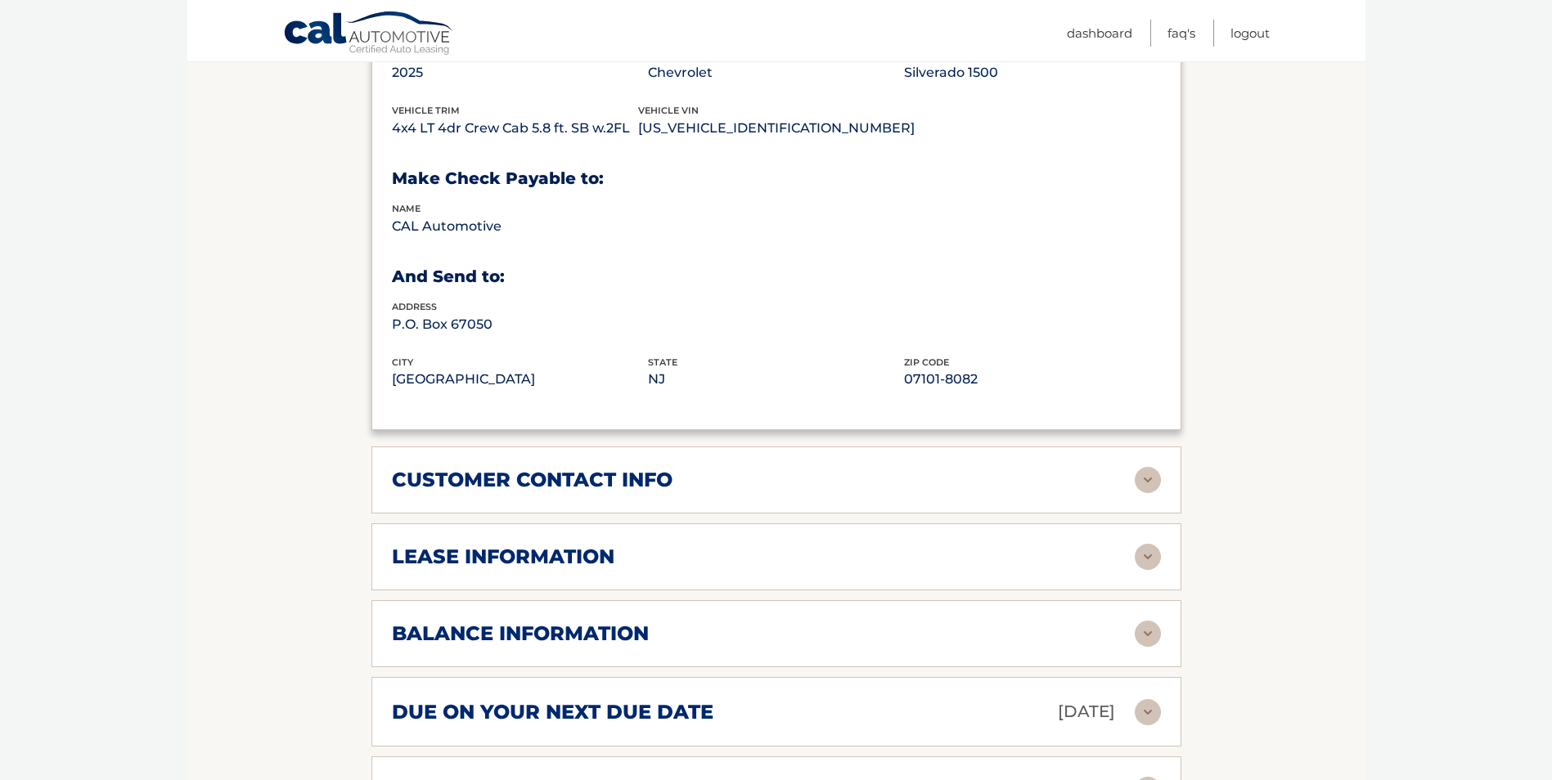
scroll to position [1145, 0]
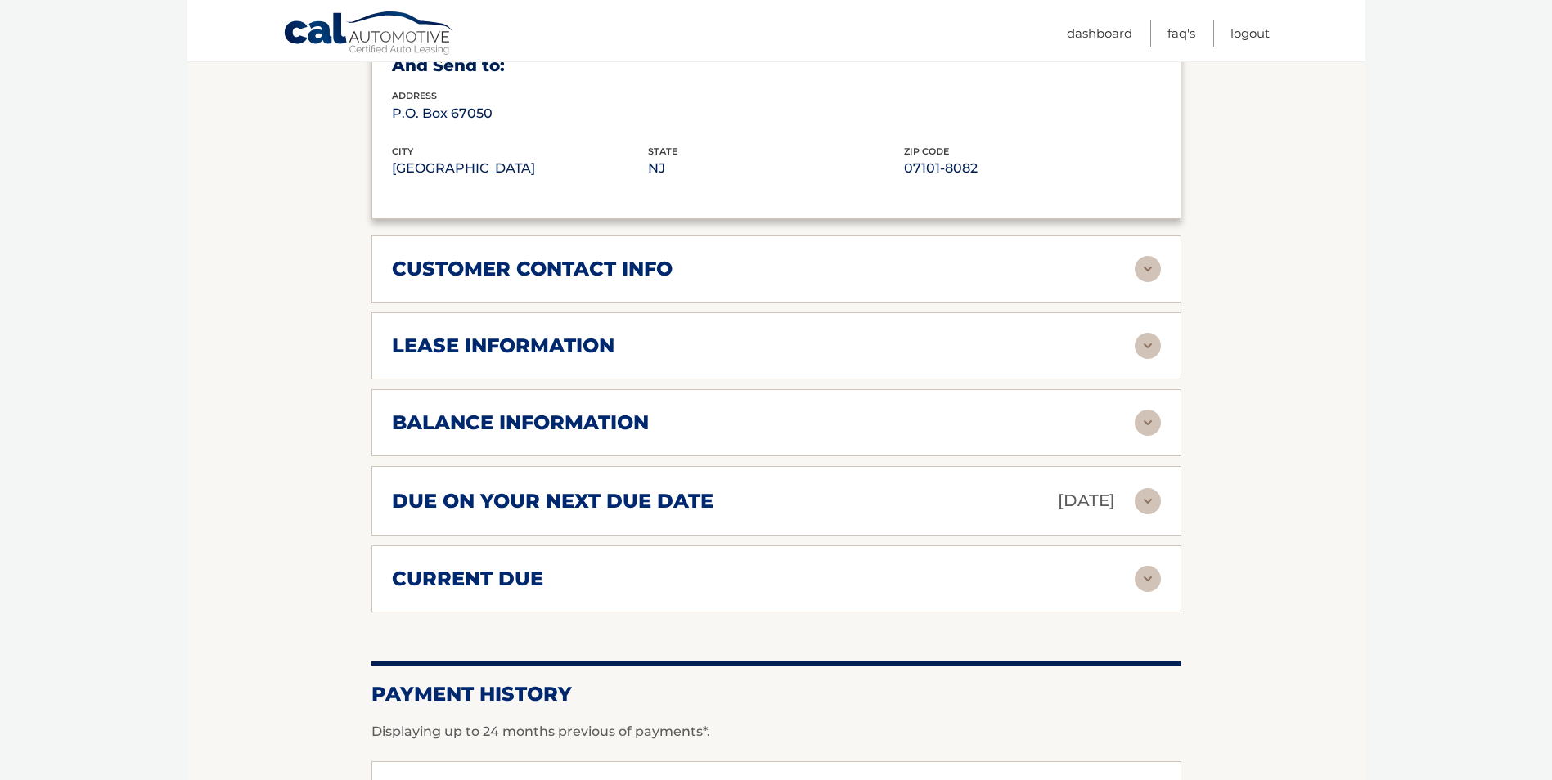
click at [1137, 275] on img at bounding box center [1148, 269] width 26 height 26
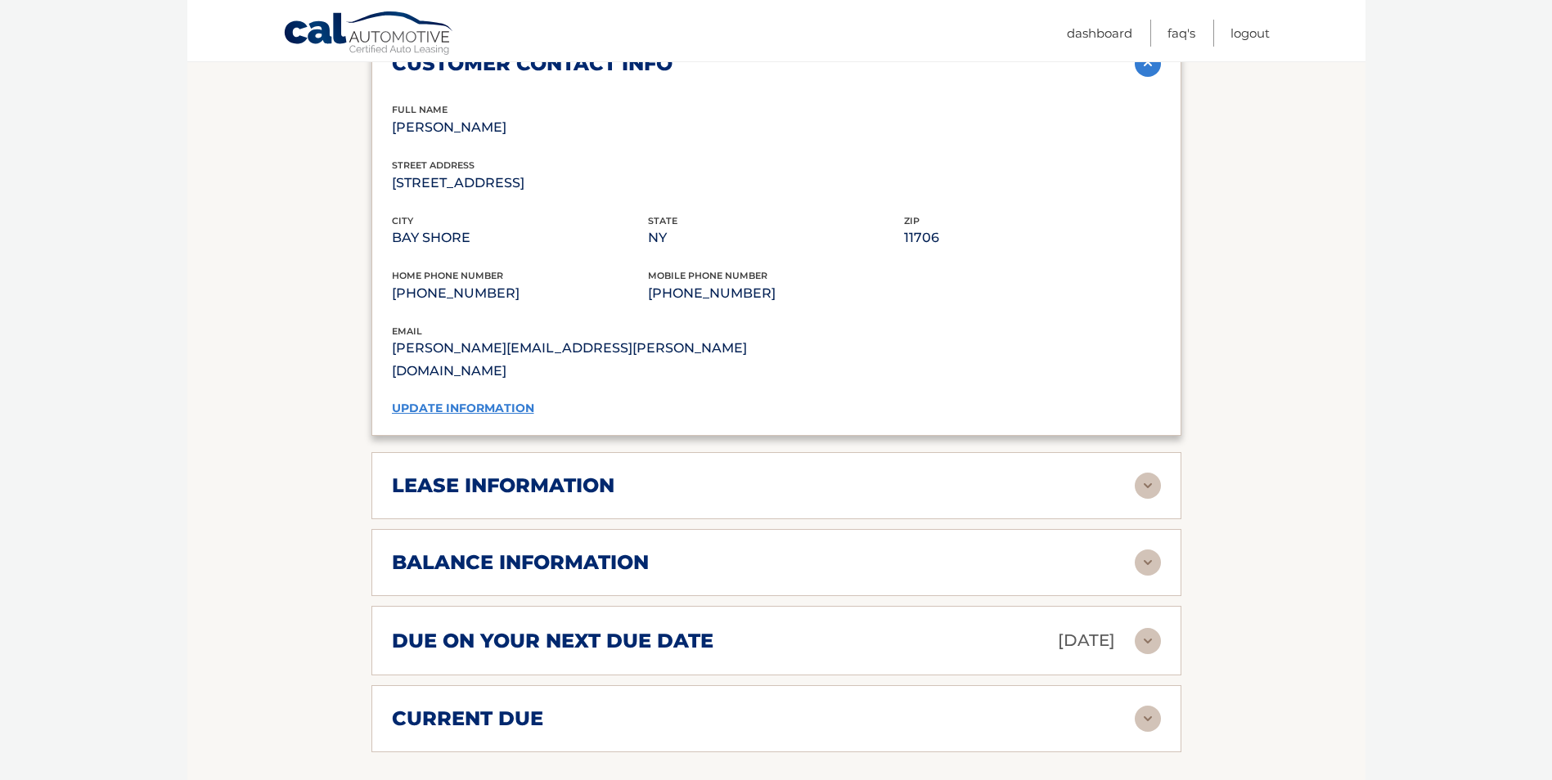
scroll to position [1391, 0]
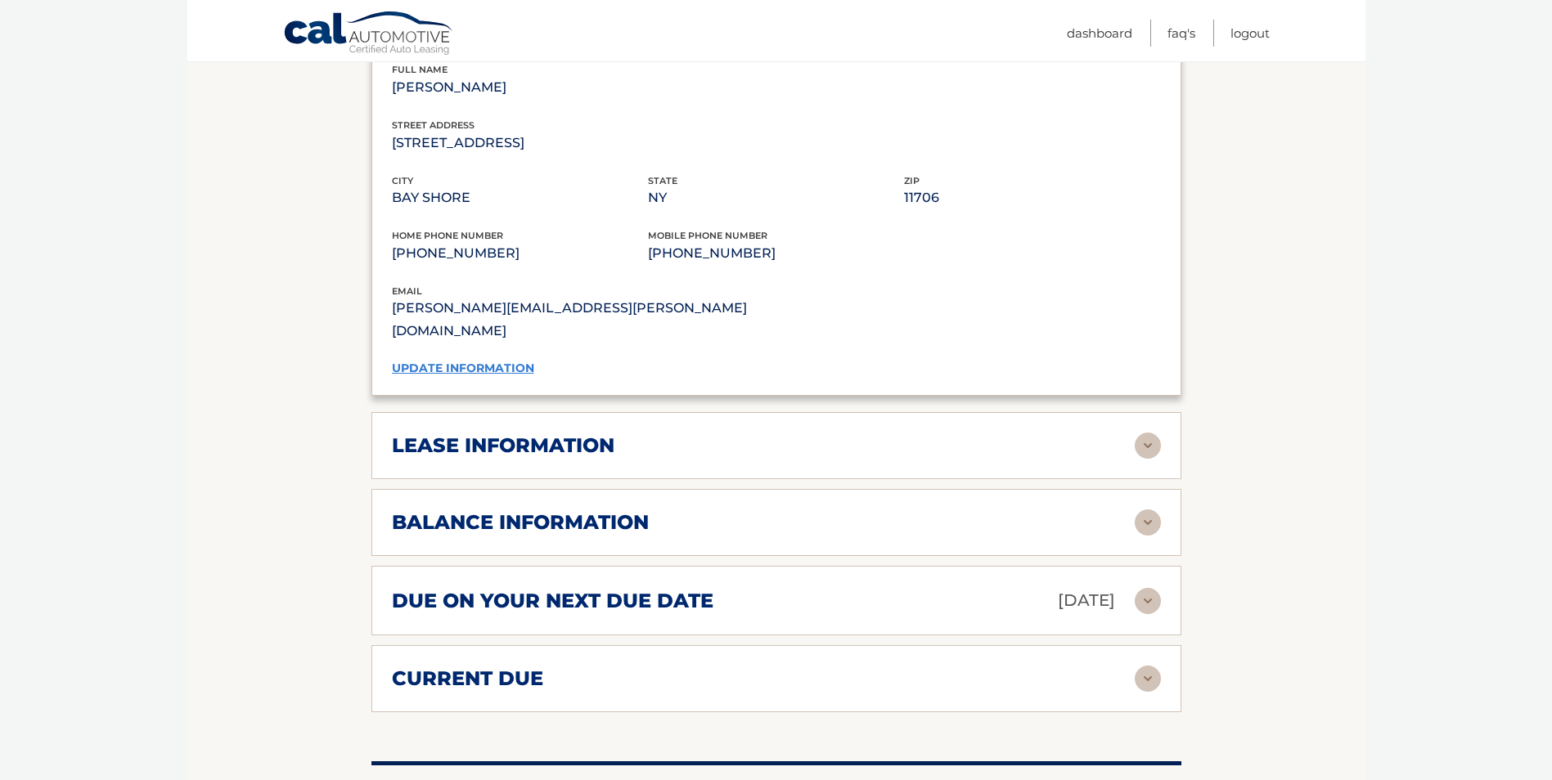
click at [652, 434] on div "lease information" at bounding box center [763, 446] width 743 height 25
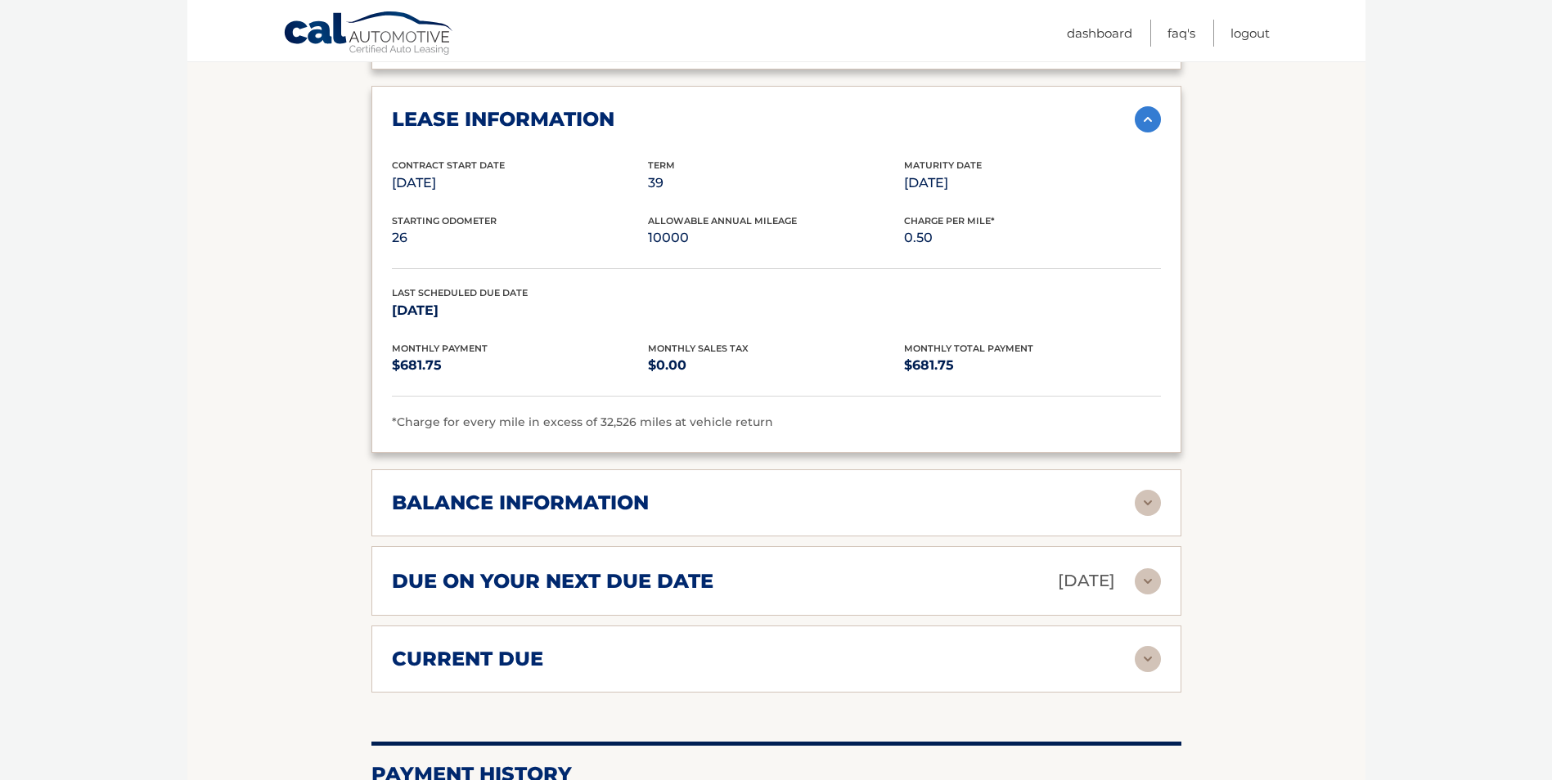
scroll to position [1718, 0]
click at [561, 490] on h2 "balance information" at bounding box center [520, 502] width 257 height 25
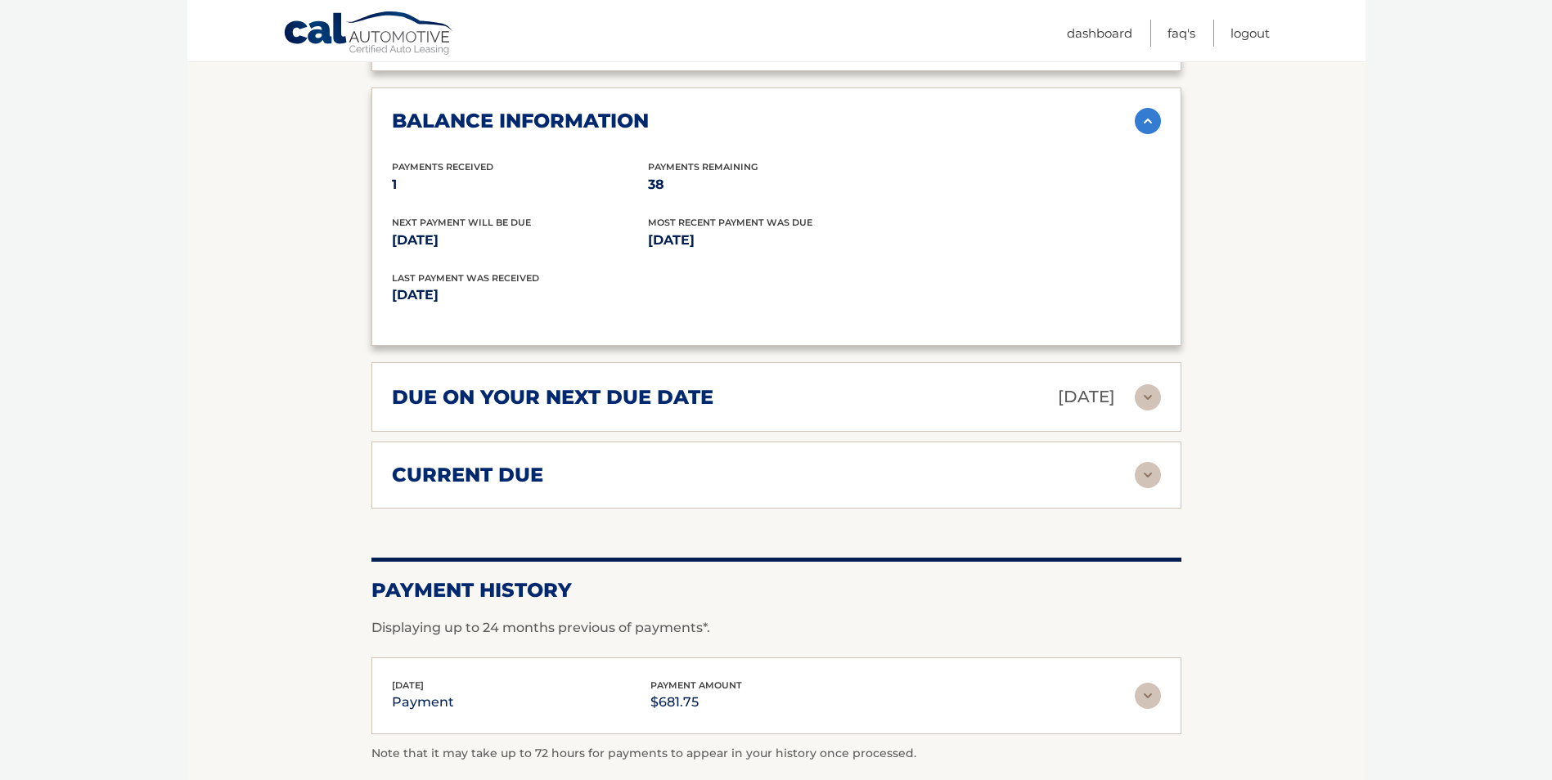
scroll to position [2127, 0]
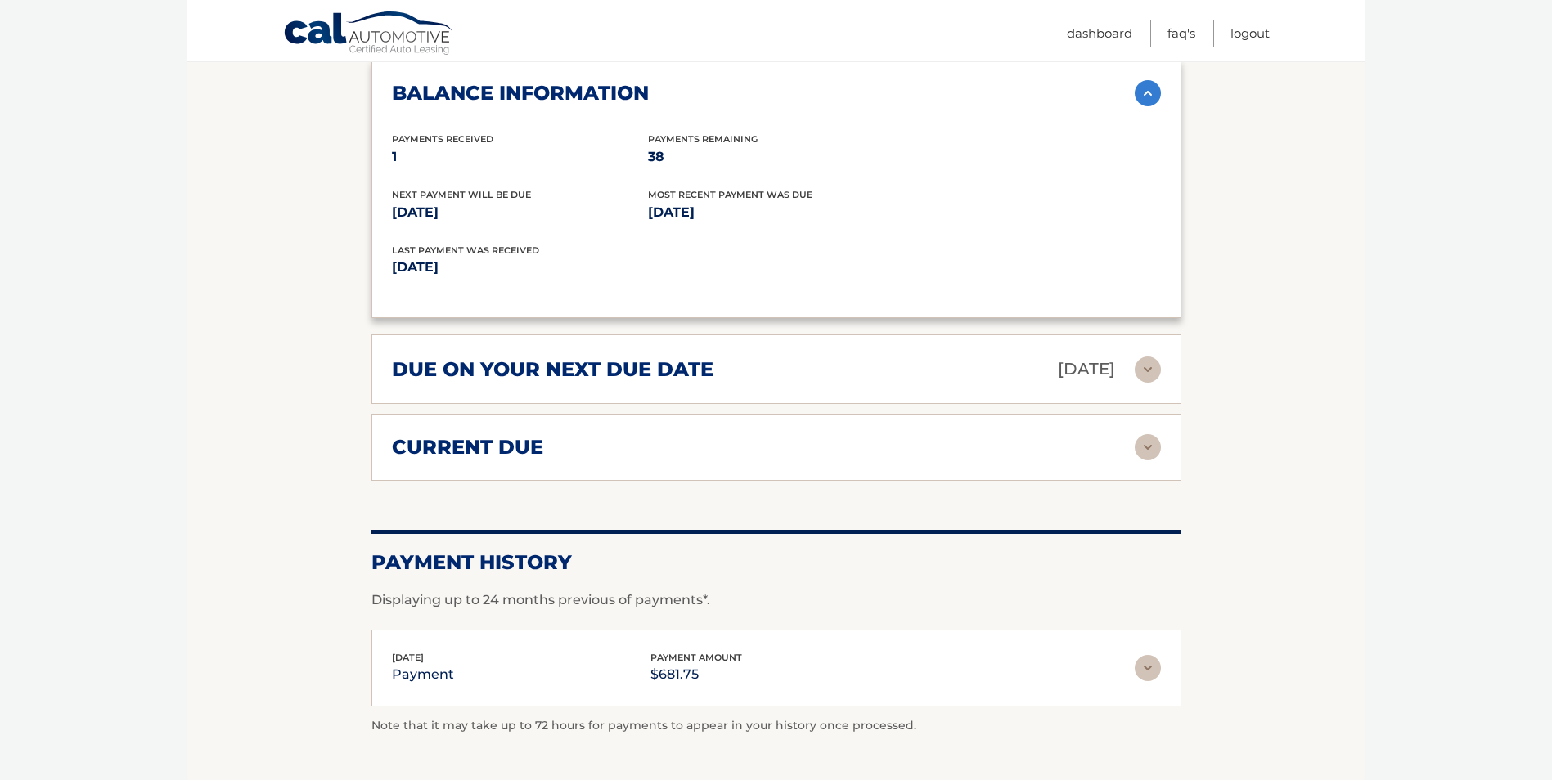
click at [1156, 357] on img at bounding box center [1148, 370] width 26 height 26
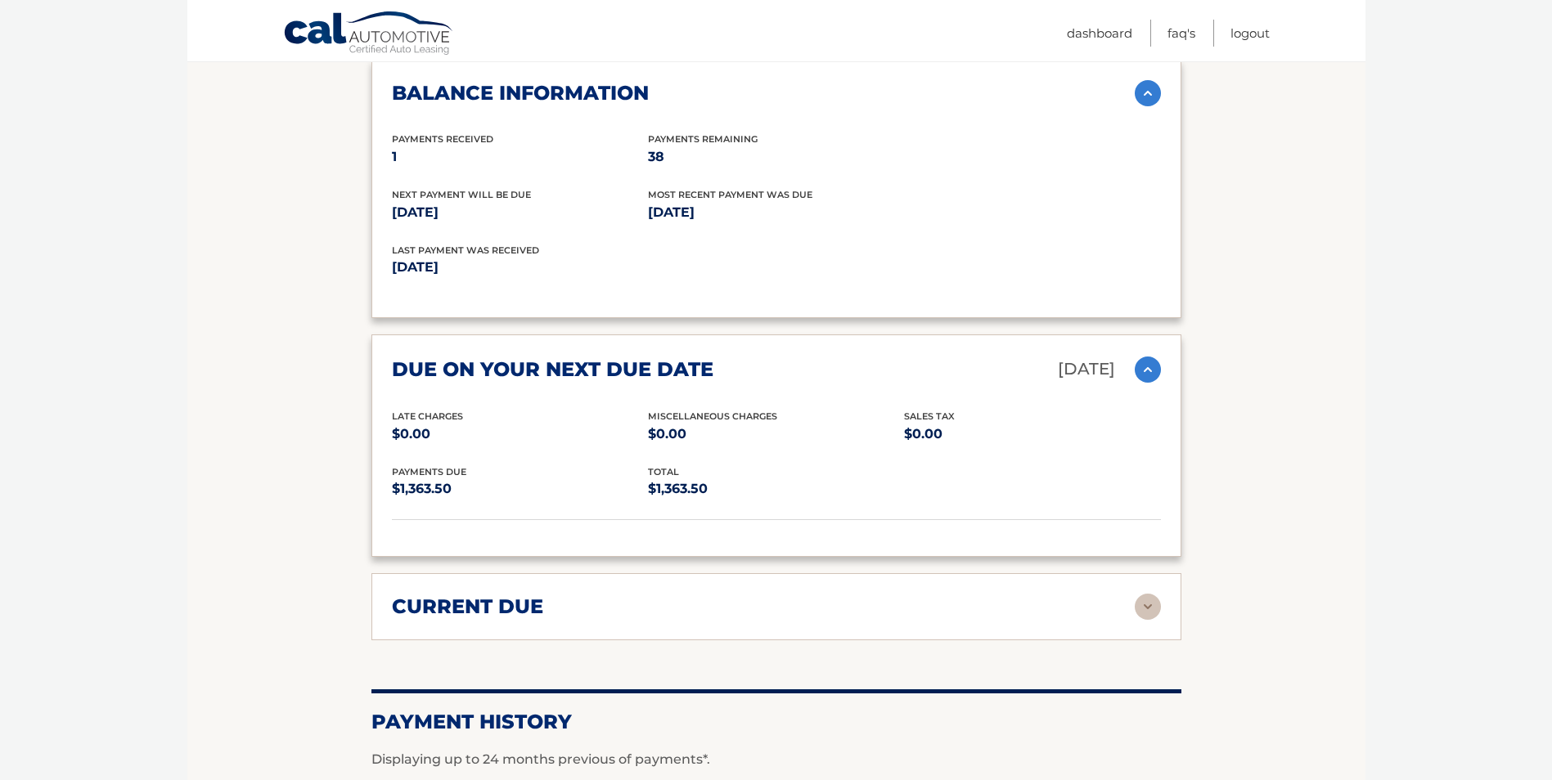
click at [1140, 594] on img at bounding box center [1148, 607] width 26 height 26
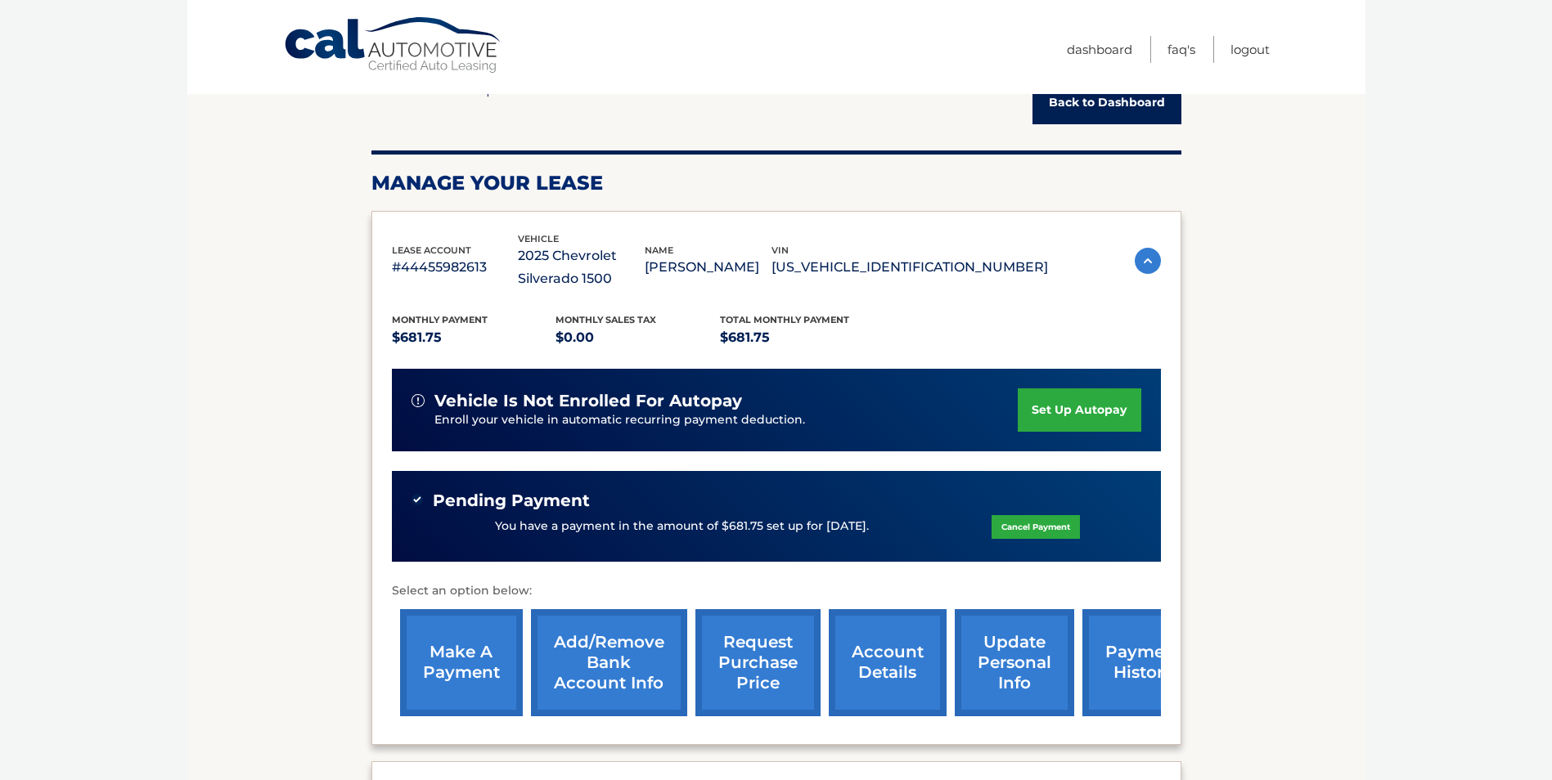
scroll to position [0, 0]
